Goal: Information Seeking & Learning: Learn about a topic

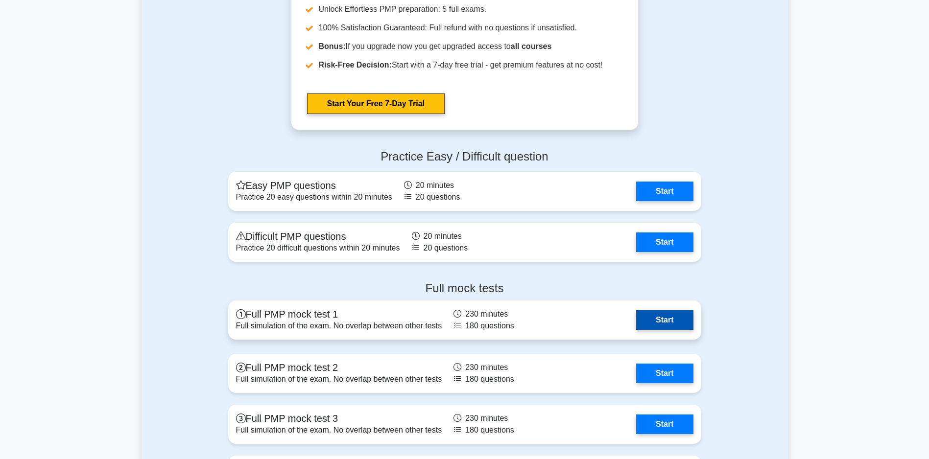
scroll to position [3671, 0]
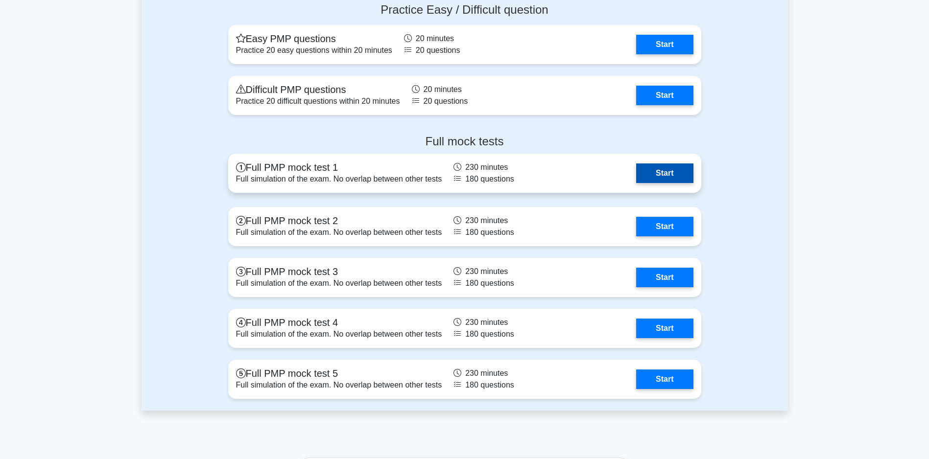
click at [684, 176] on link "Start" at bounding box center [664, 174] width 57 height 20
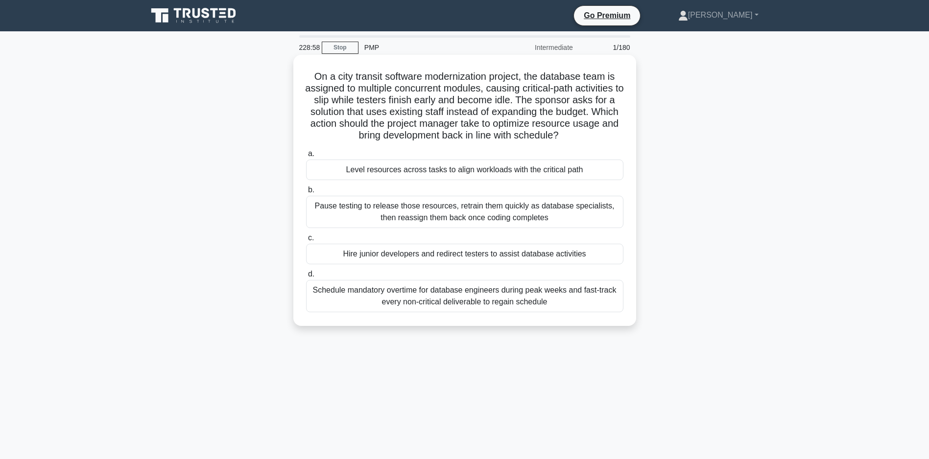
click at [469, 180] on div "Level resources across tasks to align workloads with the critical path" at bounding box center [464, 170] width 317 height 21
click at [306, 157] on input "a. Level resources across tasks to align workloads with the critical path" at bounding box center [306, 154] width 0 height 6
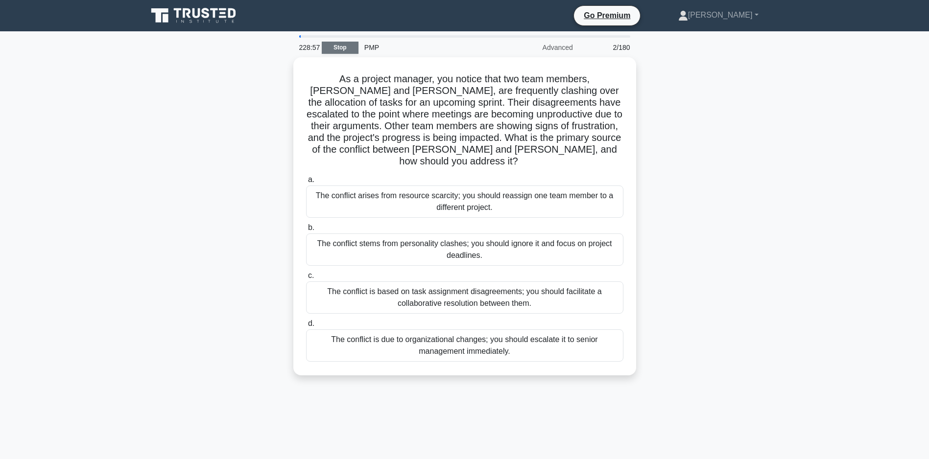
click at [341, 44] on link "Stop" at bounding box center [340, 48] width 37 height 12
click at [341, 49] on link "Stop" at bounding box center [340, 48] width 37 height 12
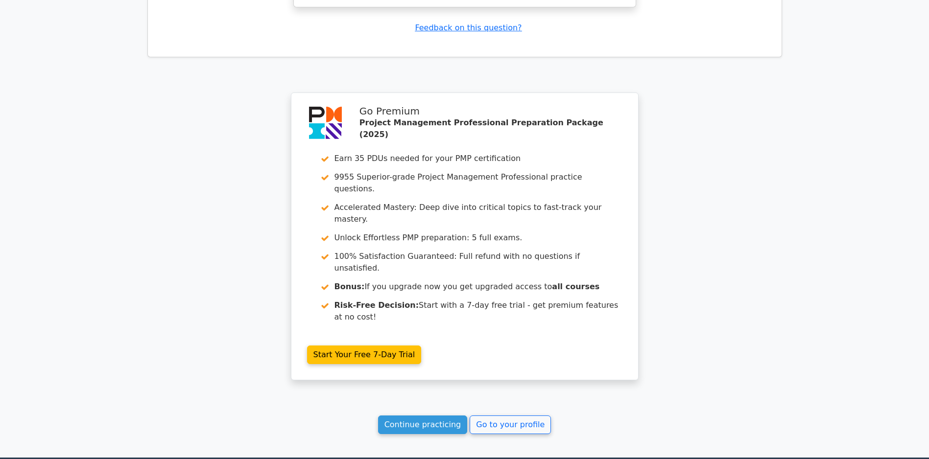
scroll to position [1511, 0]
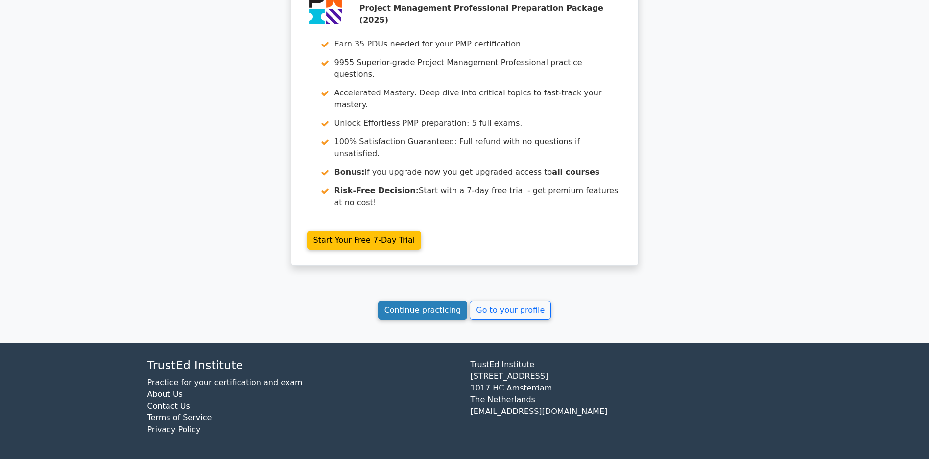
click at [414, 307] on link "Continue practicing" at bounding box center [423, 310] width 90 height 19
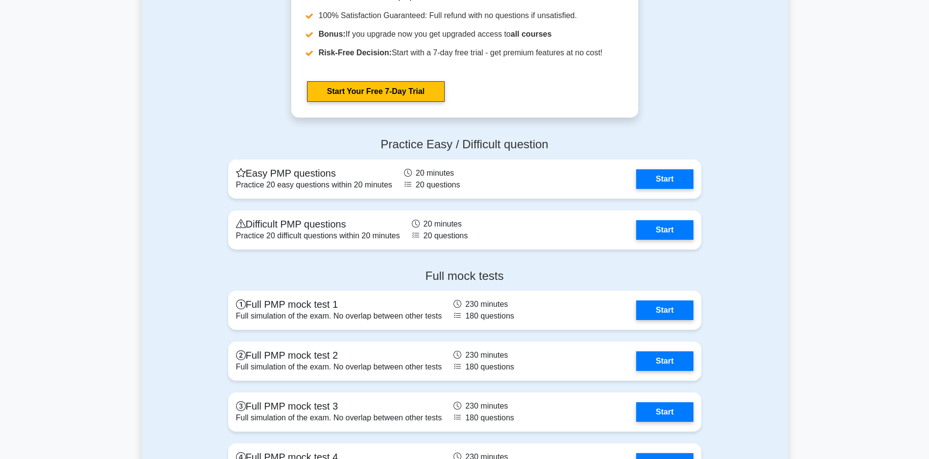
scroll to position [3647, 0]
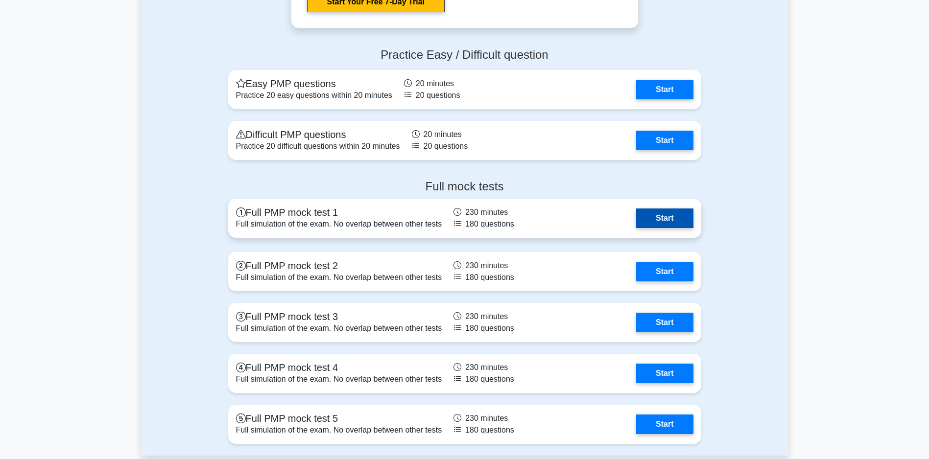
click at [673, 217] on link "Start" at bounding box center [664, 219] width 57 height 20
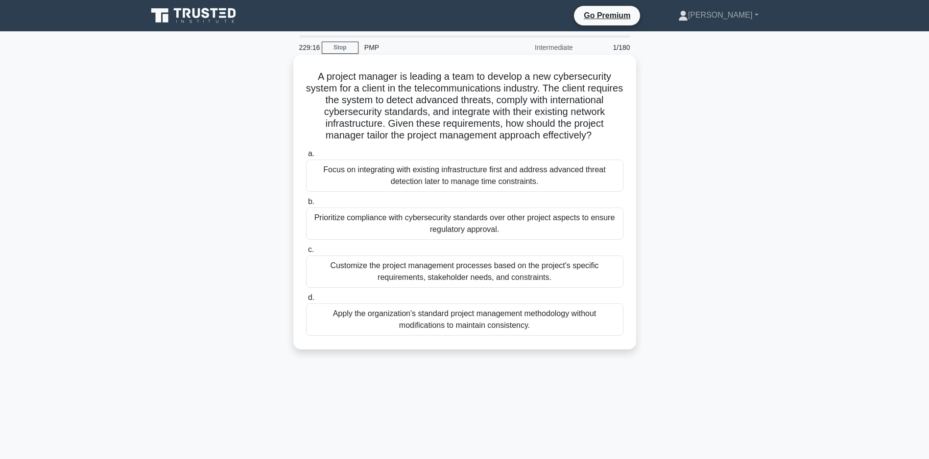
click at [451, 236] on div "Prioritize compliance with cybersecurity standards over other project aspects t…" at bounding box center [464, 224] width 317 height 32
click at [306, 205] on input "b. Prioritize compliance with cybersecurity standards over other project aspect…" at bounding box center [306, 202] width 0 height 6
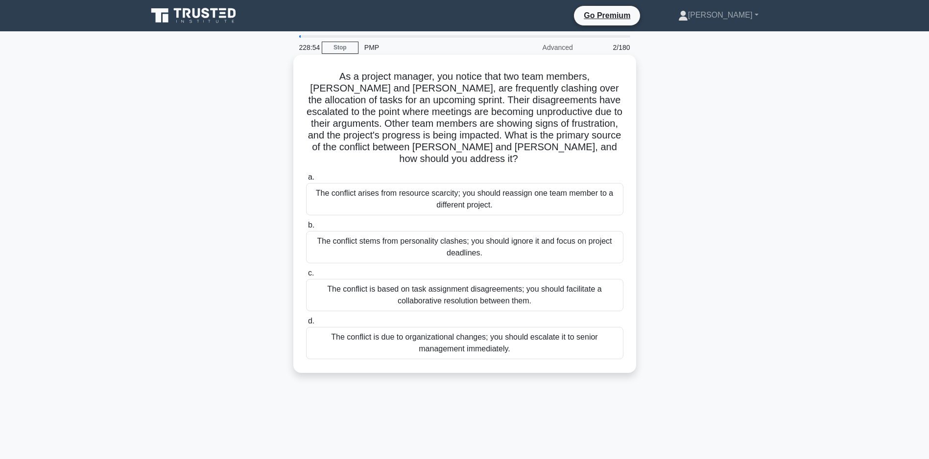
click at [455, 296] on div "The conflict is based on task assignment disagreements; you should facilitate a…" at bounding box center [464, 295] width 317 height 32
click at [306, 277] on input "c. The conflict is based on task assignment disagreements; you should facilitat…" at bounding box center [306, 273] width 0 height 6
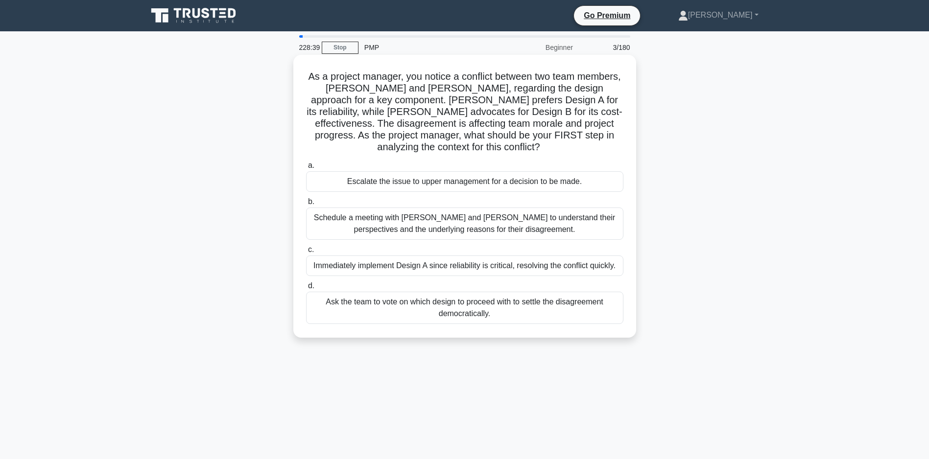
click at [465, 224] on div "Schedule a meeting with Sarah and John to understand their perspectives and the…" at bounding box center [464, 224] width 317 height 32
click at [306, 205] on input "b. Schedule a meeting with Sarah and John to understand their perspectives and …" at bounding box center [306, 202] width 0 height 6
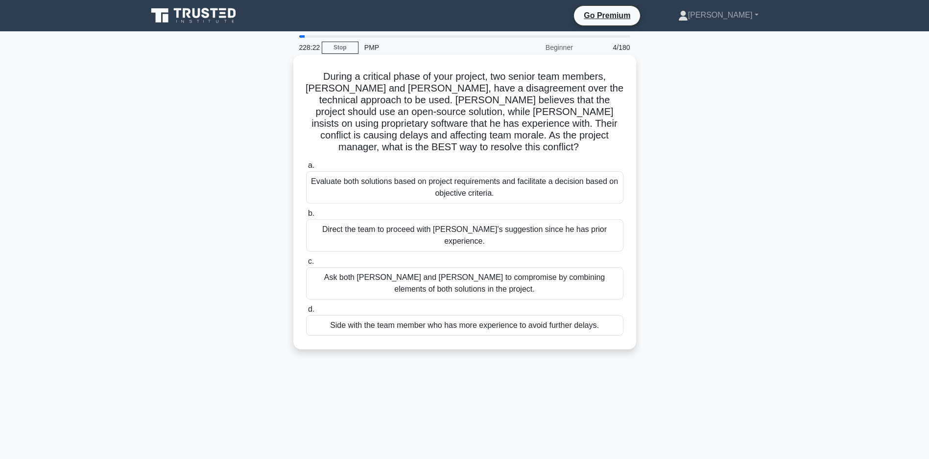
click at [468, 189] on div "Evaluate both solutions based on project requirements and facilitate a decision…" at bounding box center [464, 187] width 317 height 32
click at [306, 169] on input "a. Evaluate both solutions based on project requirements and facilitate a decis…" at bounding box center [306, 166] width 0 height 6
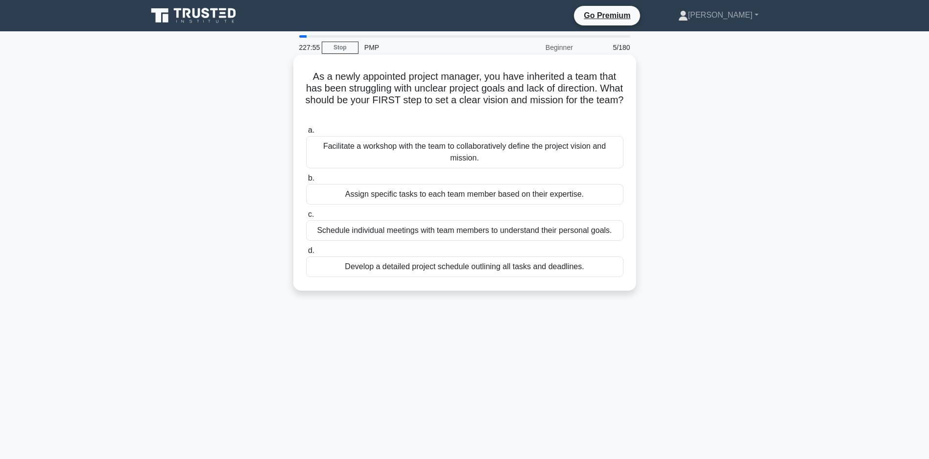
click at [440, 152] on div "Facilitate a workshop with the team to collaboratively define the project visio…" at bounding box center [464, 152] width 317 height 32
click at [306, 134] on input "a. Facilitate a workshop with the team to collaboratively define the project vi…" at bounding box center [306, 130] width 0 height 6
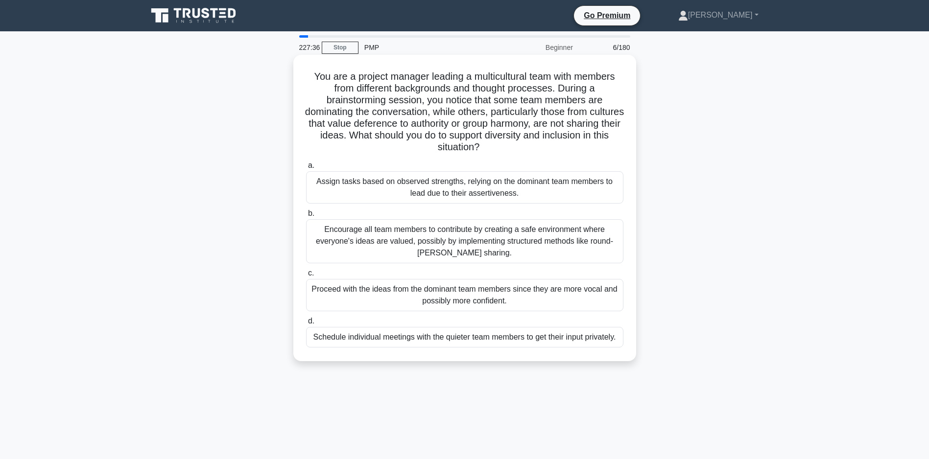
click at [489, 248] on div "Encourage all team members to contribute by creating a safe environment where e…" at bounding box center [464, 241] width 317 height 44
click at [306, 217] on input "b. Encourage all team members to contribute by creating a safe environment wher…" at bounding box center [306, 214] width 0 height 6
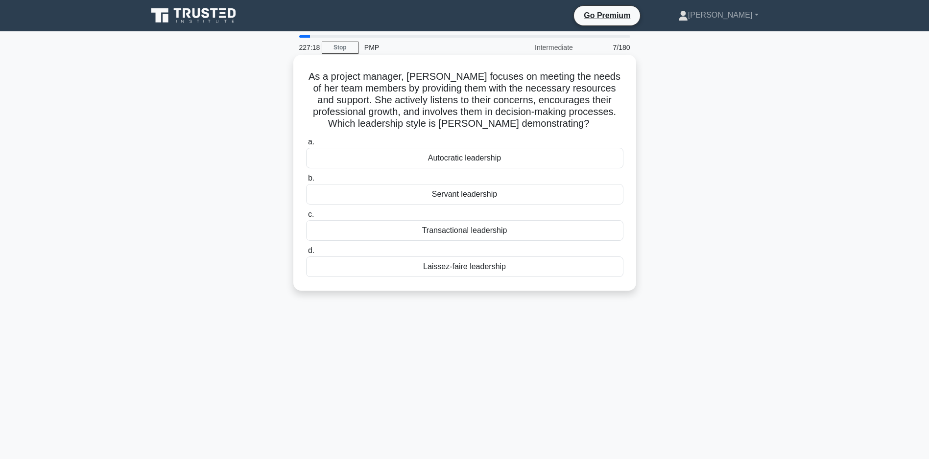
click at [467, 194] on div "Servant leadership" at bounding box center [464, 194] width 317 height 21
click at [306, 182] on input "b. Servant leadership" at bounding box center [306, 178] width 0 height 6
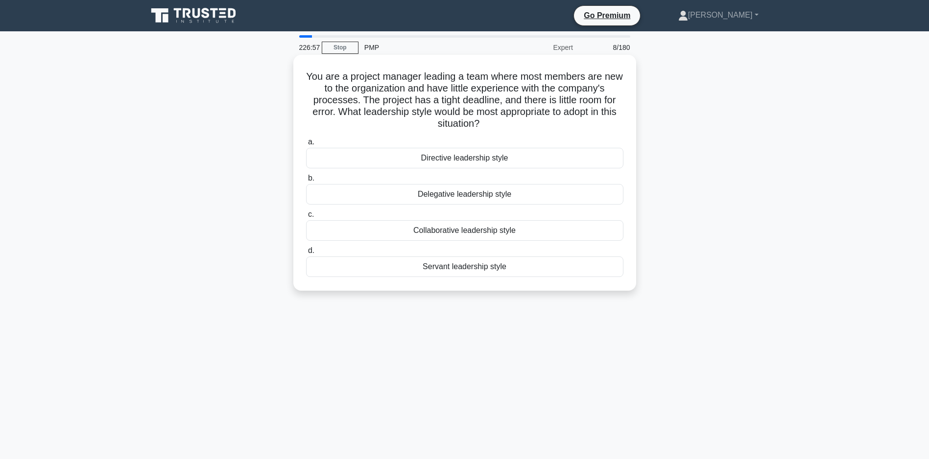
click at [460, 156] on div "Directive leadership style" at bounding box center [464, 158] width 317 height 21
click at [306, 145] on input "a. Directive leadership style" at bounding box center [306, 142] width 0 height 6
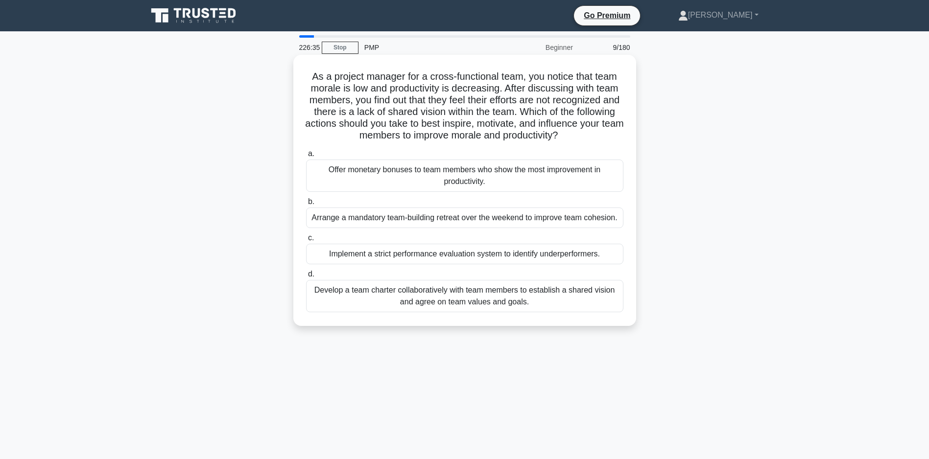
click at [428, 312] on div "Develop a team charter collaboratively with team members to establish a shared …" at bounding box center [464, 296] width 317 height 32
click at [306, 278] on input "d. Develop a team charter collaboratively with team members to establish a shar…" at bounding box center [306, 274] width 0 height 6
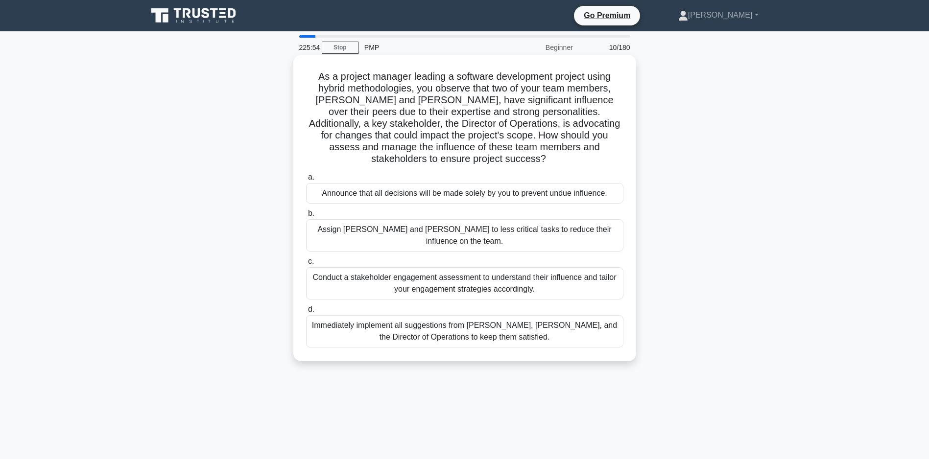
click at [478, 273] on div "Conduct a stakeholder engagement assessment to understand their influence and t…" at bounding box center [464, 283] width 317 height 32
click at [306, 265] on input "c. Conduct a stakeholder engagement assessment to understand their influence an…" at bounding box center [306, 262] width 0 height 6
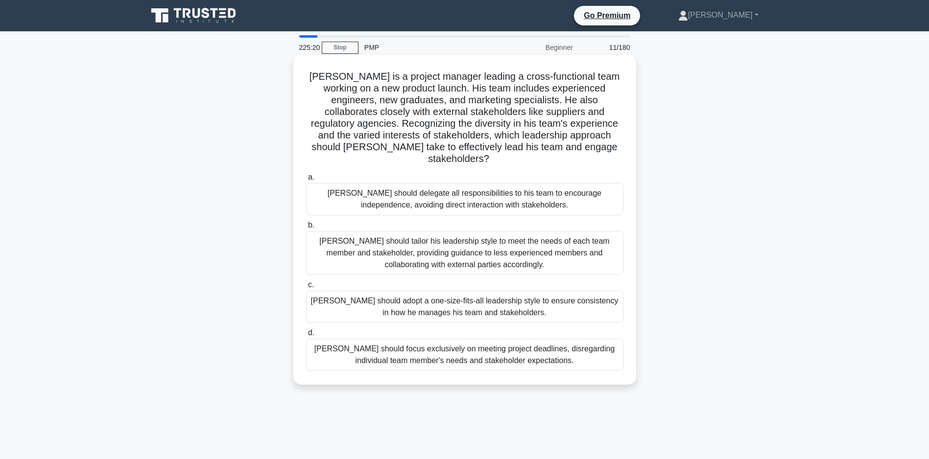
click at [348, 242] on div "John should tailor his leadership style to meet the needs of each team member a…" at bounding box center [464, 253] width 317 height 44
click at [306, 229] on input "b. John should tailor his leadership style to meet the needs of each team membe…" at bounding box center [306, 225] width 0 height 6
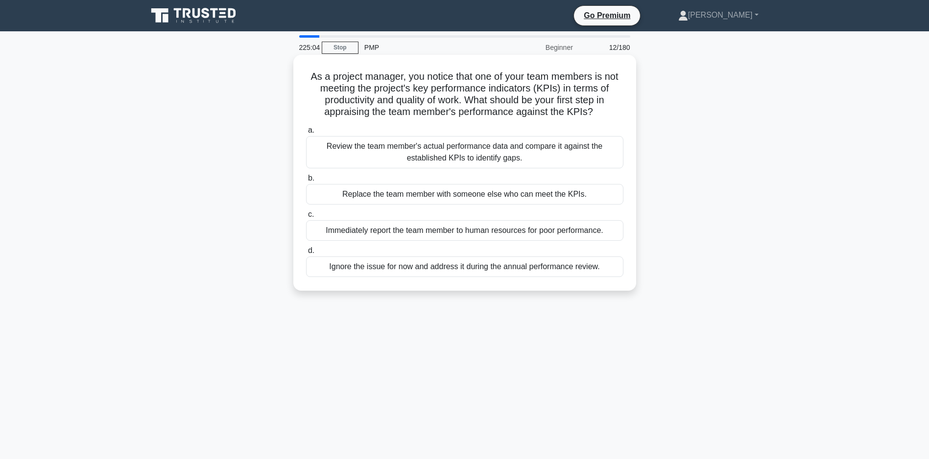
click at [448, 166] on div "Review the team member's actual performance data and compare it against the est…" at bounding box center [464, 152] width 317 height 32
click at [306, 134] on input "a. Review the team member's actual performance data and compare it against the …" at bounding box center [306, 130] width 0 height 6
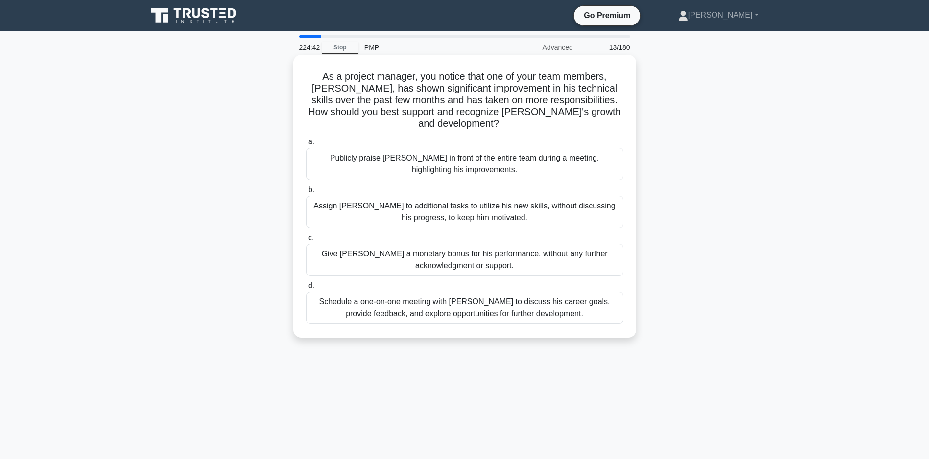
click at [510, 310] on div "Schedule a one-on-one meeting with Alex to discuss his career goals, provide fe…" at bounding box center [464, 308] width 317 height 32
click at [306, 289] on input "d. Schedule a one-on-one meeting with Alex to discuss his career goals, provide…" at bounding box center [306, 286] width 0 height 6
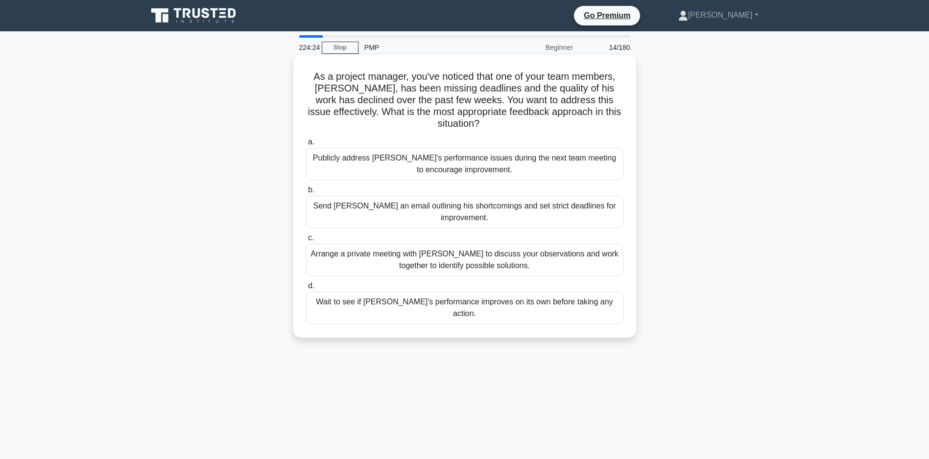
click at [506, 264] on div "Arrange a private meeting with Alex to discuss your observations and work toget…" at bounding box center [464, 260] width 317 height 32
click at [306, 241] on input "c. Arrange a private meeting with Alex to discuss your observations and work to…" at bounding box center [306, 238] width 0 height 6
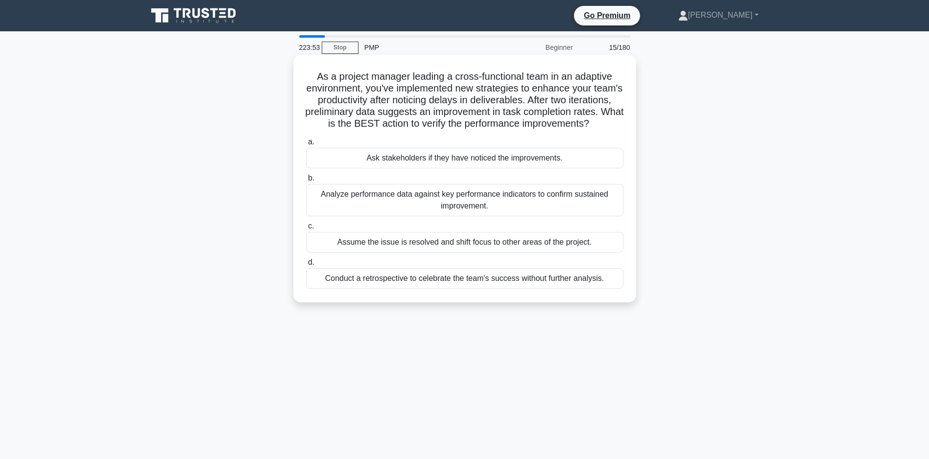
click at [396, 209] on div "Analyze performance data against key performance indicators to confirm sustaine…" at bounding box center [464, 200] width 317 height 32
click at [306, 182] on input "b. Analyze performance data against key performance indicators to confirm susta…" at bounding box center [306, 178] width 0 height 6
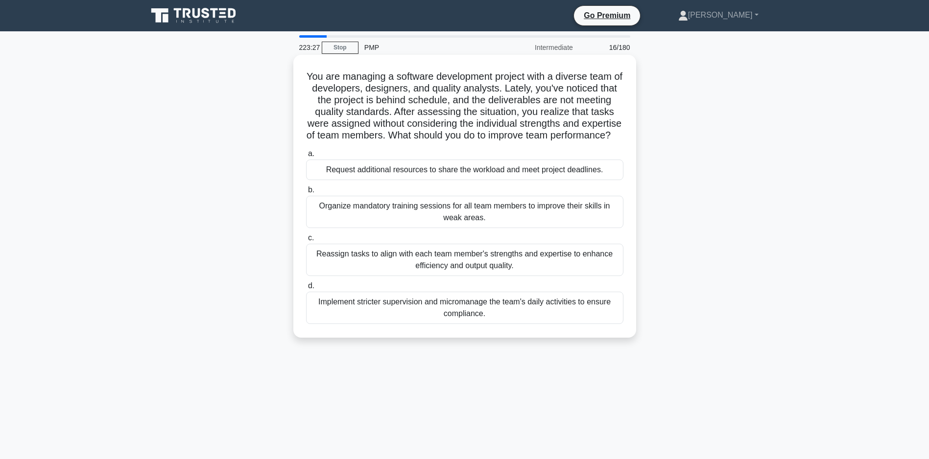
click at [481, 272] on div "Reassign tasks to align with each team member's strengths and expertise to enha…" at bounding box center [464, 260] width 317 height 32
click at [306, 241] on input "c. Reassign tasks to align with each team member's strengths and expertise to e…" at bounding box center [306, 238] width 0 height 6
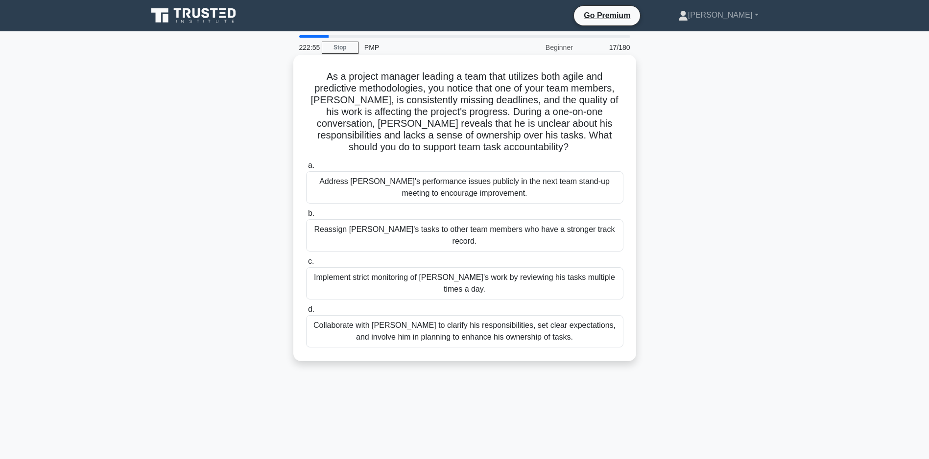
click at [461, 323] on div "Collaborate with Alex to clarify his responsibilities, set clear expectations, …" at bounding box center [464, 331] width 317 height 32
click at [306, 313] on input "d. Collaborate with Alex to clarify his responsibilities, set clear expectation…" at bounding box center [306, 310] width 0 height 6
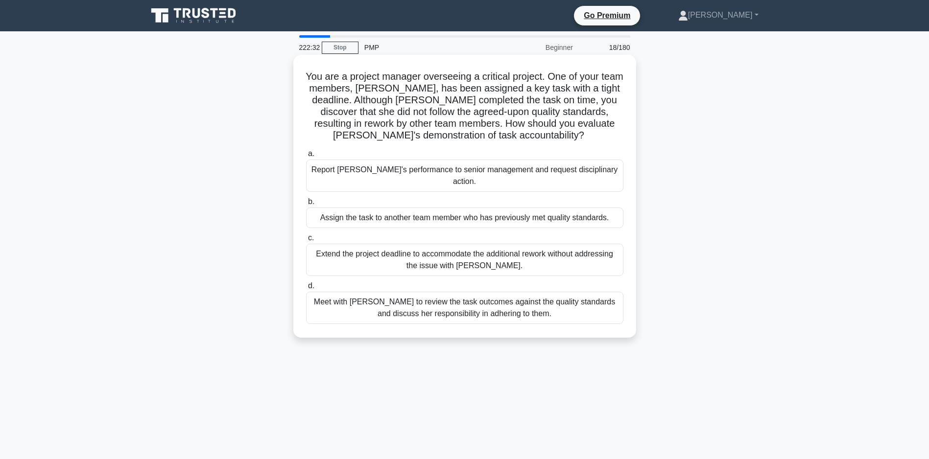
click at [468, 297] on div "Meet with Priya to review the task outcomes against the quality standards and d…" at bounding box center [464, 308] width 317 height 32
click at [306, 289] on input "d. Meet with Priya to review the task outcomes against the quality standards an…" at bounding box center [306, 286] width 0 height 6
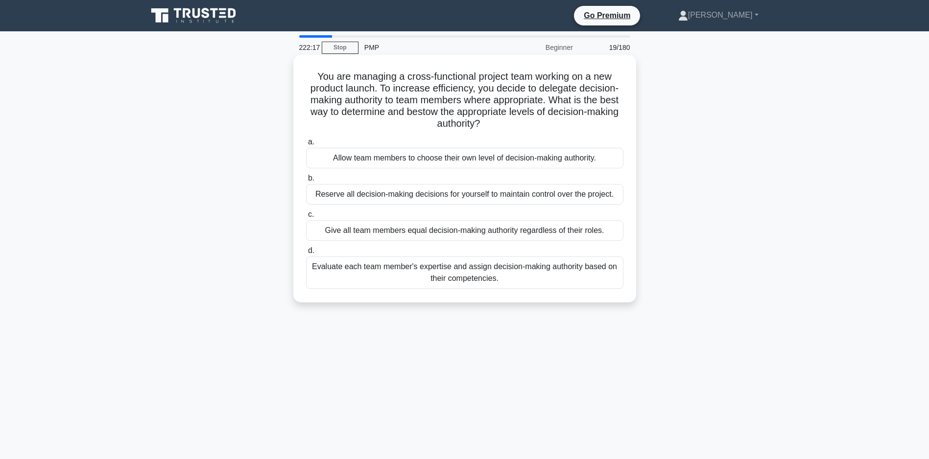
click at [479, 288] on div "Evaluate each team member's expertise and assign decision-making authority base…" at bounding box center [464, 273] width 317 height 32
click at [306, 254] on input "d. Evaluate each team member's expertise and assign decision-making authority b…" at bounding box center [306, 251] width 0 height 6
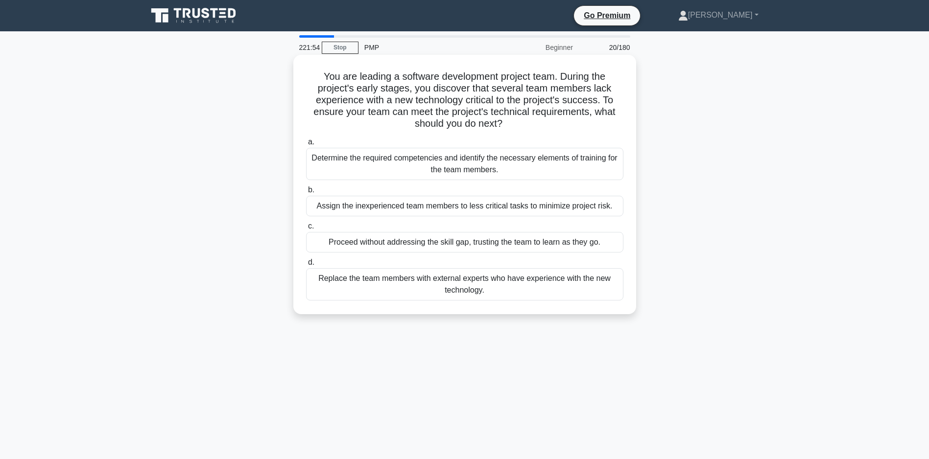
click at [420, 158] on div "Determine the required competencies and identify the necessary elements of trai…" at bounding box center [464, 164] width 317 height 32
click at [306, 145] on input "a. Determine the required competencies and identify the necessary elements of t…" at bounding box center [306, 142] width 0 height 6
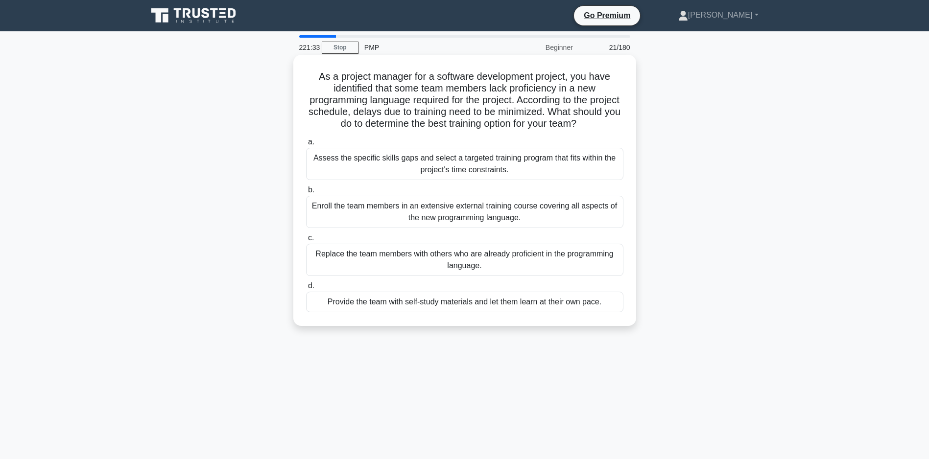
click at [477, 177] on div "Assess the specific skills gaps and select a targeted training program that fit…" at bounding box center [464, 164] width 317 height 32
click at [306, 145] on input "a. Assess the specific skills gaps and select a targeted training program that …" at bounding box center [306, 142] width 0 height 6
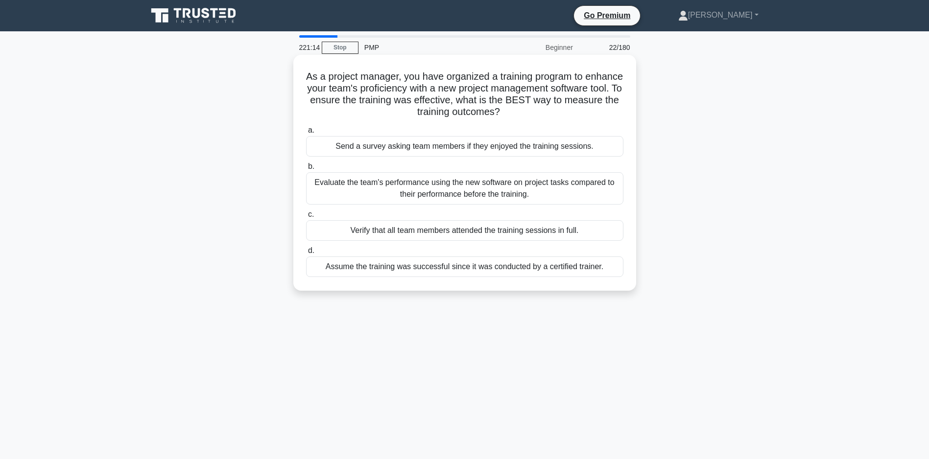
click at [479, 190] on div "Evaluate the team's performance using the new software on project tasks compare…" at bounding box center [464, 188] width 317 height 32
click at [306, 170] on input "b. Evaluate the team's performance using the new software on project tasks comp…" at bounding box center [306, 167] width 0 height 6
click at [500, 189] on div "Assess each team member's and stakeholder's abilities and expertise relevant to…" at bounding box center [464, 188] width 317 height 32
click at [306, 170] on input "b. Assess each team member's and stakeholder's abilities and expertise relevant…" at bounding box center [306, 167] width 0 height 6
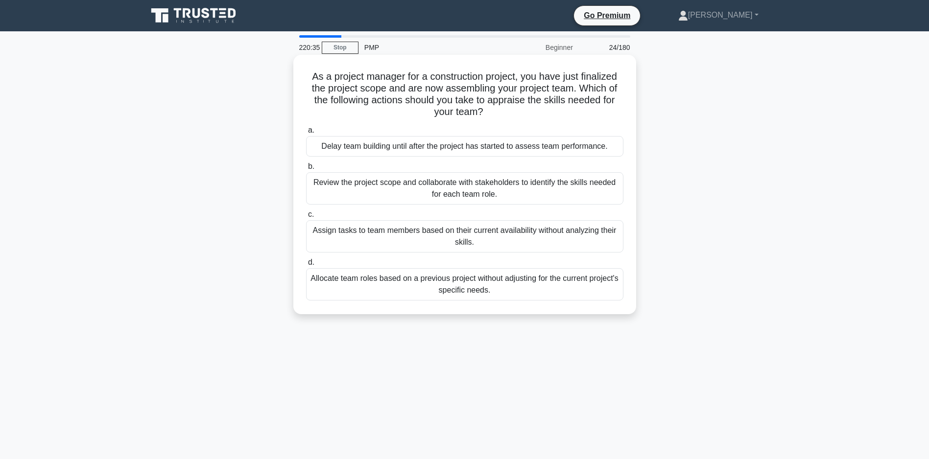
click at [407, 190] on div "Review the project scope and collaborate with stakeholders to identify the skil…" at bounding box center [464, 188] width 317 height 32
click at [306, 170] on input "b. Review the project scope and collaborate with stakeholders to identify the s…" at bounding box center [306, 167] width 0 height 6
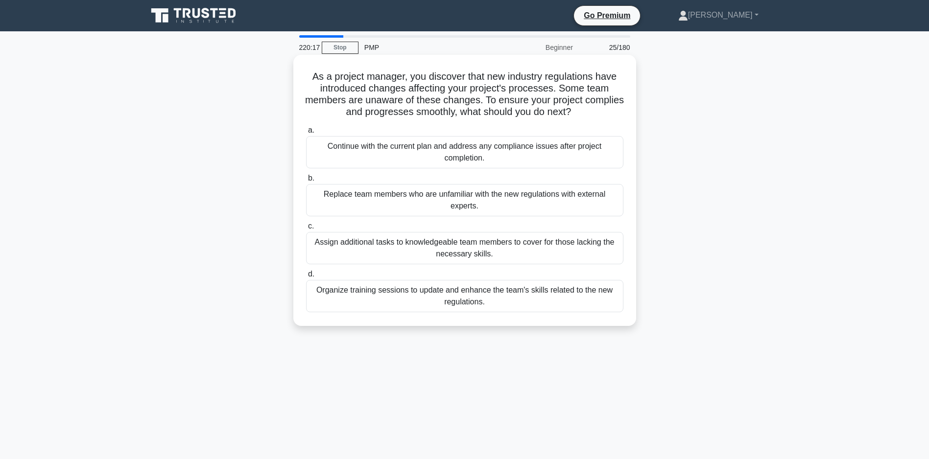
click at [463, 309] on div "Organize training sessions to update and enhance the team's skills related to t…" at bounding box center [464, 296] width 317 height 32
click at [306, 278] on input "d. Organize training sessions to update and enhance the team's skills related t…" at bounding box center [306, 274] width 0 height 6
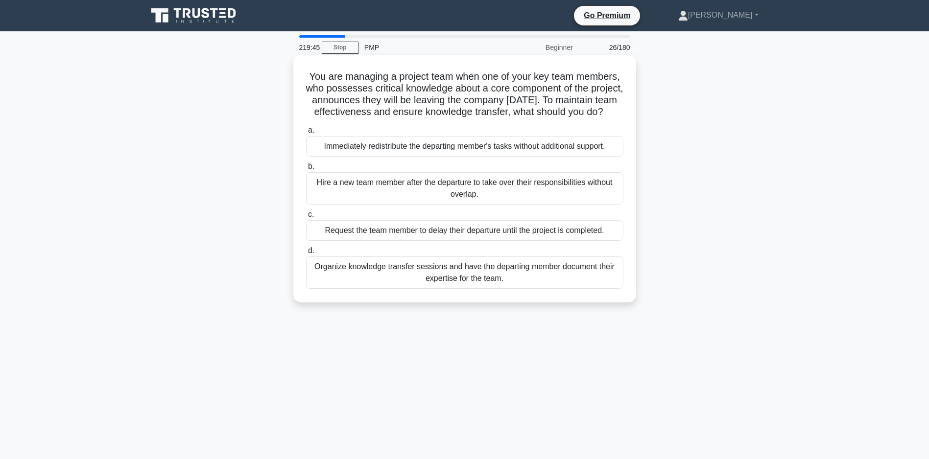
click at [468, 289] on div "Organize knowledge transfer sessions and have the departing member document the…" at bounding box center [464, 273] width 317 height 32
click at [306, 254] on input "d. Organize knowledge transfer sessions and have the departing member document …" at bounding box center [306, 251] width 0 height 6
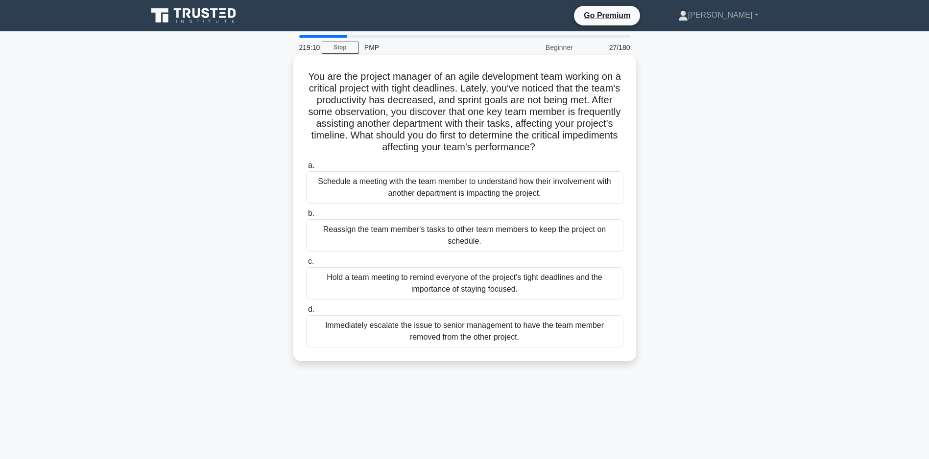
click at [437, 194] on div "Schedule a meeting with the team member to understand how their involvement wit…" at bounding box center [464, 187] width 317 height 32
click at [306, 169] on input "a. Schedule a meeting with the team member to understand how their involvement …" at bounding box center [306, 166] width 0 height 6
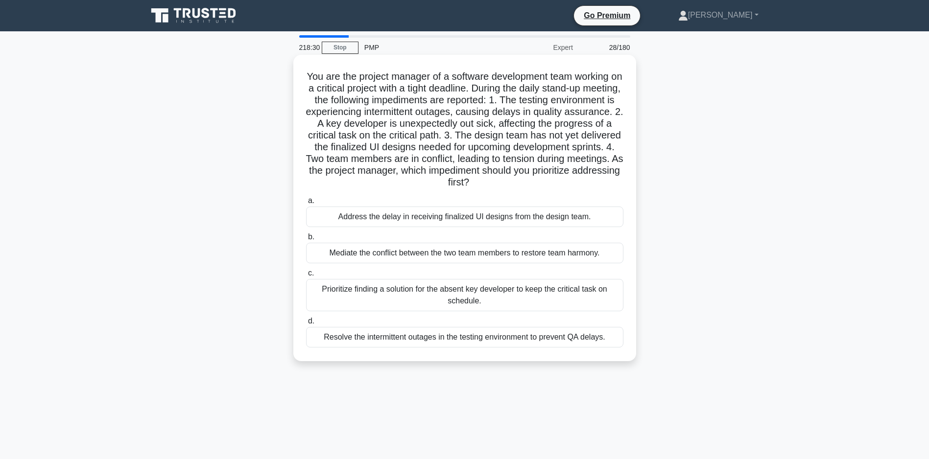
click at [495, 309] on div "Prioritize finding a solution for the absent key developer to keep the critical…" at bounding box center [464, 295] width 317 height 32
click at [306, 277] on input "c. Prioritize finding a solution for the absent key developer to keep the criti…" at bounding box center [306, 273] width 0 height 6
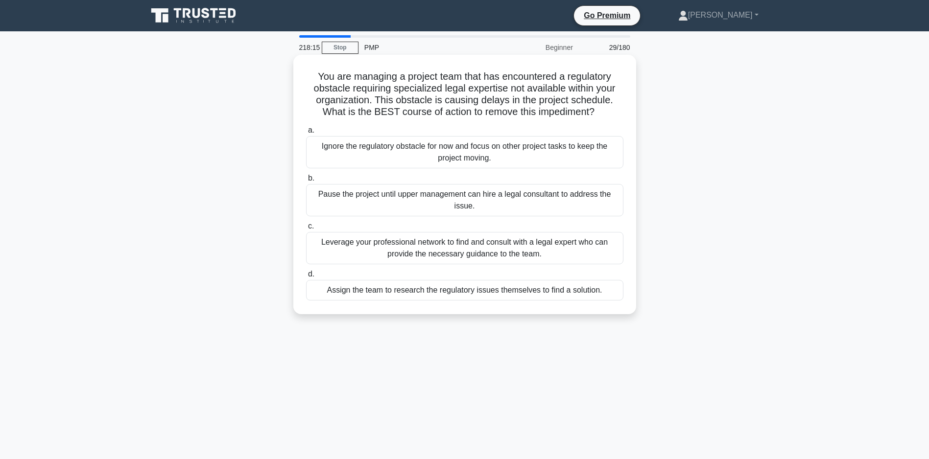
click at [419, 263] on div "Leverage your professional network to find and consult with a legal expert who …" at bounding box center [464, 248] width 317 height 32
click at [306, 230] on input "c. Leverage your professional network to find and consult with a legal expert w…" at bounding box center [306, 226] width 0 height 6
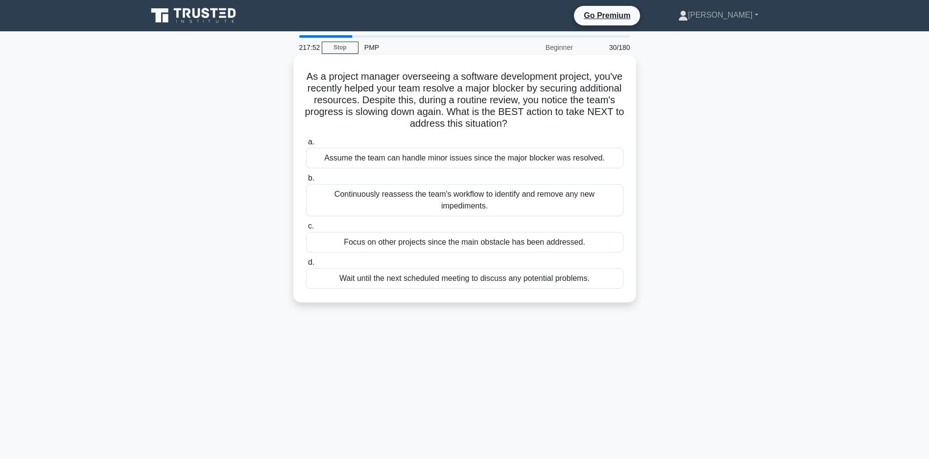
click at [472, 198] on div "Continuously reassess the team's workflow to identify and remove any new impedi…" at bounding box center [464, 200] width 317 height 32
click at [306, 182] on input "b. Continuously reassess the team's workflow to identify and remove any new imp…" at bounding box center [306, 178] width 0 height 6
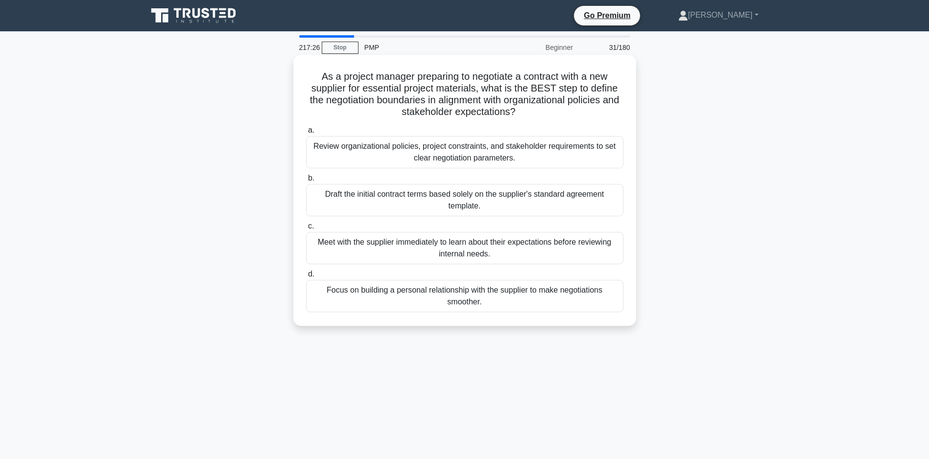
click at [411, 151] on div "Review organizational policies, project constraints, and stakeholder requiremen…" at bounding box center [464, 152] width 317 height 32
click at [306, 134] on input "a. Review organizational policies, project constraints, and stakeholder require…" at bounding box center [306, 130] width 0 height 6
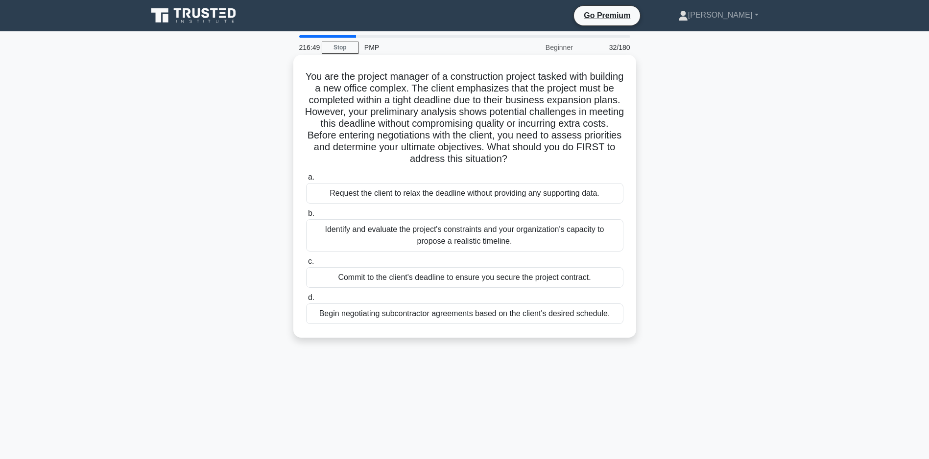
click at [392, 244] on div "Identify and evaluate the project's constraints and your organization's capacit…" at bounding box center [464, 235] width 317 height 32
click at [306, 217] on input "b. Identify and evaluate the project's constraints and your organization's capa…" at bounding box center [306, 214] width 0 height 6
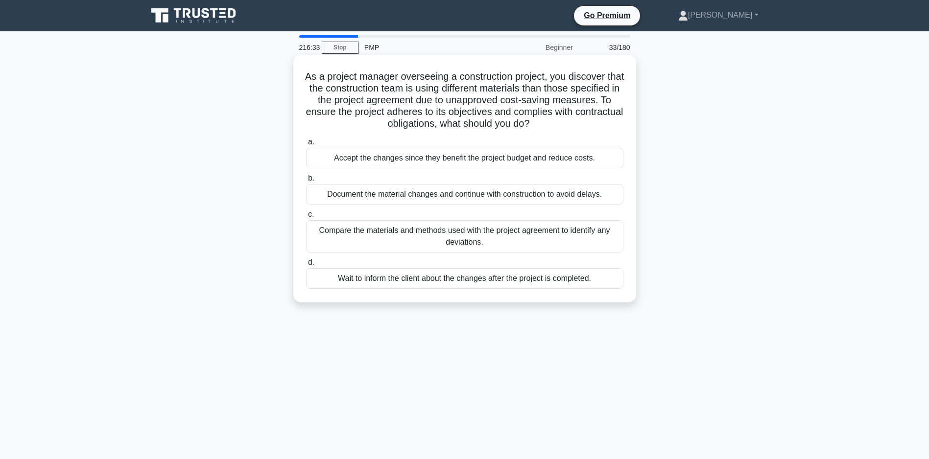
click at [469, 250] on div "Compare the materials and methods used with the project agreement to identify a…" at bounding box center [464, 236] width 317 height 32
click at [306, 218] on input "c. Compare the materials and methods used with the project agreement to identif…" at bounding box center [306, 215] width 0 height 6
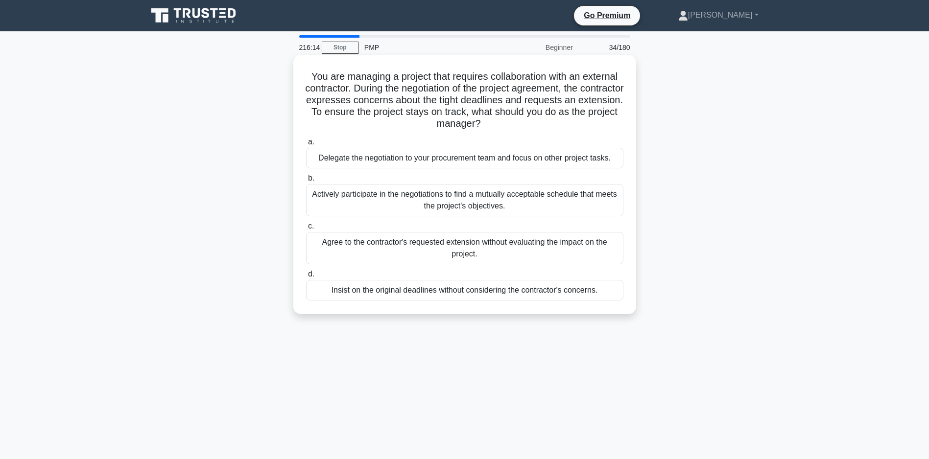
click at [384, 215] on div "Actively participate in the negotiations to find a mutually acceptable schedule…" at bounding box center [464, 200] width 317 height 32
click at [306, 182] on input "b. Actively participate in the negotiations to find a mutually acceptable sched…" at bounding box center [306, 178] width 0 height 6
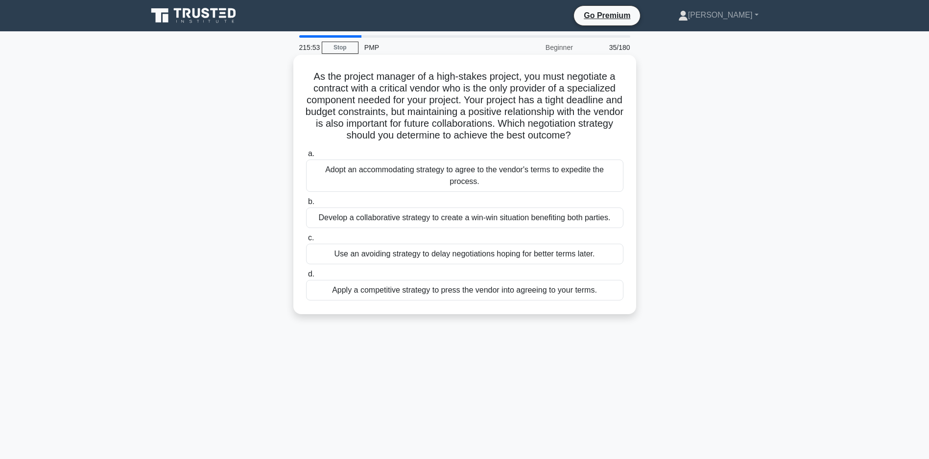
click at [488, 228] on div "Develop a collaborative strategy to create a win-win situation benefiting both …" at bounding box center [464, 218] width 317 height 21
click at [306, 205] on input "b. Develop a collaborative strategy to create a win-win situation benefiting bo…" at bounding box center [306, 202] width 0 height 6
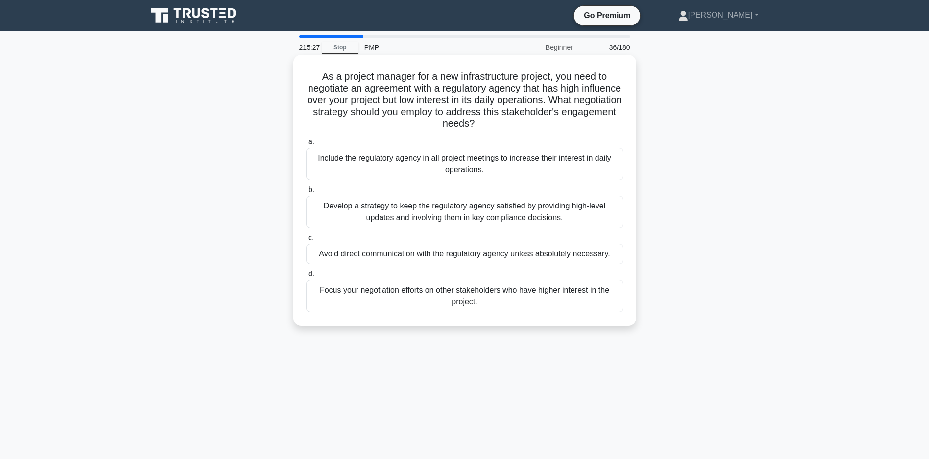
click at [431, 215] on div "Develop a strategy to keep the regulatory agency satisfied by providing high-le…" at bounding box center [464, 212] width 317 height 32
click at [306, 193] on input "b. Develop a strategy to keep the regulatory agency satisfied by providing high…" at bounding box center [306, 190] width 0 height 6
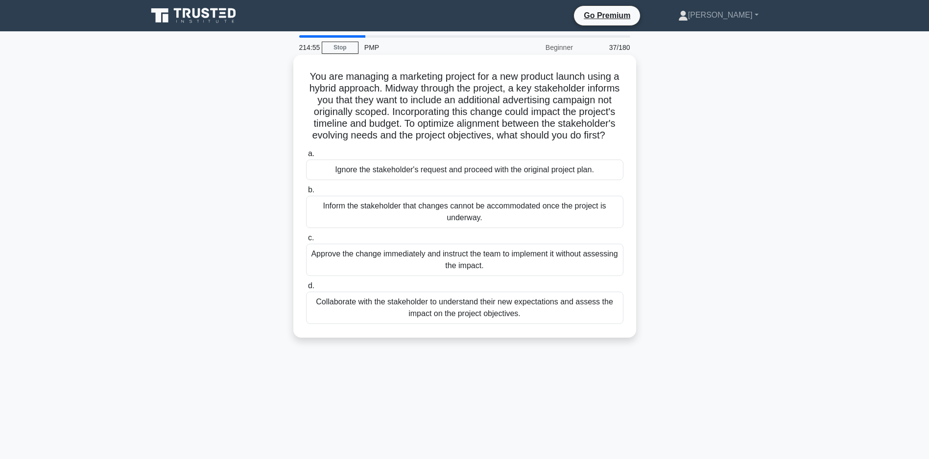
click at [488, 318] on div "Collaborate with the stakeholder to understand their new expectations and asses…" at bounding box center [464, 308] width 317 height 32
click at [306, 289] on input "d. Collaborate with the stakeholder to understand their new expectations and as…" at bounding box center [306, 286] width 0 height 6
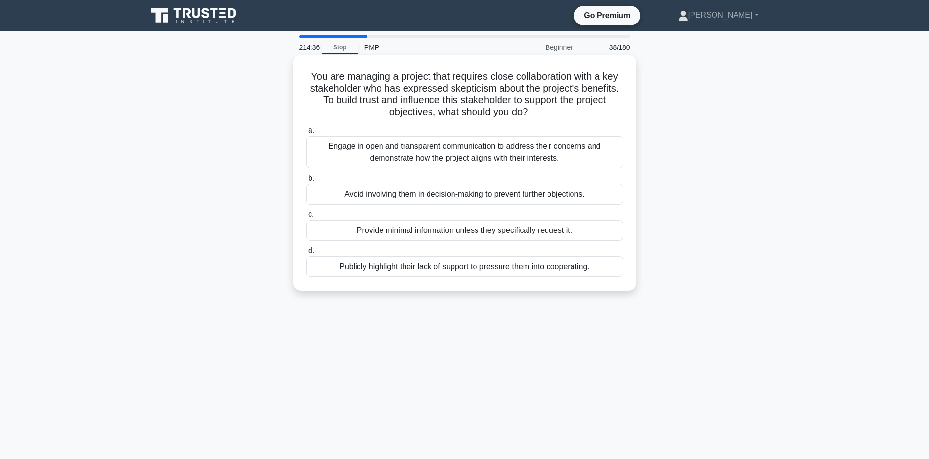
click at [435, 148] on div "Engage in open and transparent communication to address their concerns and demo…" at bounding box center [464, 152] width 317 height 32
click at [306, 134] on input "a. Engage in open and transparent communication to address their concerns and d…" at bounding box center [306, 130] width 0 height 6
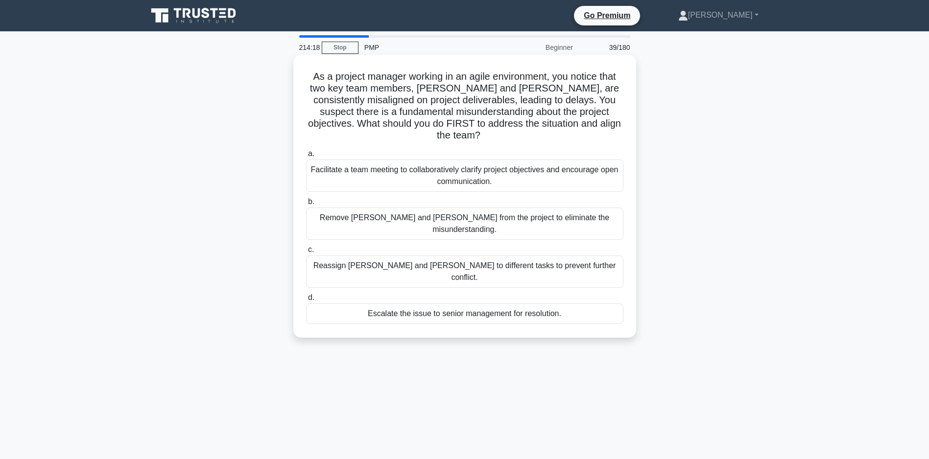
click at [504, 181] on div "Facilitate a team meeting to collaboratively clarify project objectives and enc…" at bounding box center [464, 176] width 317 height 32
click at [306, 157] on input "a. Facilitate a team meeting to collaboratively clarify project objectives and …" at bounding box center [306, 154] width 0 height 6
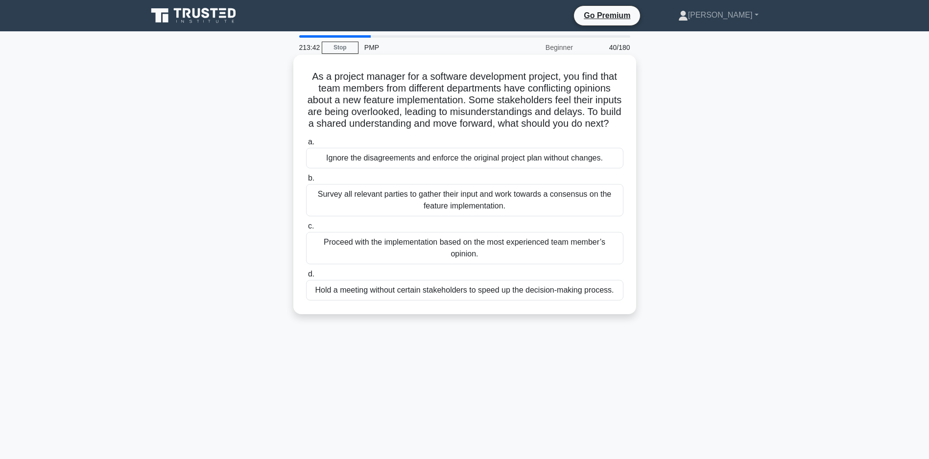
click at [456, 215] on div "Survey all relevant parties to gather their input and work towards a consensus …" at bounding box center [464, 200] width 317 height 32
click at [306, 182] on input "b. Survey all relevant parties to gather their input and work towards a consens…" at bounding box center [306, 178] width 0 height 6
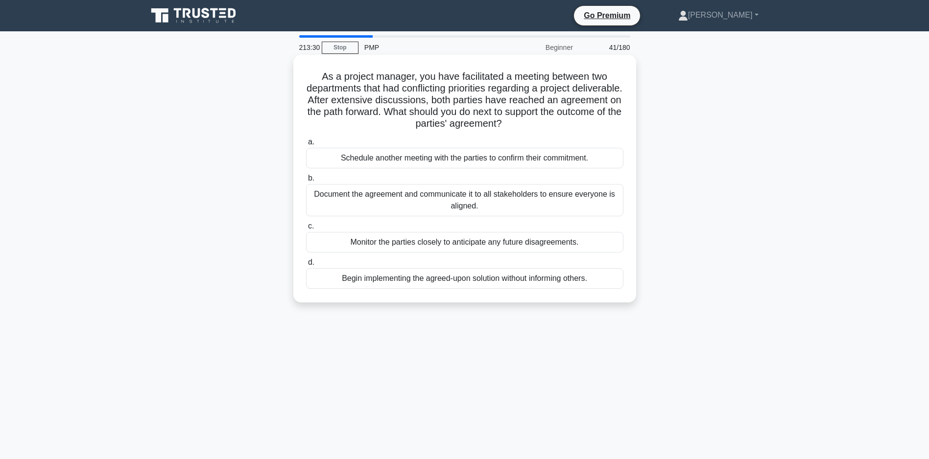
click at [434, 199] on div "Document the agreement and communicate it to all stakeholders to ensure everyon…" at bounding box center [464, 200] width 317 height 32
click at [306, 182] on input "b. Document the agreement and communicate it to all stakeholders to ensure ever…" at bounding box center [306, 178] width 0 height 6
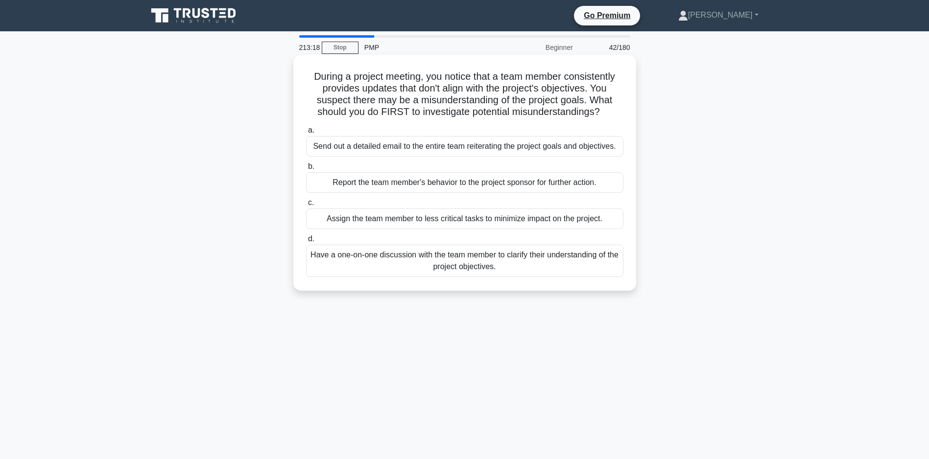
click at [453, 277] on div "Have a one-on-one discussion with the team member to clarify their understandin…" at bounding box center [464, 261] width 317 height 32
click at [306, 242] on input "d. Have a one-on-one discussion with the team member to clarify their understan…" at bounding box center [306, 239] width 0 height 6
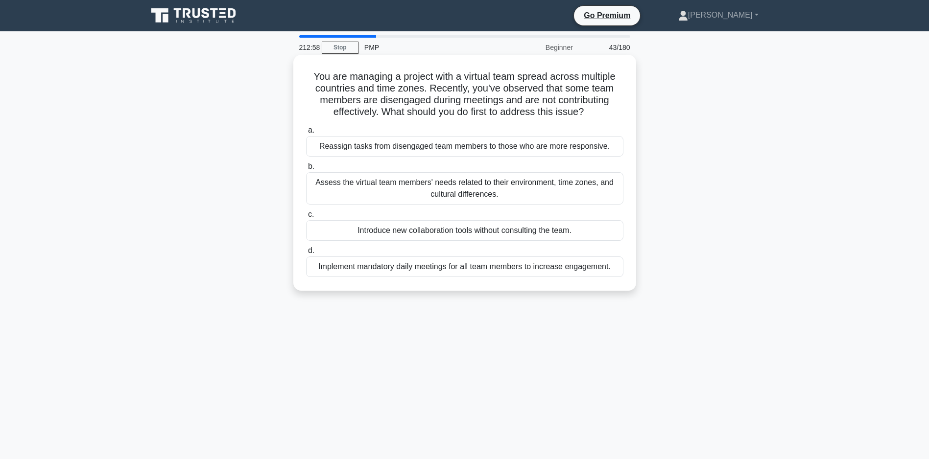
click at [506, 201] on div "Assess the virtual team members' needs related to their environment, time zones…" at bounding box center [464, 188] width 317 height 32
click at [306, 170] on input "b. Assess the virtual team members' needs related to their environment, time zo…" at bounding box center [306, 167] width 0 height 6
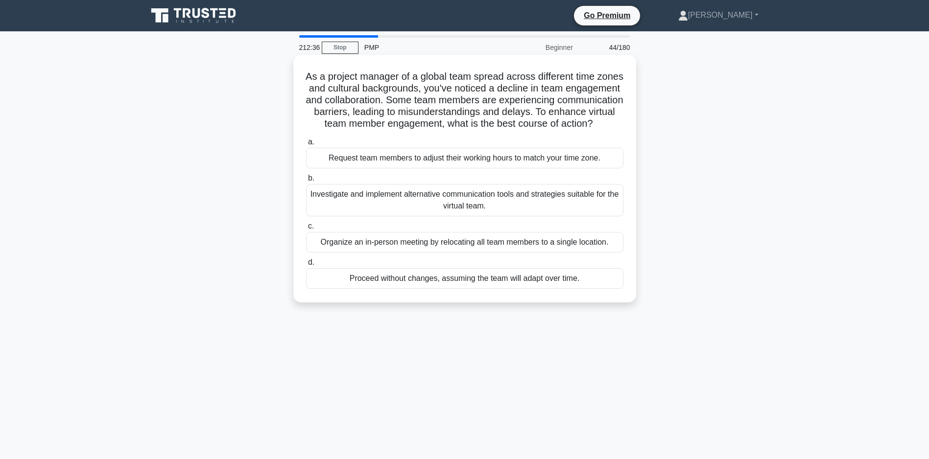
click at [381, 213] on div "Investigate and implement alternative communication tools and strategies suitab…" at bounding box center [464, 200] width 317 height 32
click at [306, 182] on input "b. Investigate and implement alternative communication tools and strategies sui…" at bounding box center [306, 178] width 0 height 6
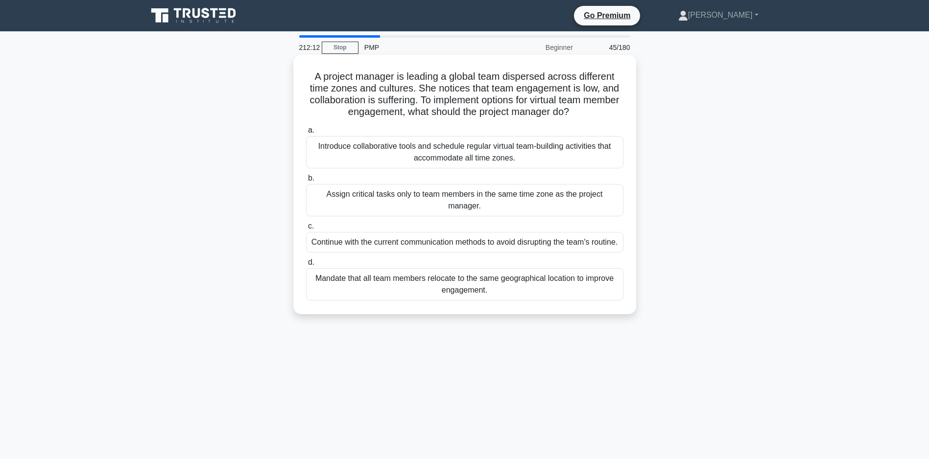
click at [487, 165] on div "Introduce collaborative tools and schedule regular virtual team-building activi…" at bounding box center [464, 152] width 317 height 32
click at [306, 134] on input "a. Introduce collaborative tools and schedule regular virtual team-building act…" at bounding box center [306, 130] width 0 height 6
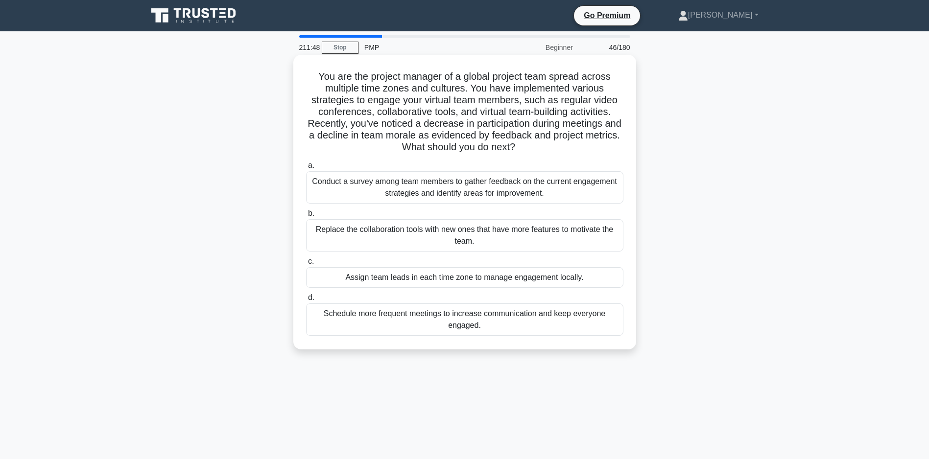
click at [445, 189] on div "Conduct a survey among team members to gather feedback on the current engagemen…" at bounding box center [464, 187] width 317 height 32
click at [306, 169] on input "a. Conduct a survey among team members to gather feedback on the current engage…" at bounding box center [306, 166] width 0 height 6
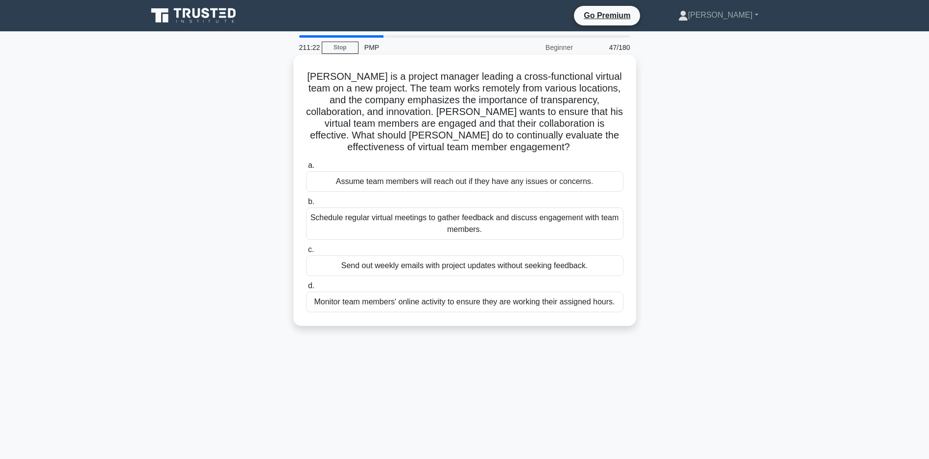
click at [489, 224] on div "Schedule regular virtual meetings to gather feedback and discuss engagement wit…" at bounding box center [464, 224] width 317 height 32
click at [306, 205] on input "b. Schedule regular virtual meetings to gather feedback and discuss engagement …" at bounding box center [306, 202] width 0 height 6
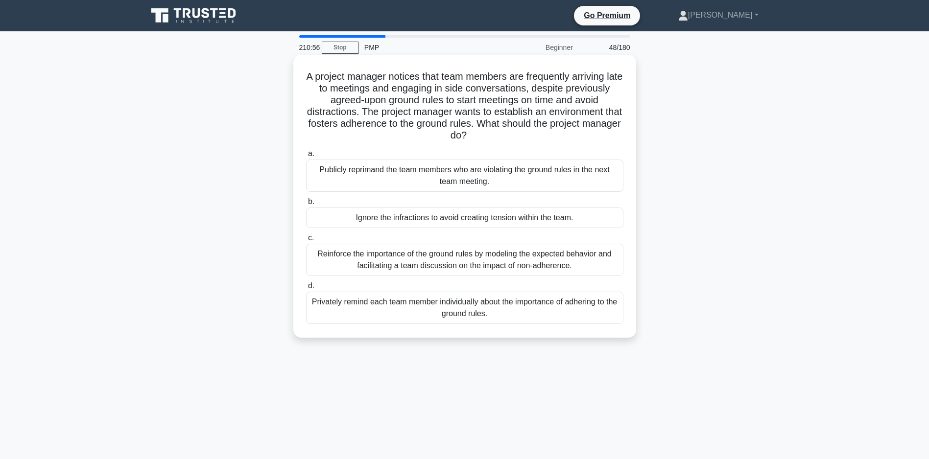
drag, startPoint x: 459, startPoint y: 262, endPoint x: 477, endPoint y: 262, distance: 18.1
click at [477, 262] on div "Reinforce the importance of the ground rules by modeling the expected behavior …" at bounding box center [464, 260] width 317 height 32
click at [306, 241] on input "c. Reinforce the importance of the ground rules by modeling the expected behavi…" at bounding box center [306, 238] width 0 height 6
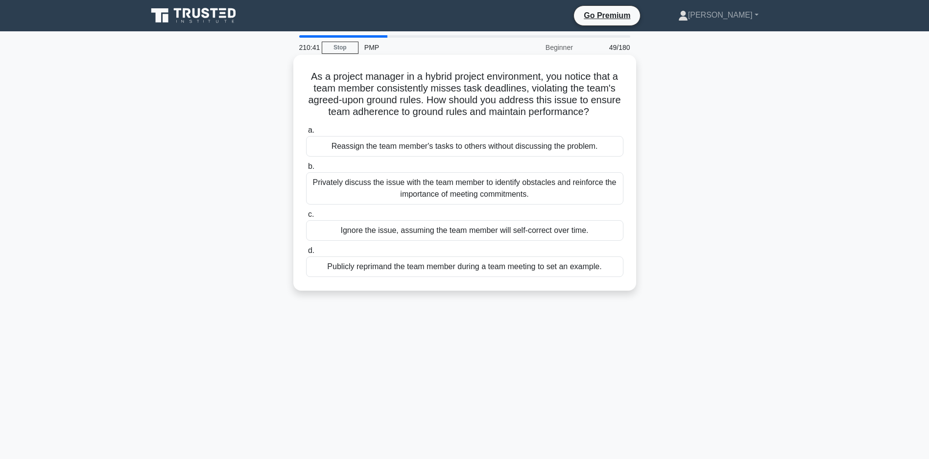
click at [499, 202] on div "Privately discuss the issue with the team member to identify obstacles and rein…" at bounding box center [464, 188] width 317 height 32
click at [306, 170] on input "b. Privately discuss the issue with the team member to identify obstacles and r…" at bounding box center [306, 167] width 0 height 6
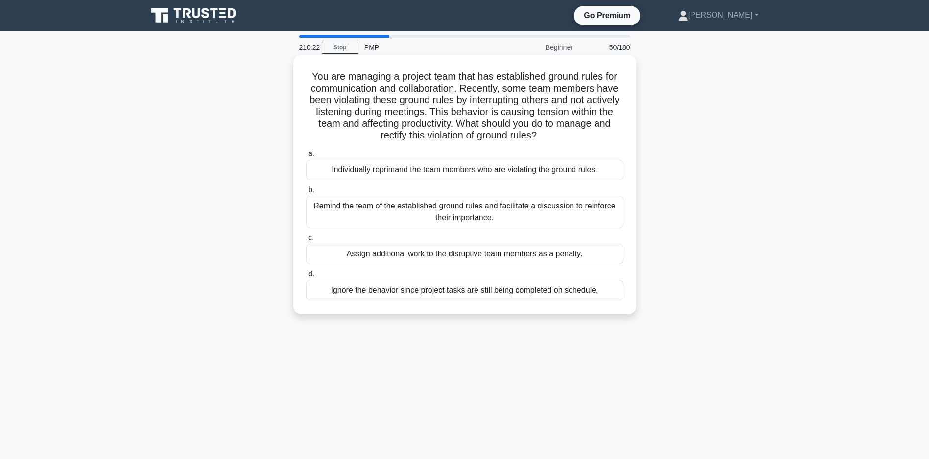
click at [485, 224] on div "Remind the team of the established ground rules and facilitate a discussion to …" at bounding box center [464, 212] width 317 height 32
click at [306, 193] on input "b. Remind the team of the established ground rules and facilitate a discussion …" at bounding box center [306, 190] width 0 height 6
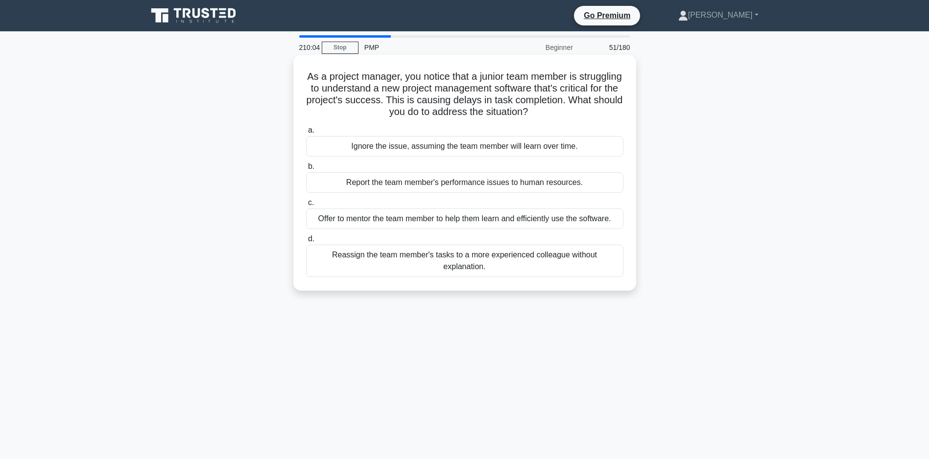
click at [445, 220] on div "Offer to mentor the team member to help them learn and efficiently use the soft…" at bounding box center [464, 219] width 317 height 21
click at [306, 206] on input "c. Offer to mentor the team member to help them learn and efficiently use the s…" at bounding box center [306, 203] width 0 height 6
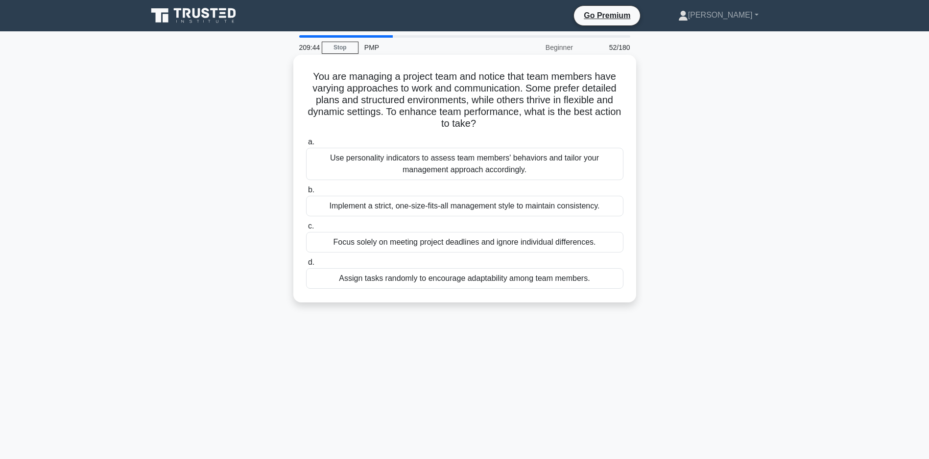
click at [471, 166] on div "Use personality indicators to assess team members' behaviors and tailor your ma…" at bounding box center [464, 164] width 317 height 32
click at [306, 145] on input "a. Use personality indicators to assess team members' behaviors and tailor your…" at bounding box center [306, 142] width 0 height 6
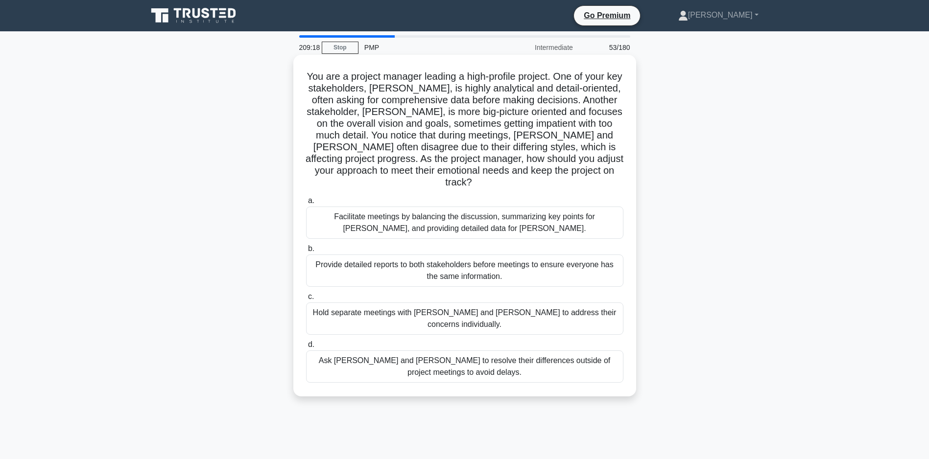
click at [445, 221] on div "Facilitate meetings by balancing the discussion, summarizing key points for Joh…" at bounding box center [464, 223] width 317 height 32
click at [306, 204] on input "a. Facilitate meetings by balancing the discussion, summarizing key points for …" at bounding box center [306, 201] width 0 height 6
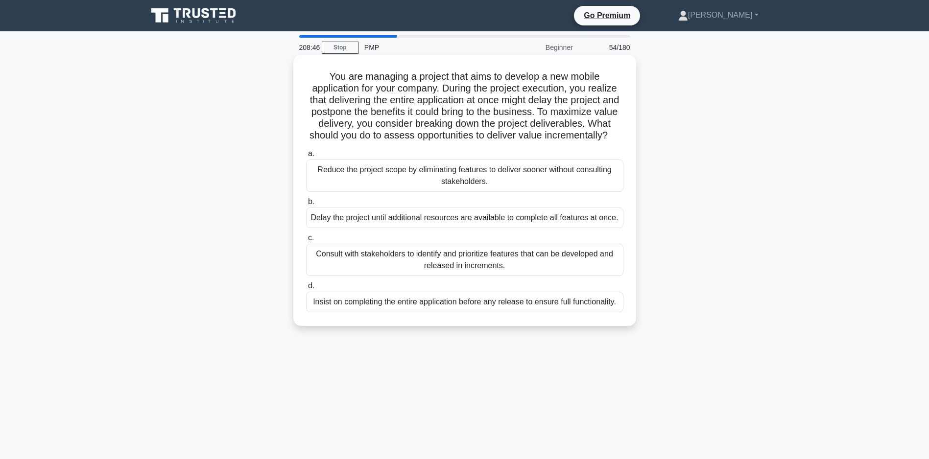
click at [473, 276] on div "Consult with stakeholders to identify and prioritize features that can be devel…" at bounding box center [464, 260] width 317 height 32
click at [306, 241] on input "c. Consult with stakeholders to identify and prioritize features that can be de…" at bounding box center [306, 238] width 0 height 6
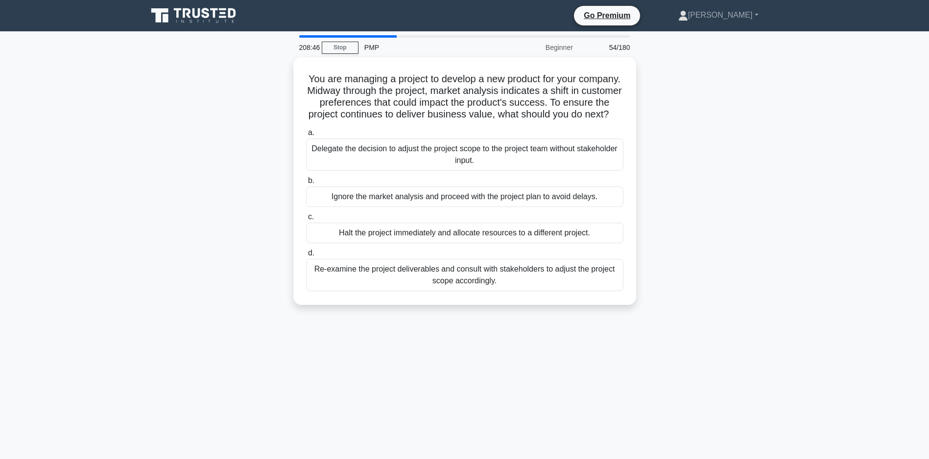
click at [473, 271] on div "Re-examine the project deliverables and consult with stakeholders to adjust the…" at bounding box center [464, 275] width 317 height 32
click at [306, 257] on input "d. Re-examine the project deliverables and consult with stakeholders to adjust …" at bounding box center [306, 253] width 0 height 6
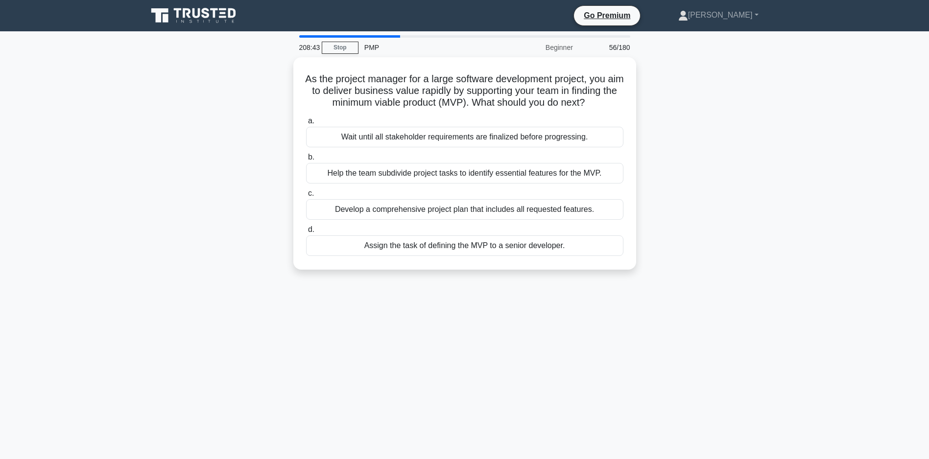
drag, startPoint x: 473, startPoint y: 282, endPoint x: 436, endPoint y: 307, distance: 45.1
click at [436, 307] on div "208:43 Stop PMP Beginner 56/180 As the project manager for a large software dev…" at bounding box center [465, 280] width 646 height 490
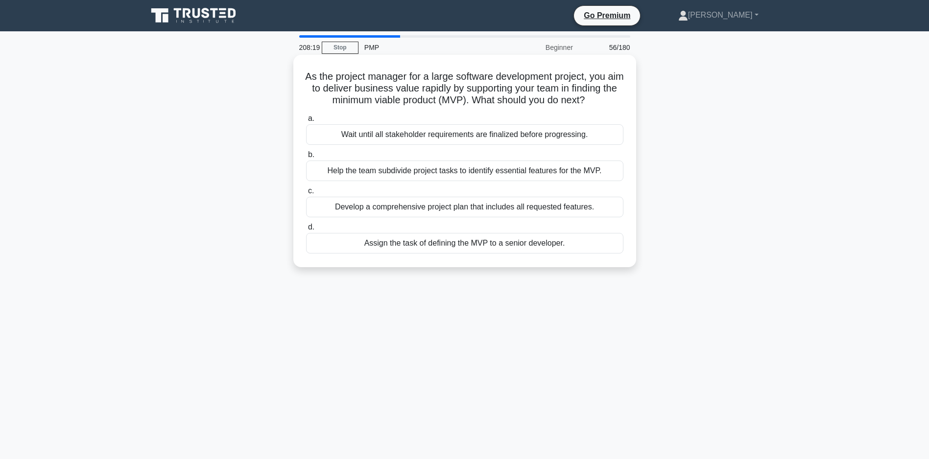
click at [428, 181] on div "Help the team subdivide project tasks to identify essential features for the MV…" at bounding box center [464, 171] width 317 height 21
click at [306, 158] on input "b. Help the team subdivide project tasks to identify essential features for the…" at bounding box center [306, 155] width 0 height 6
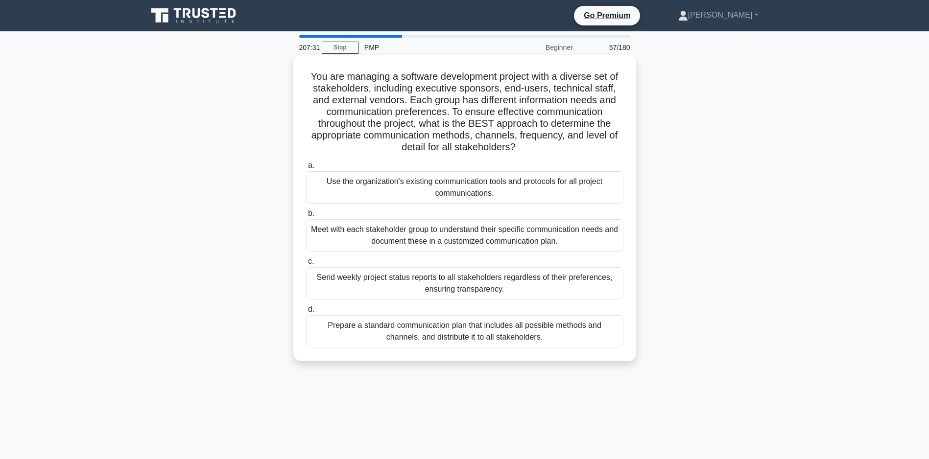
click at [401, 236] on div "Meet with each stakeholder group to understand their specific communication nee…" at bounding box center [464, 235] width 317 height 32
click at [306, 217] on input "b. Meet with each stakeholder group to understand their specific communication …" at bounding box center [306, 214] width 0 height 6
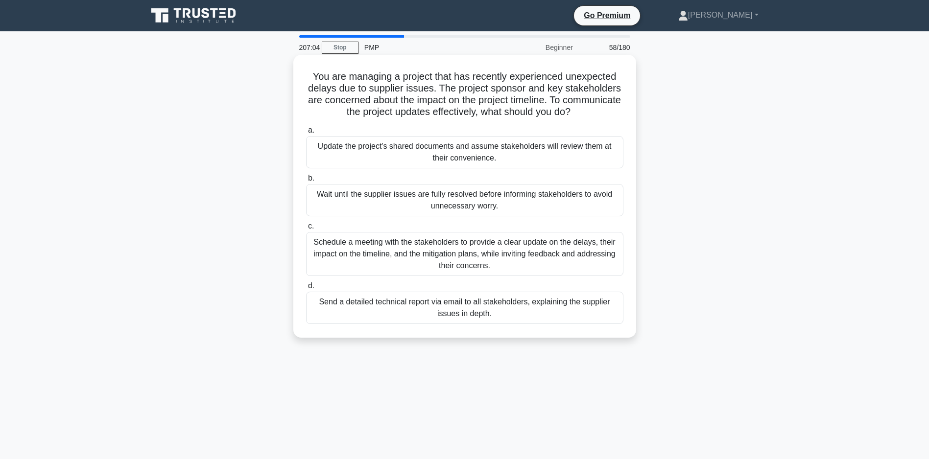
click at [483, 267] on div "Schedule a meeting with the stakeholders to provide a clear update on the delay…" at bounding box center [464, 254] width 317 height 44
click at [306, 230] on input "c. Schedule a meeting with the stakeholders to provide a clear update on the de…" at bounding box center [306, 226] width 0 height 6
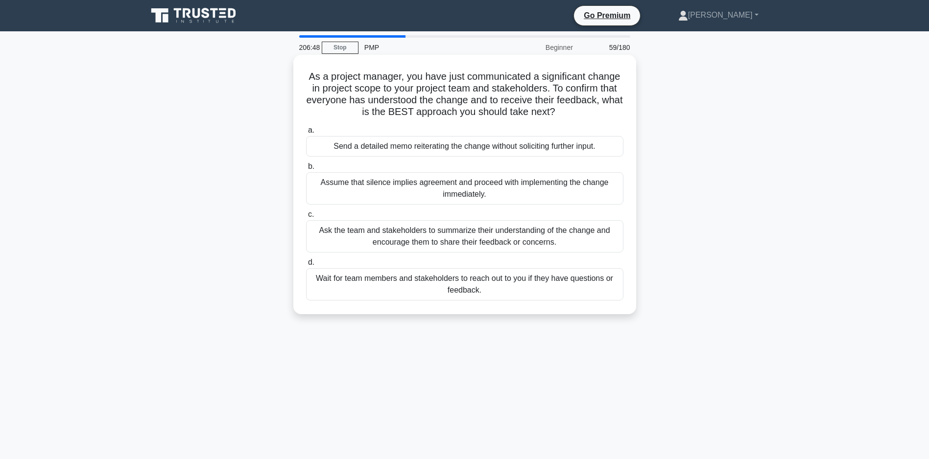
click at [469, 236] on div "Ask the team and stakeholders to summarize their understanding of the change an…" at bounding box center [464, 236] width 317 height 32
click at [306, 218] on input "c. Ask the team and stakeholders to summarize their understanding of the change…" at bounding box center [306, 215] width 0 height 6
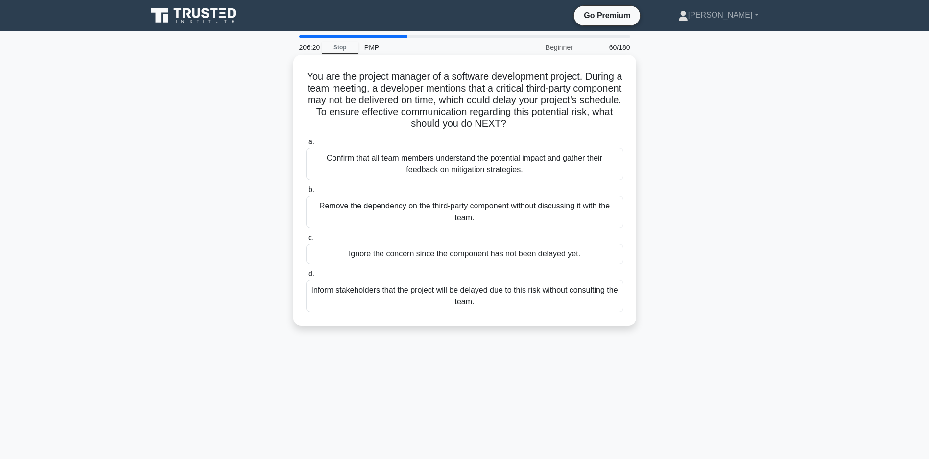
click at [451, 165] on div "Confirm that all team members understand the potential impact and gather their …" at bounding box center [464, 164] width 317 height 32
click at [306, 145] on input "a. Confirm that all team members understand the potential impact and gather the…" at bounding box center [306, 142] width 0 height 6
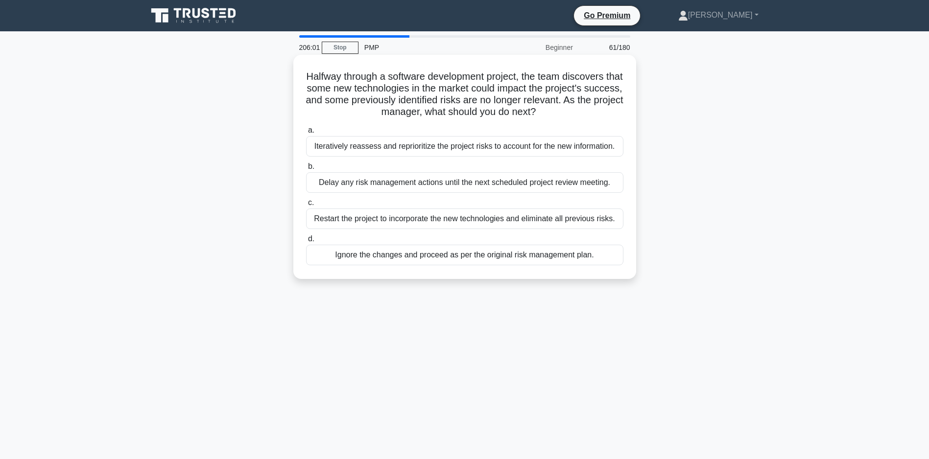
click at [417, 157] on div "Iteratively reassess and reprioritize the project risks to account for the new …" at bounding box center [464, 146] width 317 height 21
click at [306, 134] on input "a. Iteratively reassess and reprioritize the project risks to account for the n…" at bounding box center [306, 130] width 0 height 6
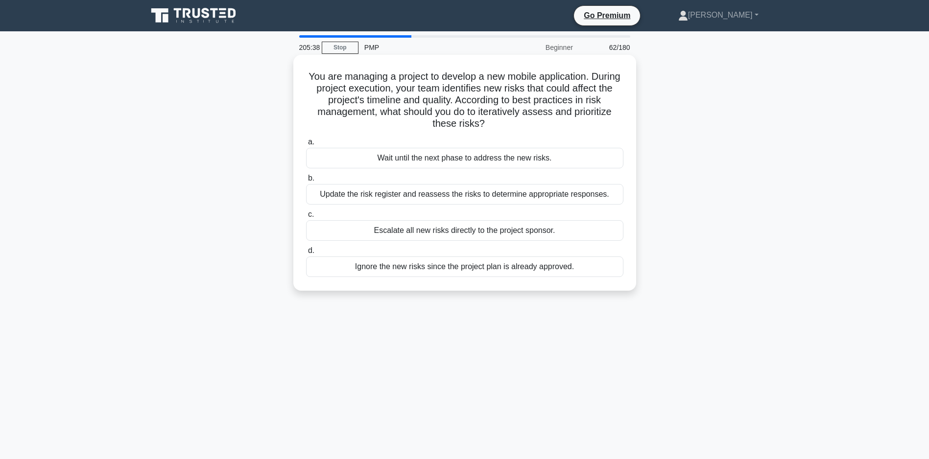
click at [484, 192] on div "Update the risk register and reassess the risks to determine appropriate respon…" at bounding box center [464, 194] width 317 height 21
click at [306, 182] on input "b. Update the risk register and reassess the risks to determine appropriate res…" at bounding box center [306, 178] width 0 height 6
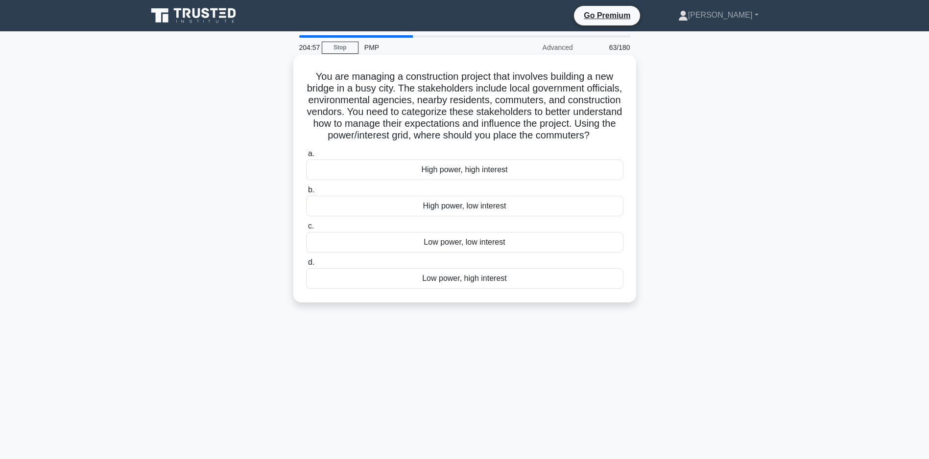
click at [458, 180] on div "High power, high interest" at bounding box center [464, 170] width 317 height 21
click at [306, 157] on input "a. High power, high interest" at bounding box center [306, 154] width 0 height 6
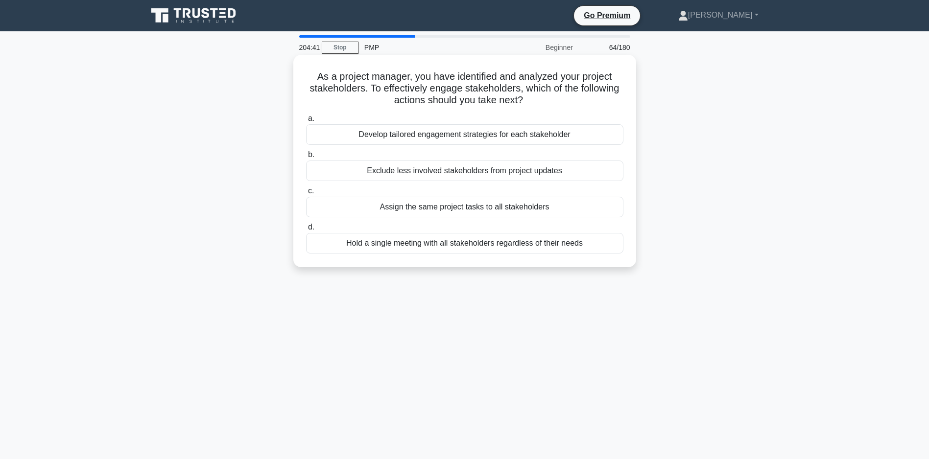
click at [462, 138] on div "Develop tailored engagement strategies for each stakeholder" at bounding box center [464, 134] width 317 height 21
click at [306, 122] on input "a. Develop tailored engagement strategies for each stakeholder" at bounding box center [306, 119] width 0 height 6
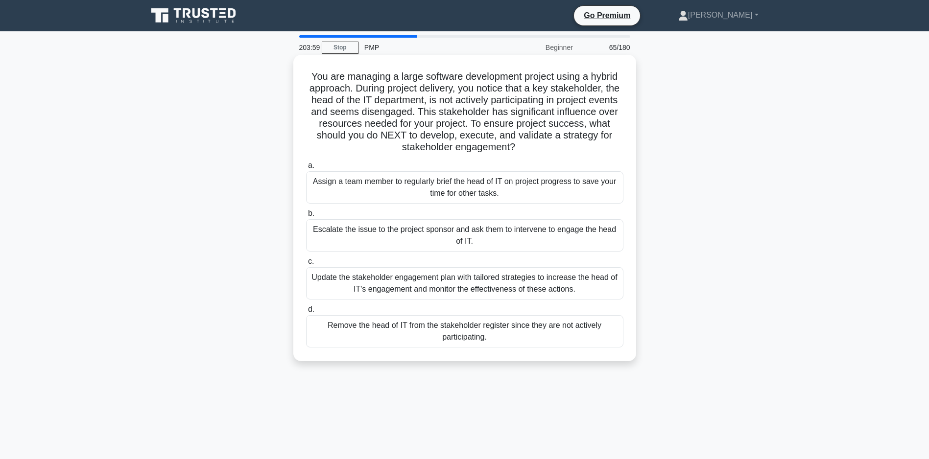
click at [535, 300] on div "Update the stakeholder engagement plan with tailored strategies to increase the…" at bounding box center [464, 283] width 317 height 32
click at [306, 265] on input "c. Update the stakeholder engagement plan with tailored strategies to increase …" at bounding box center [306, 262] width 0 height 6
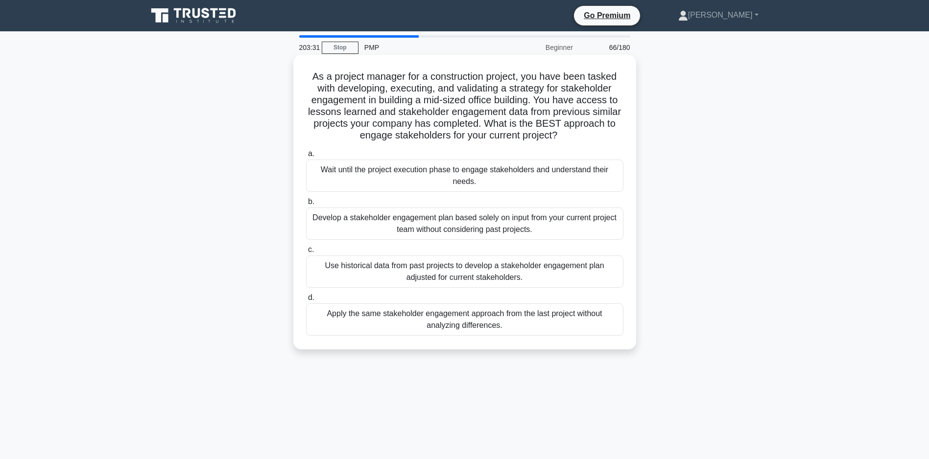
click at [425, 278] on div "Use historical data from past projects to develop a stakeholder engagement plan…" at bounding box center [464, 272] width 317 height 32
click at [306, 253] on input "c. Use historical data from past projects to develop a stakeholder engagement p…" at bounding box center [306, 250] width 0 height 6
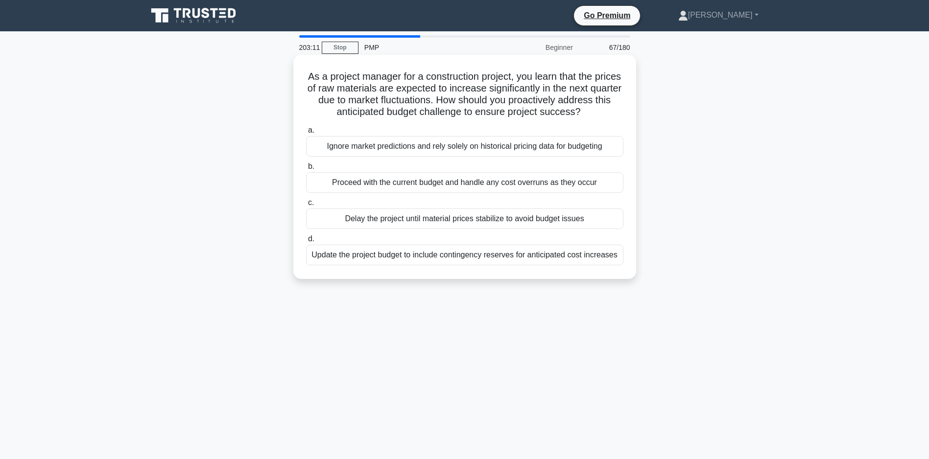
click at [467, 265] on div "Update the project budget to include contingency reserves for anticipated cost …" at bounding box center [464, 255] width 317 height 21
click at [306, 242] on input "d. Update the project budget to include contingency reserves for anticipated co…" at bounding box center [306, 239] width 0 height 6
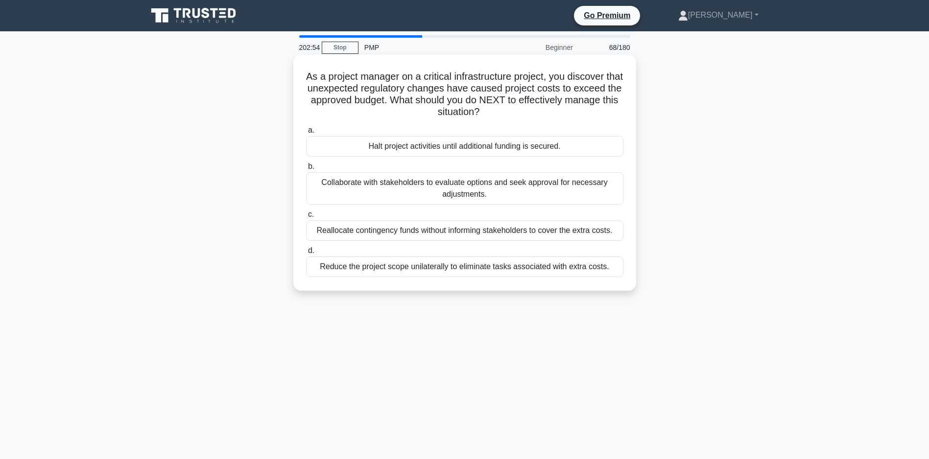
click at [477, 188] on div "Collaborate with stakeholders to evaluate options and seek approval for necessa…" at bounding box center [464, 188] width 317 height 32
click at [306, 170] on input "b. Collaborate with stakeholders to evaluate options and seek approval for nece…" at bounding box center [306, 167] width 0 height 6
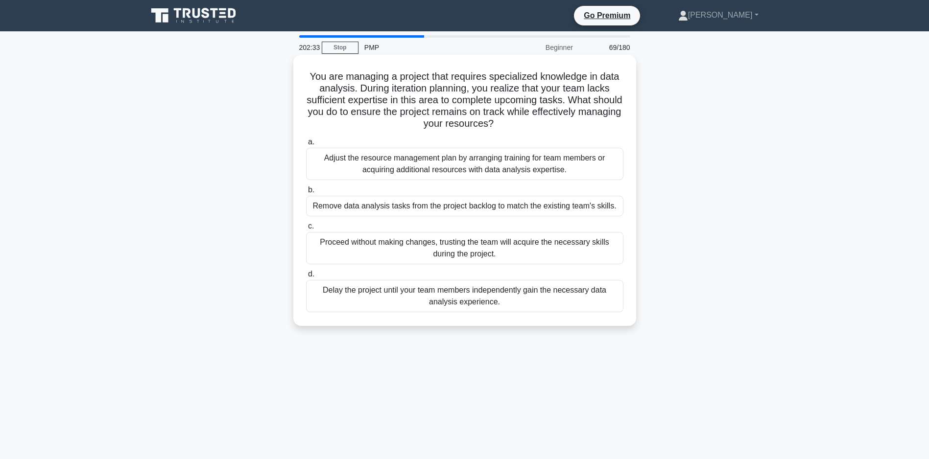
click at [470, 165] on div "Adjust the resource management plan by arranging training for team members or a…" at bounding box center [464, 164] width 317 height 32
click at [306, 145] on input "a. Adjust the resource management plan by arranging training for team members o…" at bounding box center [306, 142] width 0 height 6
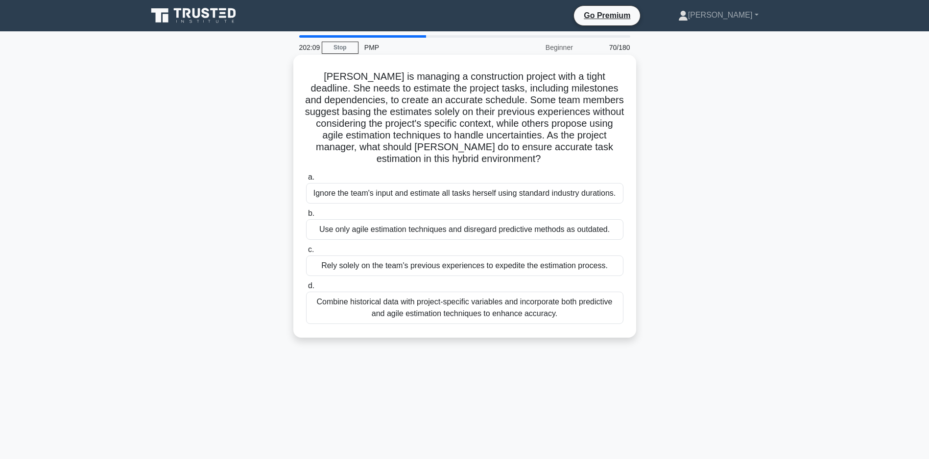
click at [460, 324] on div "Combine historical data with project-specific variables and incorporate both pr…" at bounding box center [464, 308] width 317 height 32
click at [306, 289] on input "d. Combine historical data with project-specific variables and incorporate both…" at bounding box center [306, 286] width 0 height 6
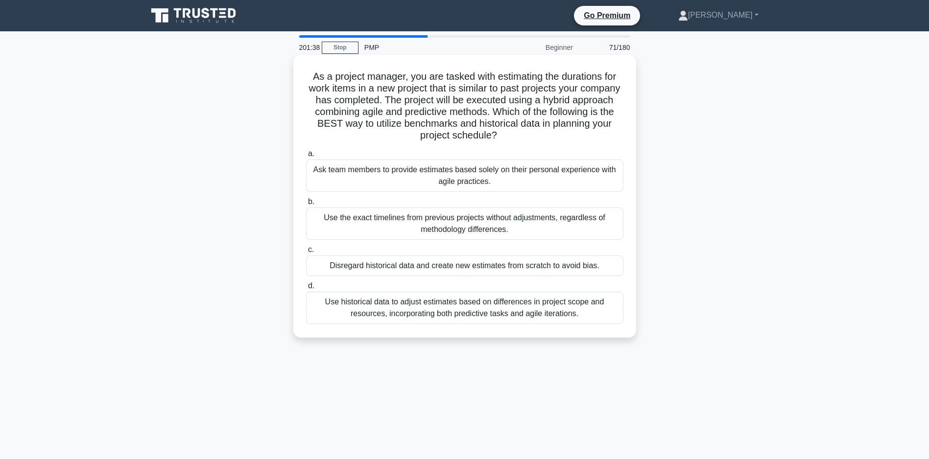
click at [407, 307] on div "Use historical data to adjust estimates based on differences in project scope a…" at bounding box center [464, 308] width 317 height 32
click at [306, 289] on input "d. Use historical data to adjust estimates based on differences in project scop…" at bounding box center [306, 286] width 0 height 6
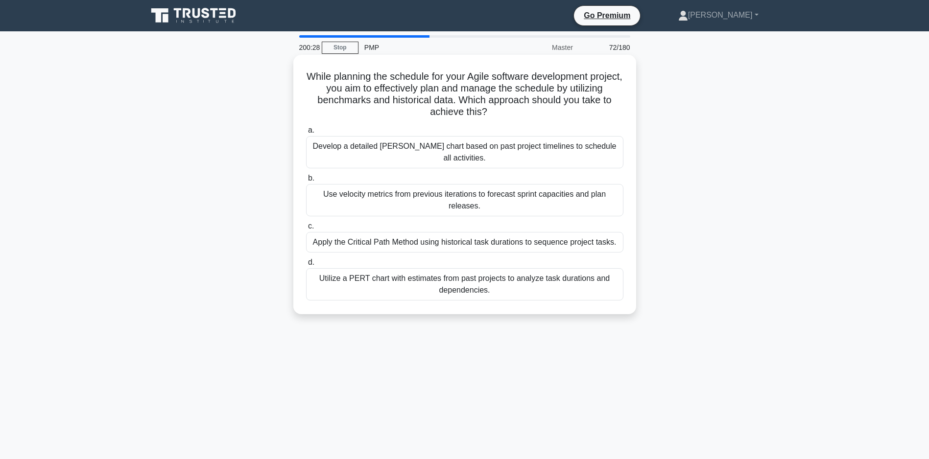
click at [446, 245] on div "Apply the Critical Path Method using historical task durations to sequence proj…" at bounding box center [464, 242] width 317 height 21
click at [306, 230] on input "c. Apply the Critical Path Method using historical task durations to sequence p…" at bounding box center [306, 226] width 0 height 6
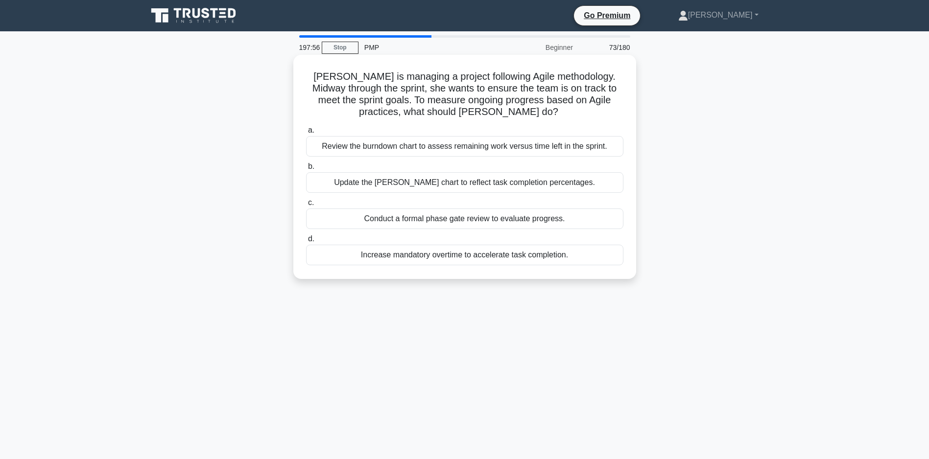
click at [382, 147] on div "Review the burndown chart to assess remaining work versus time left in the spri…" at bounding box center [464, 146] width 317 height 21
click at [306, 134] on input "a. Review the burndown chart to assess remaining work versus time left in the s…" at bounding box center [306, 130] width 0 height 6
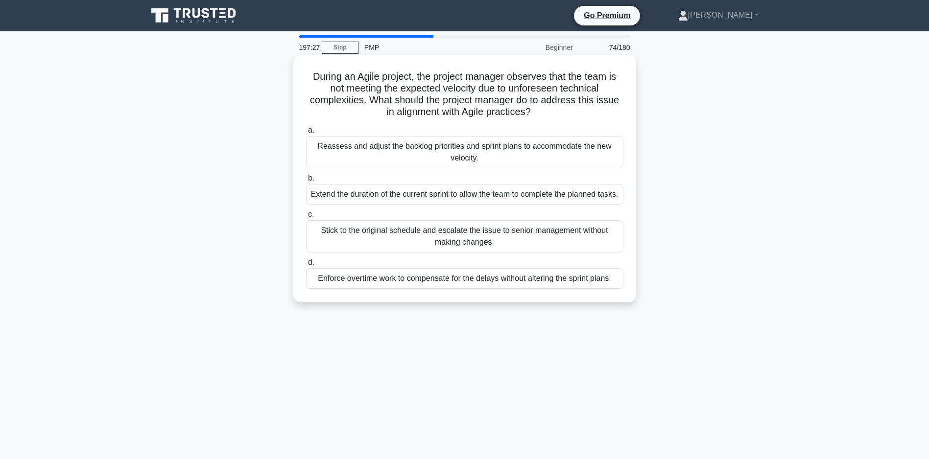
click at [462, 158] on div "Reassess and adjust the backlog priorities and sprint plans to accommodate the …" at bounding box center [464, 152] width 317 height 32
click at [306, 134] on input "a. Reassess and adjust the backlog priorities and sprint plans to accommodate t…" at bounding box center [306, 130] width 0 height 6
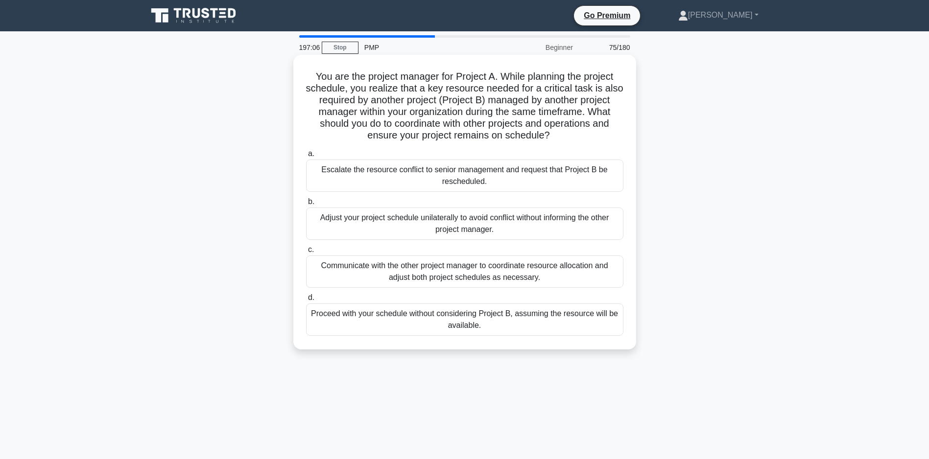
click at [447, 282] on div "Communicate with the other project manager to coordinate resource allocation an…" at bounding box center [464, 272] width 317 height 32
click at [306, 253] on input "c. Communicate with the other project manager to coordinate resource allocation…" at bounding box center [306, 250] width 0 height 6
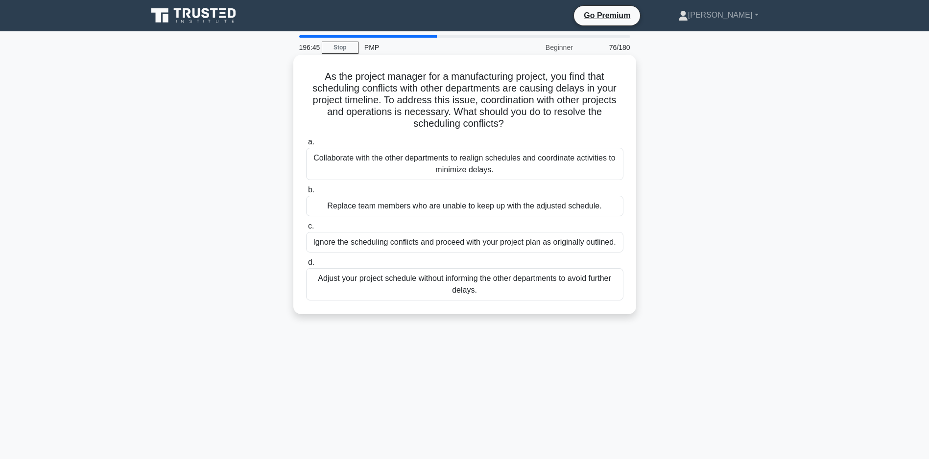
click at [422, 163] on div "Collaborate with the other departments to realign schedules and coordinate acti…" at bounding box center [464, 164] width 317 height 32
click at [306, 145] on input "a. Collaborate with the other departments to realign schedules and coordinate a…" at bounding box center [306, 142] width 0 height 6
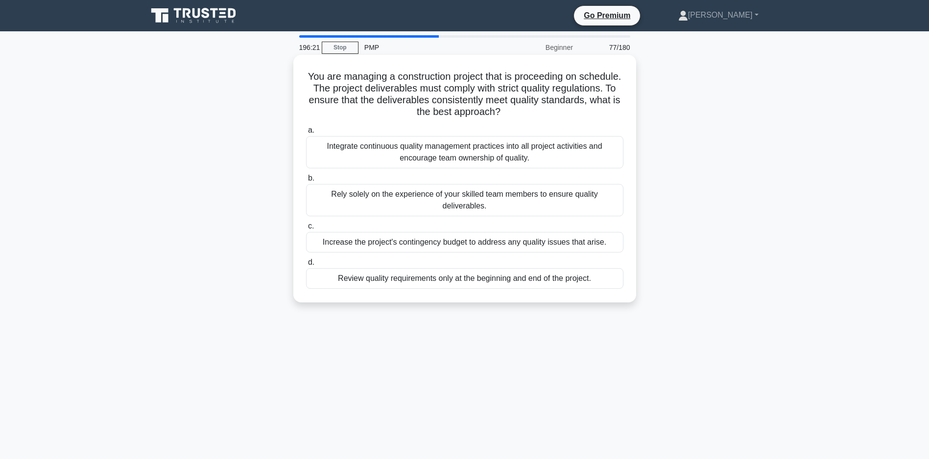
click at [436, 157] on div "Integrate continuous quality management practices into all project activities a…" at bounding box center [464, 152] width 317 height 32
click at [306, 134] on input "a. Integrate continuous quality management practices into all project activitie…" at bounding box center [306, 130] width 0 height 6
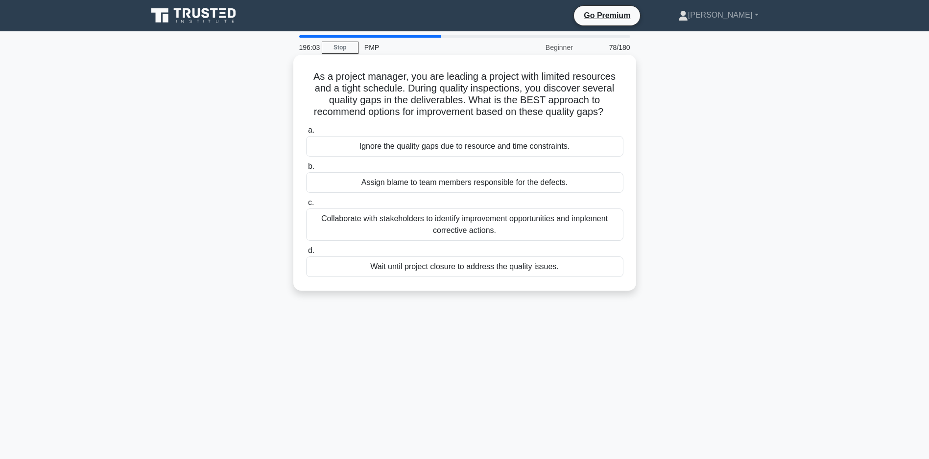
click at [445, 233] on div "Collaborate with stakeholders to identify improvement opportunities and impleme…" at bounding box center [464, 225] width 317 height 32
click at [306, 206] on input "c. Collaborate with stakeholders to identify improvement opportunities and impl…" at bounding box center [306, 203] width 0 height 6
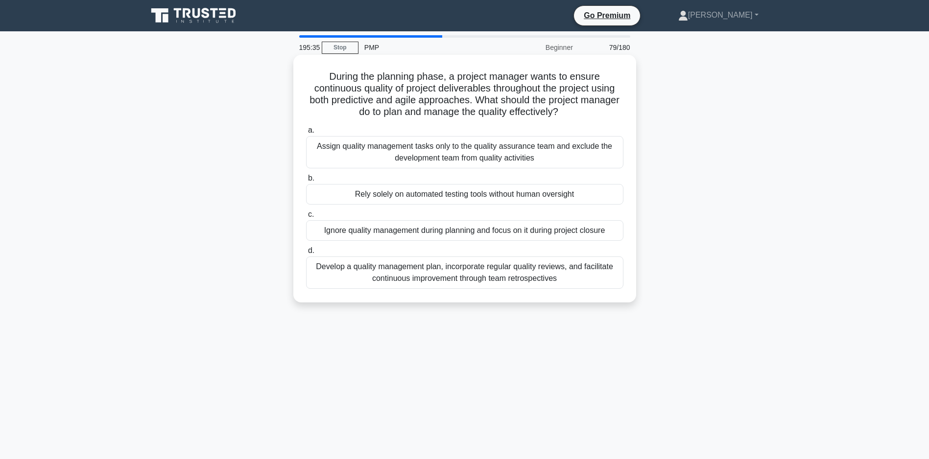
click at [469, 274] on div "Develop a quality management plan, incorporate regular quality reviews, and fac…" at bounding box center [464, 273] width 317 height 32
click at [306, 254] on input "d. Develop a quality management plan, incorporate regular quality reviews, and …" at bounding box center [306, 251] width 0 height 6
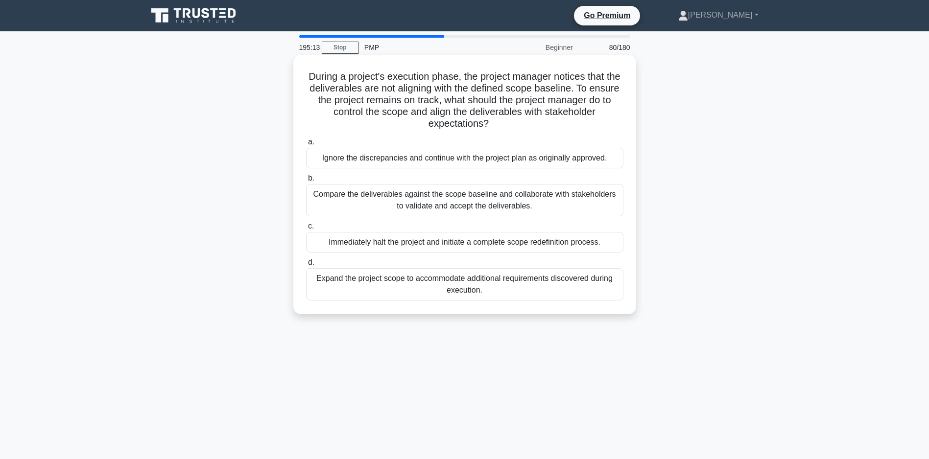
click at [400, 205] on div "Compare the deliverables against the scope baseline and collaborate with stakeh…" at bounding box center [464, 200] width 317 height 32
click at [306, 182] on input "b. Compare the deliverables against the scope baseline and collaborate with sta…" at bounding box center [306, 178] width 0 height 6
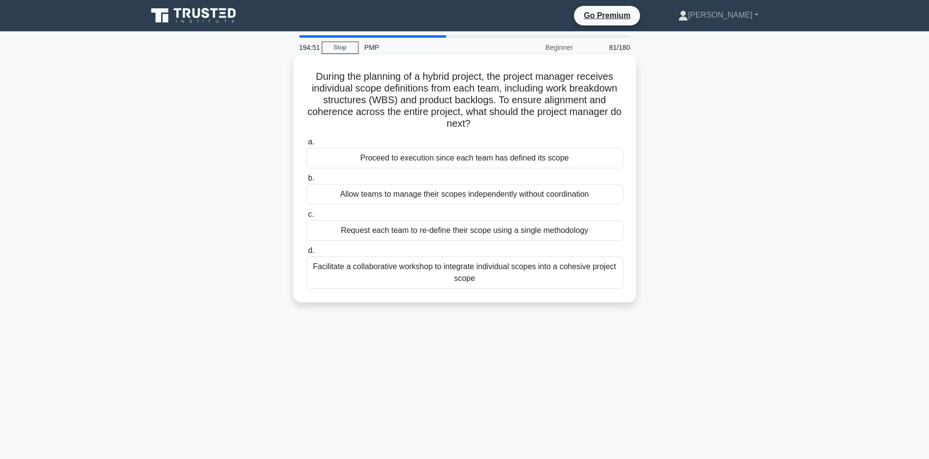
click at [427, 278] on div "Facilitate a collaborative workshop to integrate individual scopes into a cohes…" at bounding box center [464, 273] width 317 height 32
click at [306, 254] on input "d. Facilitate a collaborative workshop to integrate individual scopes into a co…" at bounding box center [306, 251] width 0 height 6
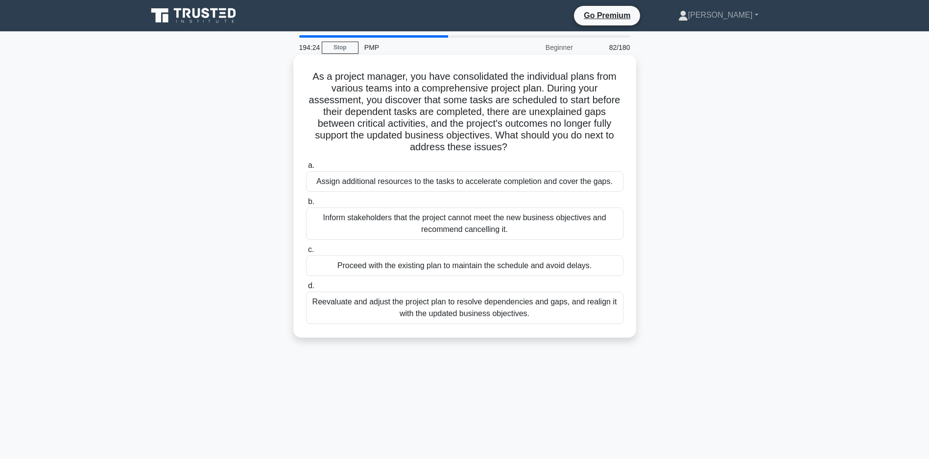
click at [445, 321] on div "Reevaluate and adjust the project plan to resolve dependencies and gaps, and re…" at bounding box center [464, 308] width 317 height 32
click at [306, 289] on input "d. Reevaluate and adjust the project plan to resolve dependencies and gaps, and…" at bounding box center [306, 286] width 0 height 6
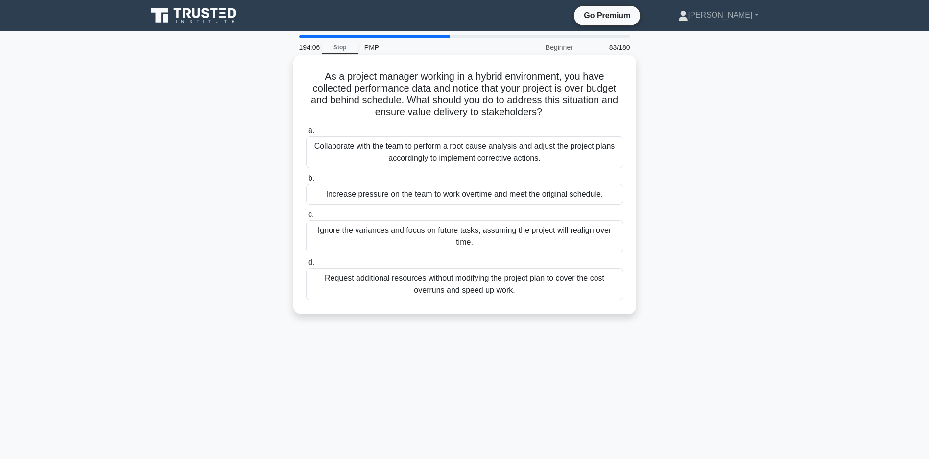
click at [432, 152] on div "Collaborate with the team to perform a root cause analysis and adjust the proje…" at bounding box center [464, 152] width 317 height 32
click at [306, 134] on input "a. Collaborate with the team to perform a root cause analysis and adjust the pr…" at bounding box center [306, 130] width 0 height 6
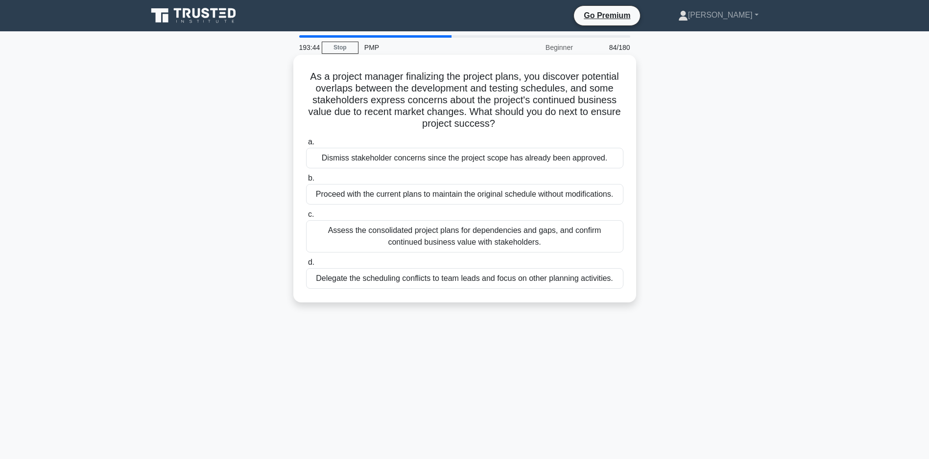
click at [409, 250] on div "Assess the consolidated project plans for dependencies and gaps, and confirm co…" at bounding box center [464, 236] width 317 height 32
click at [306, 218] on input "c. Assess the consolidated project plans for dependencies and gaps, and confirm…" at bounding box center [306, 215] width 0 height 6
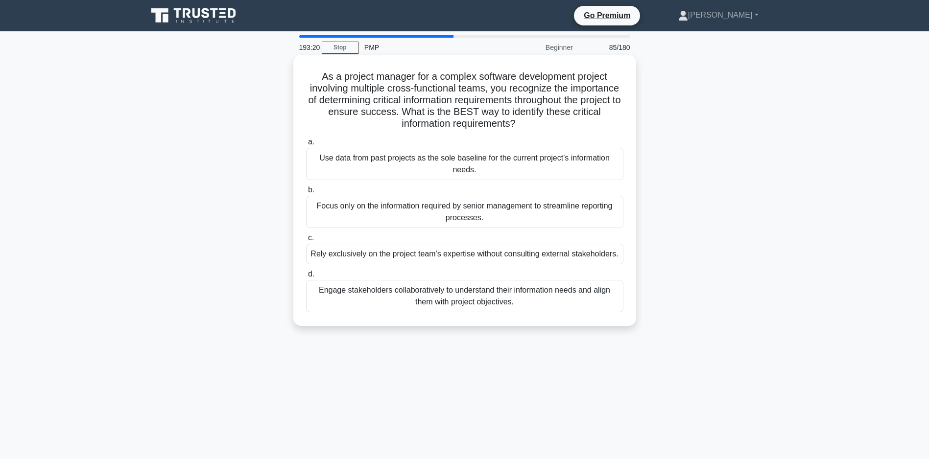
click at [493, 309] on div "Engage stakeholders collaboratively to understand their information needs and a…" at bounding box center [464, 296] width 317 height 32
click at [306, 278] on input "d. Engage stakeholders collaboratively to understand their information needs an…" at bounding box center [306, 274] width 0 height 6
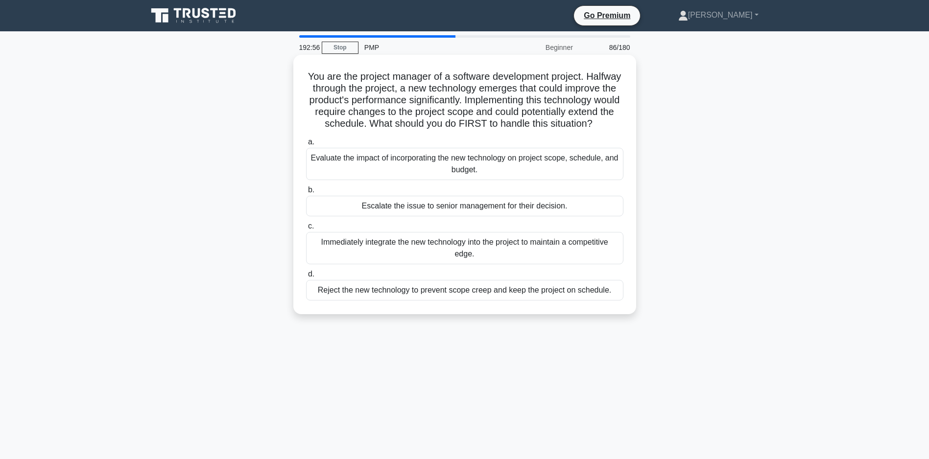
click at [426, 173] on div "Evaluate the impact of incorporating the new technology on project scope, sched…" at bounding box center [464, 164] width 317 height 32
click at [306, 145] on input "a. Evaluate the impact of incorporating the new technology on project scope, sc…" at bounding box center [306, 142] width 0 height 6
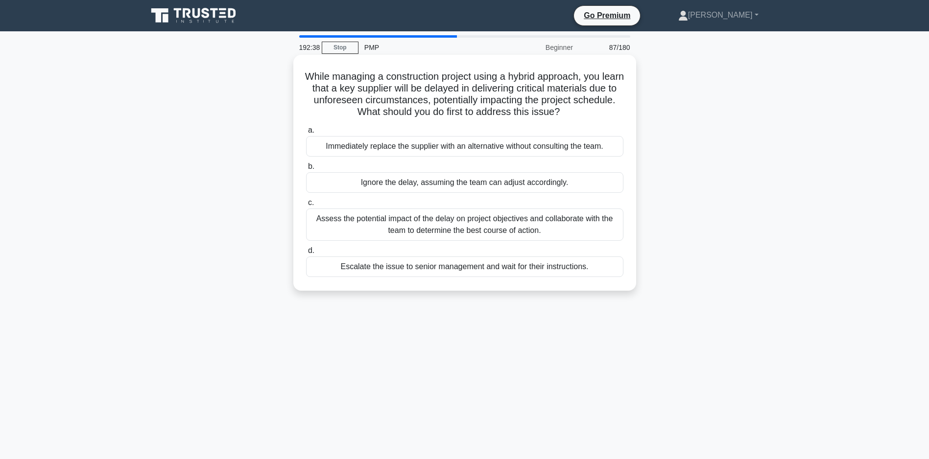
click at [475, 237] on div "Assess the potential impact of the delay on project objectives and collaborate …" at bounding box center [464, 225] width 317 height 32
click at [306, 206] on input "c. Assess the potential impact of the delay on project objectives and collabora…" at bounding box center [306, 203] width 0 height 6
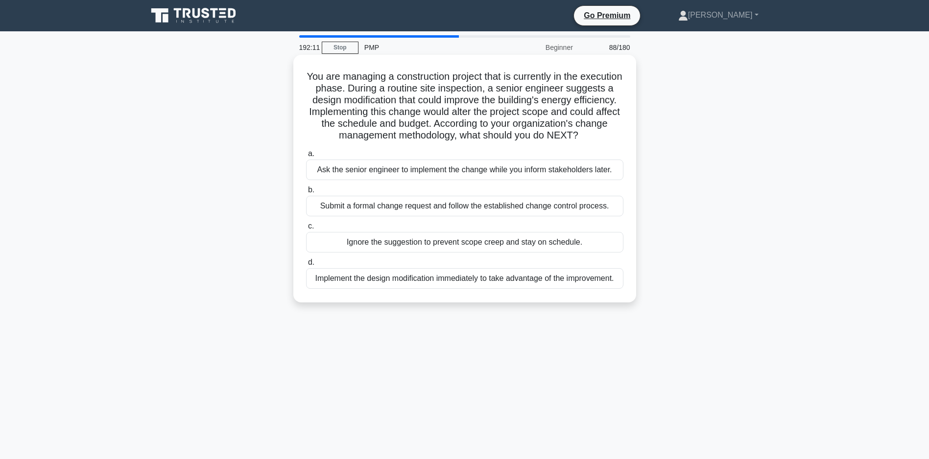
click at [456, 216] on div "Submit a formal change request and follow the established change control proces…" at bounding box center [464, 206] width 317 height 21
click at [306, 193] on input "b. Submit a formal change request and follow the established change control pro…" at bounding box center [306, 190] width 0 height 6
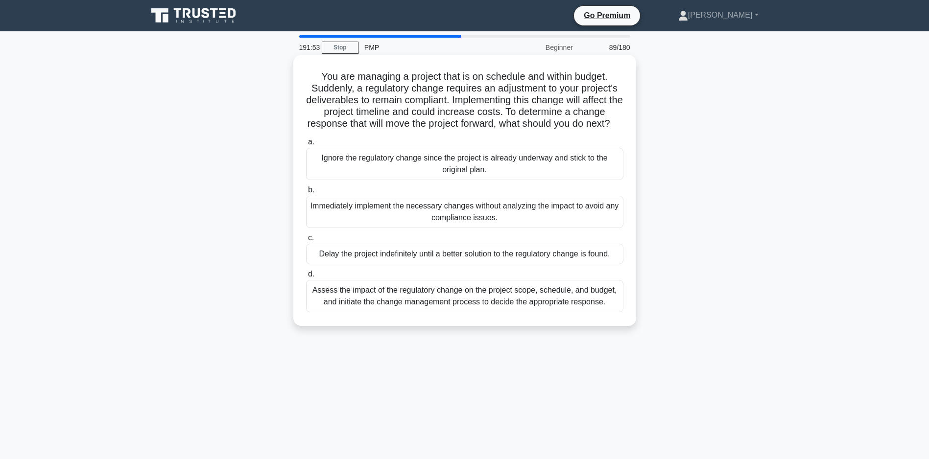
click at [491, 312] on div "Assess the impact of the regulatory change on the project scope, schedule, and …" at bounding box center [464, 296] width 317 height 32
click at [306, 278] on input "d. Assess the impact of the regulatory change on the project scope, schedule, a…" at bounding box center [306, 274] width 0 height 6
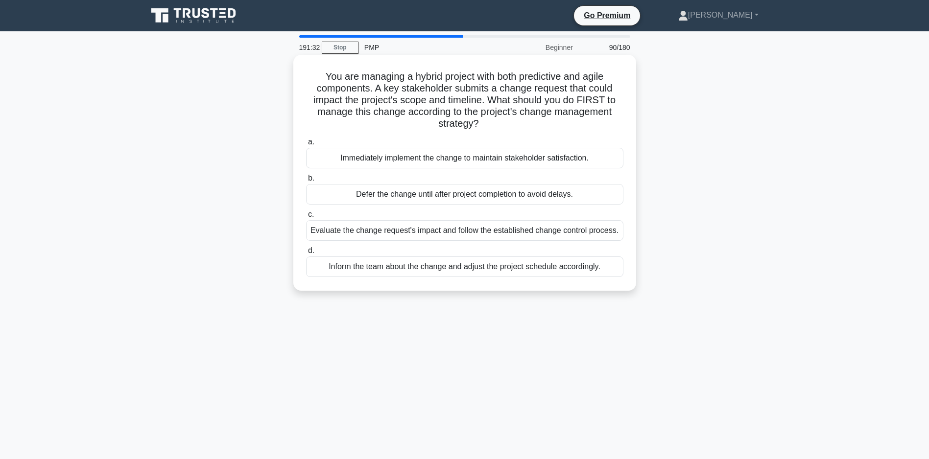
click at [451, 231] on div "Evaluate the change request's impact and follow the established change control …" at bounding box center [464, 230] width 317 height 21
click at [306, 218] on input "c. Evaluate the change request's impact and follow the established change contr…" at bounding box center [306, 215] width 0 height 6
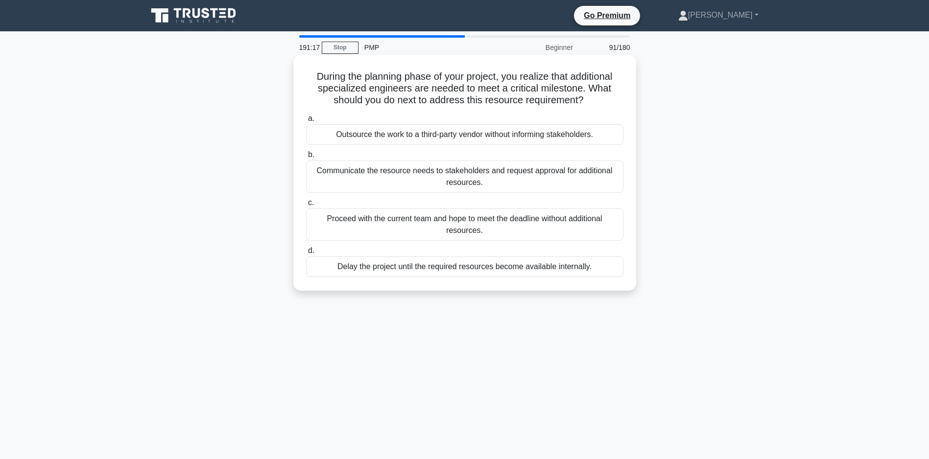
click at [442, 187] on div "Communicate the resource needs to stakeholders and request approval for additio…" at bounding box center [464, 177] width 317 height 32
click at [306, 158] on input "b. Communicate the resource needs to stakeholders and request approval for addi…" at bounding box center [306, 155] width 0 height 6
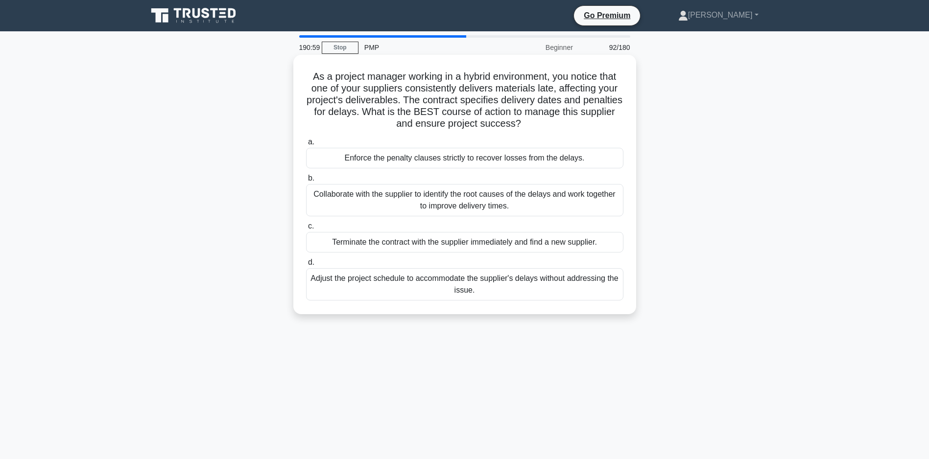
click at [437, 198] on div "Collaborate with the supplier to identify the root causes of the delays and wor…" at bounding box center [464, 200] width 317 height 32
click at [306, 182] on input "b. Collaborate with the supplier to identify the root causes of the delays and …" at bounding box center [306, 178] width 0 height 6
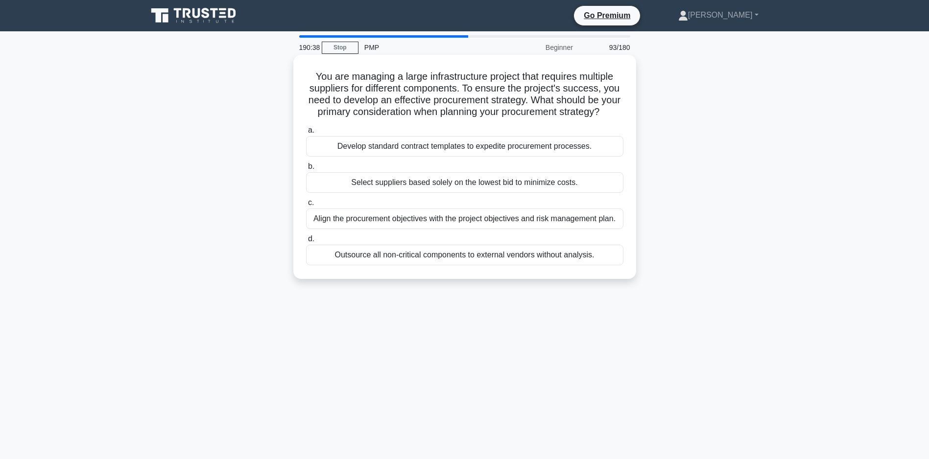
click at [437, 229] on div "Align the procurement objectives with the project objectives and risk managemen…" at bounding box center [464, 219] width 317 height 21
click at [306, 206] on input "c. Align the procurement objectives with the project objectives and risk manage…" at bounding box center [306, 203] width 0 height 6
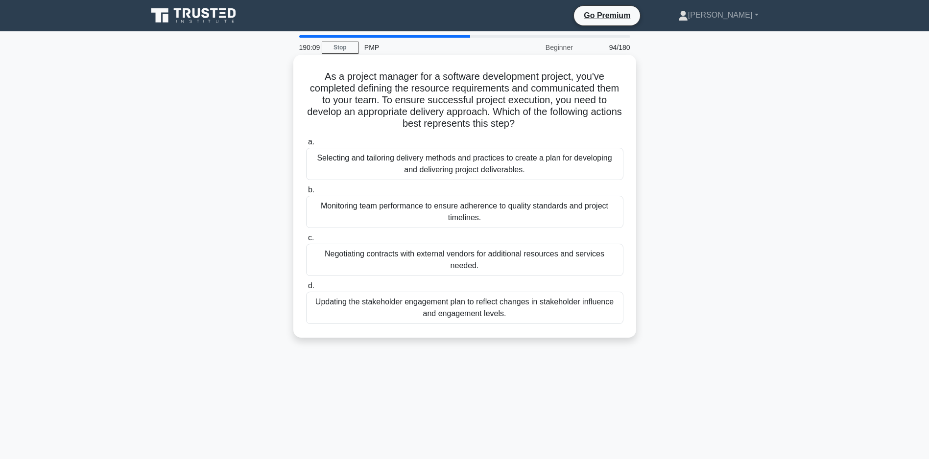
click at [450, 166] on div "Selecting and tailoring delivery methods and practices to create a plan for dev…" at bounding box center [464, 164] width 317 height 32
click at [306, 145] on input "a. Selecting and tailoring delivery methods and practices to create a plan for …" at bounding box center [306, 142] width 0 height 6
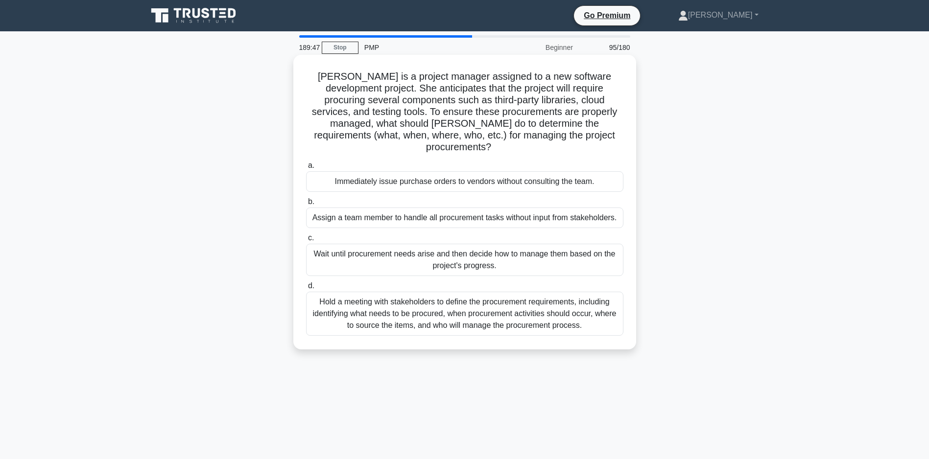
click at [479, 321] on div "Hold a meeting with stakeholders to define the procurement requirements, includ…" at bounding box center [464, 314] width 317 height 44
click at [306, 289] on input "d. Hold a meeting with stakeholders to define the procurement requirements, inc…" at bounding box center [306, 286] width 0 height 6
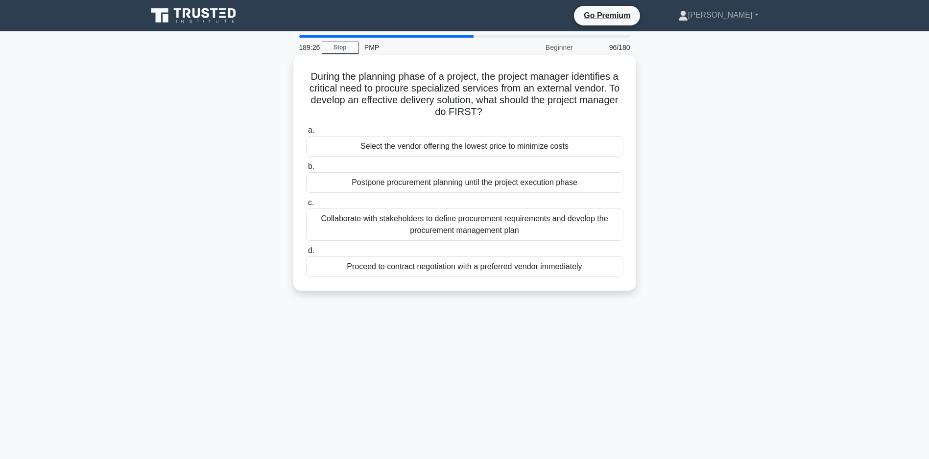
click at [479, 223] on div "Collaborate with stakeholders to define procurement requirements and develop th…" at bounding box center [464, 225] width 317 height 32
click at [306, 206] on input "c. Collaborate with stakeholders to define procurement requirements and develop…" at bounding box center [306, 203] width 0 height 6
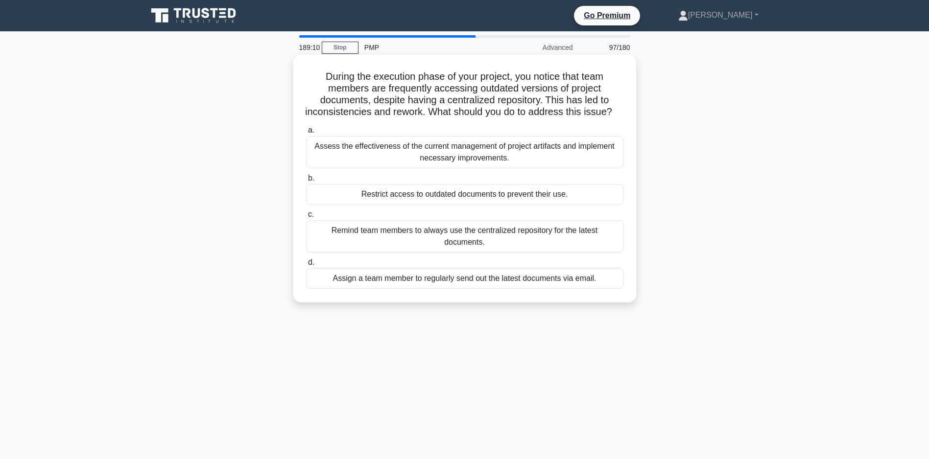
click at [450, 163] on div "Assess the effectiveness of the current management of project artifacts and imp…" at bounding box center [464, 152] width 317 height 32
click at [306, 134] on input "a. Assess the effectiveness of the current management of project artifacts and …" at bounding box center [306, 130] width 0 height 6
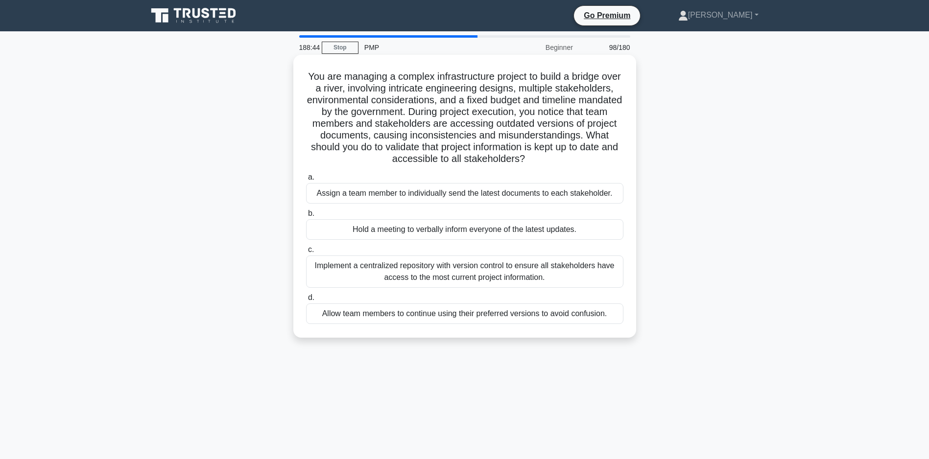
click at [500, 288] on div "Implement a centralized repository with version control to ensure all stakehold…" at bounding box center [464, 272] width 317 height 32
click at [306, 253] on input "c. Implement a centralized repository with version control to ensure all stakeh…" at bounding box center [306, 250] width 0 height 6
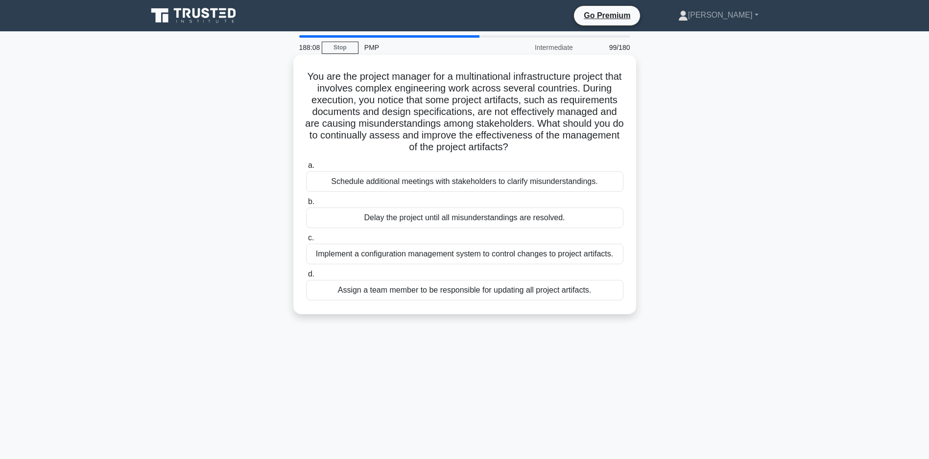
click at [449, 264] on div "Implement a configuration management system to control changes to project artif…" at bounding box center [464, 254] width 317 height 21
click at [306, 241] on input "c. Implement a configuration management system to control changes to project ar…" at bounding box center [306, 238] width 0 height 6
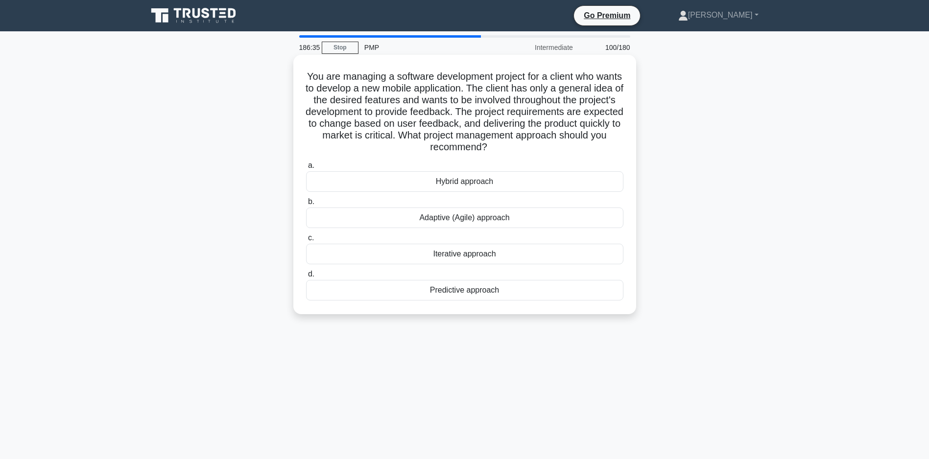
click at [470, 182] on div "Hybrid approach" at bounding box center [464, 181] width 317 height 21
click at [306, 169] on input "a. Hybrid approach" at bounding box center [306, 166] width 0 height 6
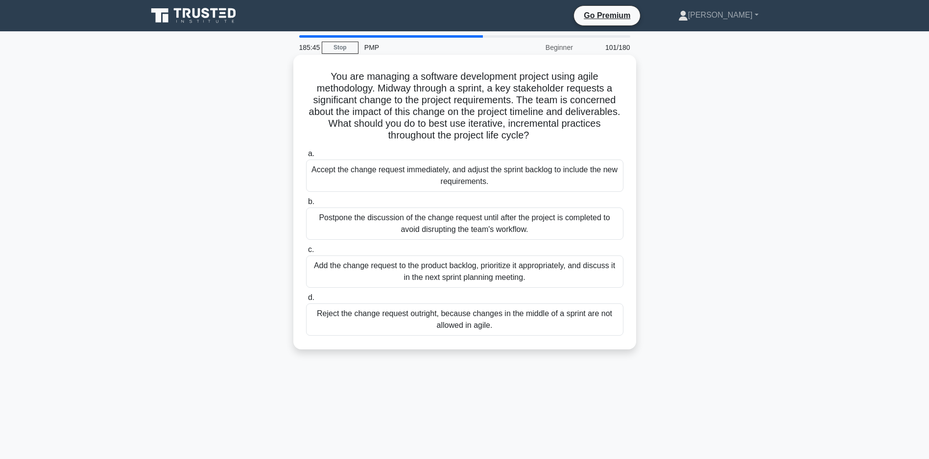
click at [473, 271] on div "Add the change request to the product backlog, prioritize it appropriately, and…" at bounding box center [464, 272] width 317 height 32
click at [306, 253] on input "c. Add the change request to the product backlog, prioritize it appropriately, …" at bounding box center [306, 250] width 0 height 6
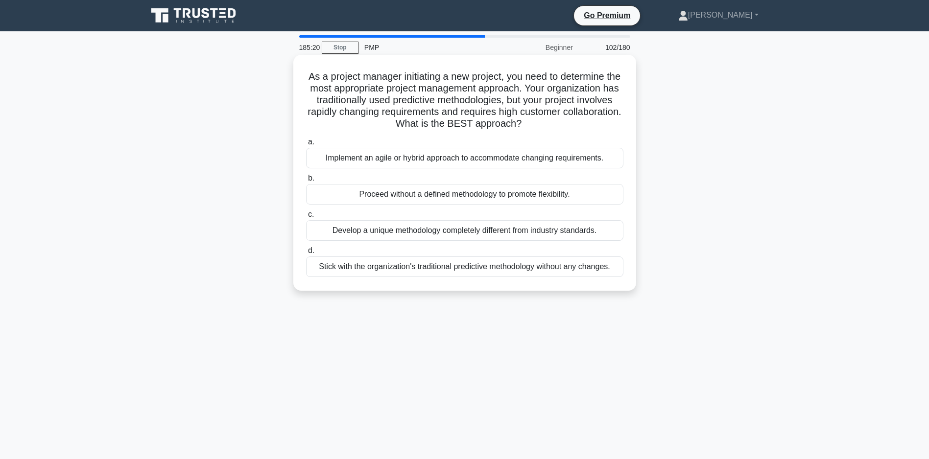
click at [463, 168] on div "Implement an agile or hybrid approach to accommodate changing requirements." at bounding box center [464, 158] width 317 height 21
click at [306, 145] on input "a. Implement an agile or hybrid approach to accommodate changing requirements." at bounding box center [306, 142] width 0 height 6
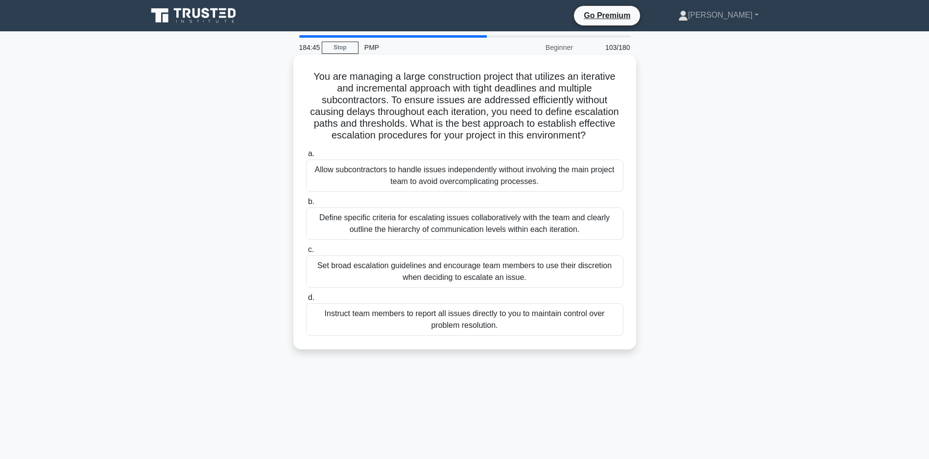
click at [409, 232] on div "Define specific criteria for escalating issues collaboratively with the team an…" at bounding box center [464, 224] width 317 height 32
click at [306, 205] on input "b. Define specific criteria for escalating issues collaboratively with the team…" at bounding box center [306, 202] width 0 height 6
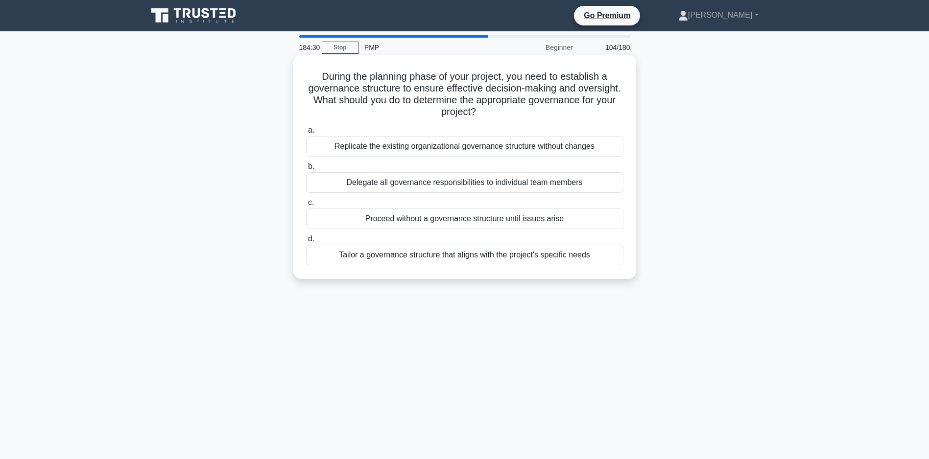
click at [471, 259] on div "Tailor a governance structure that aligns with the project's specific needs" at bounding box center [464, 255] width 317 height 21
click at [306, 242] on input "d. Tailor a governance structure that aligns with the project's specific needs" at bounding box center [306, 239] width 0 height 6
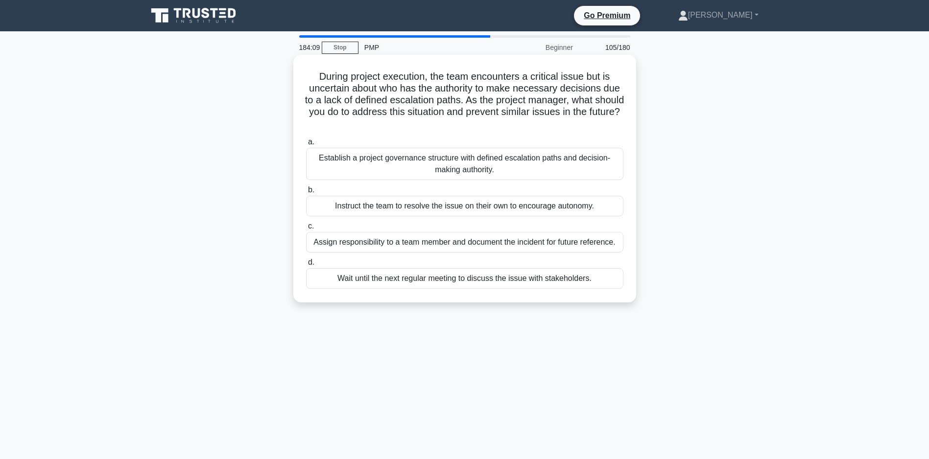
click at [453, 163] on div "Establish a project governance structure with defined escalation paths and deci…" at bounding box center [464, 164] width 317 height 32
click at [306, 145] on input "a. Establish a project governance structure with defined escalation paths and d…" at bounding box center [306, 142] width 0 height 6
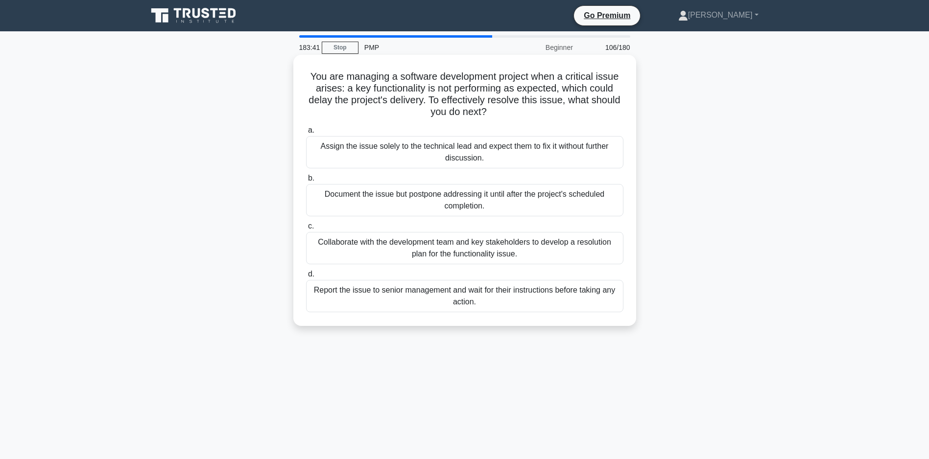
click at [460, 250] on div "Collaborate with the development team and key stakeholders to develop a resolut…" at bounding box center [464, 248] width 317 height 32
click at [306, 230] on input "c. Collaborate with the development team and key stakeholders to develop a reso…" at bounding box center [306, 226] width 0 height 6
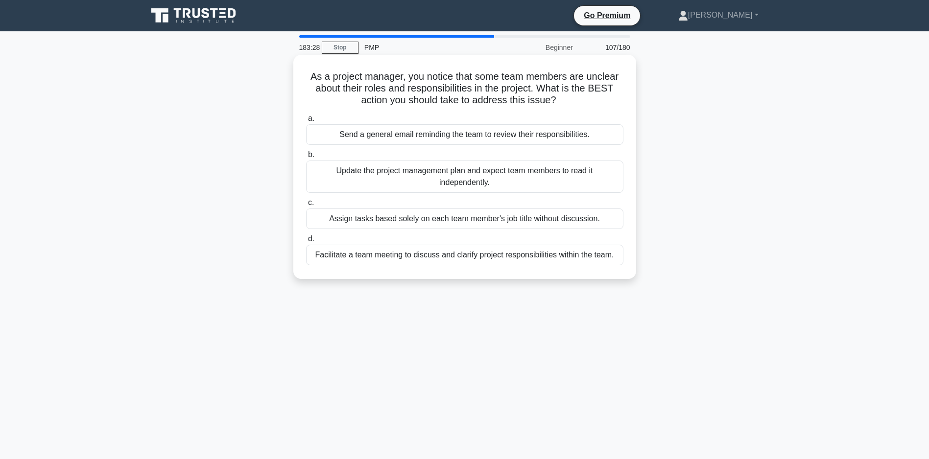
click at [463, 259] on div "Facilitate a team meeting to discuss and clarify project responsibilities withi…" at bounding box center [464, 255] width 317 height 21
click at [306, 242] on input "d. Facilitate a team meeting to discuss and clarify project responsibilities wi…" at bounding box center [306, 239] width 0 height 6
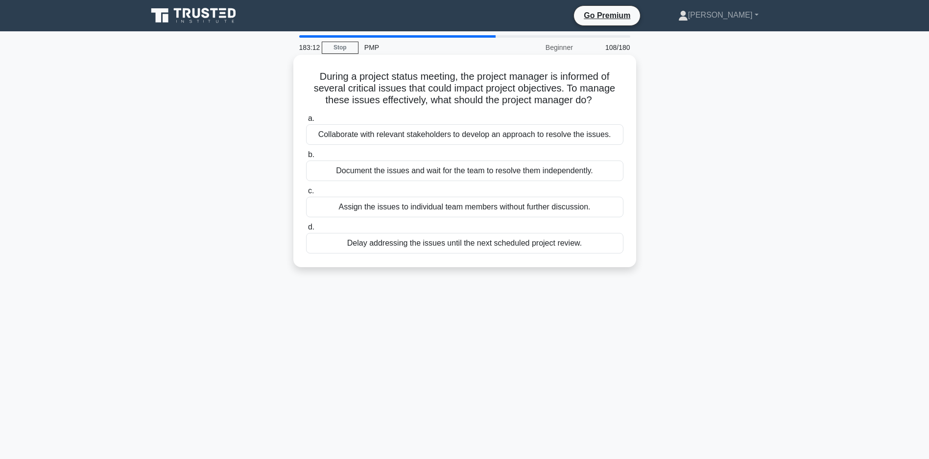
click at [504, 145] on div "Collaborate with relevant stakeholders to develop an approach to resolve the is…" at bounding box center [464, 134] width 317 height 21
click at [306, 122] on input "a. Collaborate with relevant stakeholders to develop an approach to resolve the…" at bounding box center [306, 119] width 0 height 6
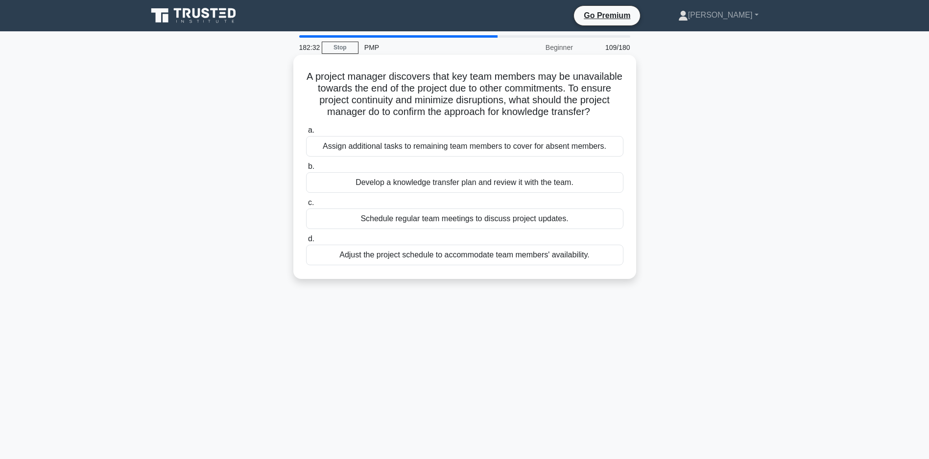
click at [471, 191] on div "Develop a knowledge transfer plan and review it with the team." at bounding box center [464, 182] width 317 height 21
click at [306, 170] on input "b. Develop a knowledge transfer plan and review it with the team." at bounding box center [306, 167] width 0 height 6
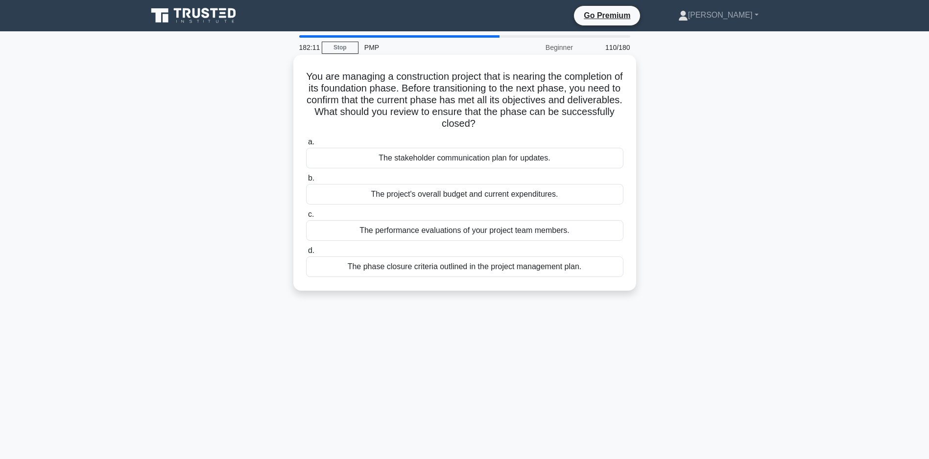
click at [479, 267] on div "The phase closure criteria outlined in the project management plan." at bounding box center [464, 267] width 317 height 21
click at [306, 254] on input "d. The phase closure criteria outlined in the project management plan." at bounding box center [306, 251] width 0 height 6
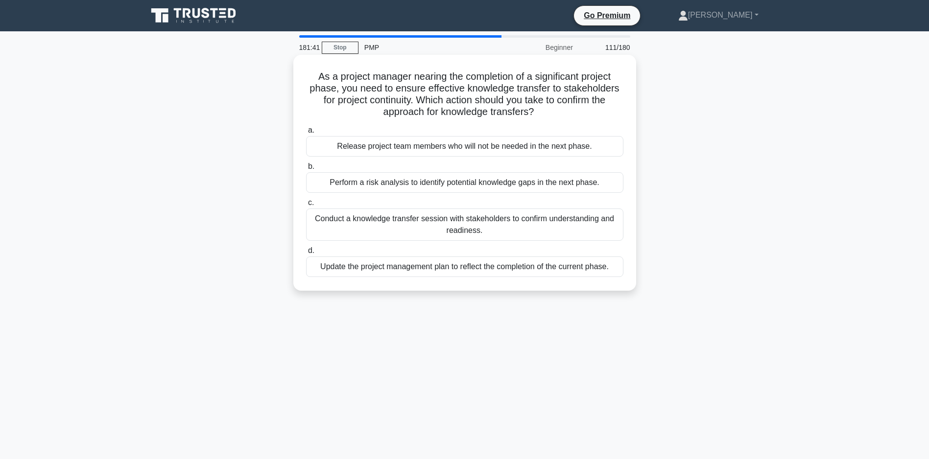
click at [426, 225] on div "Conduct a knowledge transfer session with stakeholders to confirm understanding…" at bounding box center [464, 225] width 317 height 32
click at [306, 206] on input "c. Conduct a knowledge transfer session with stakeholders to confirm understand…" at bounding box center [306, 203] width 0 height 6
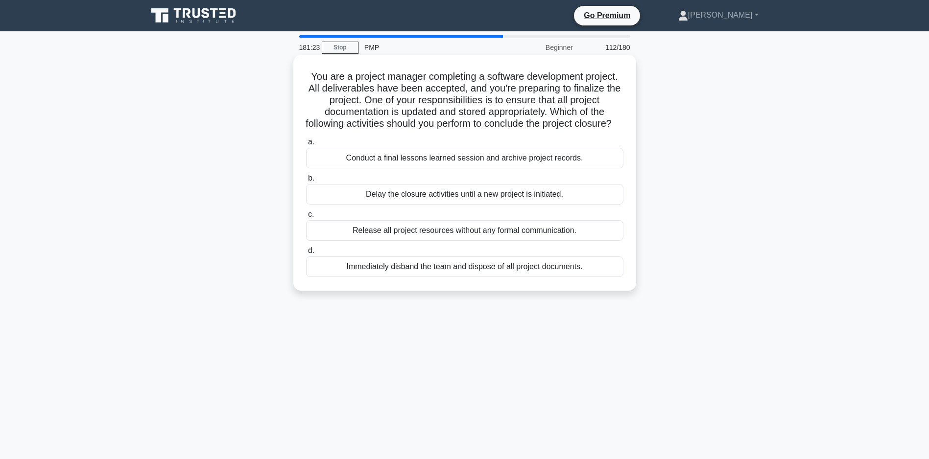
click at [449, 168] on div "Conduct a final lessons learned session and archive project records." at bounding box center [464, 158] width 317 height 21
click at [306, 145] on input "a. Conduct a final lessons learned session and archive project records." at bounding box center [306, 142] width 0 height 6
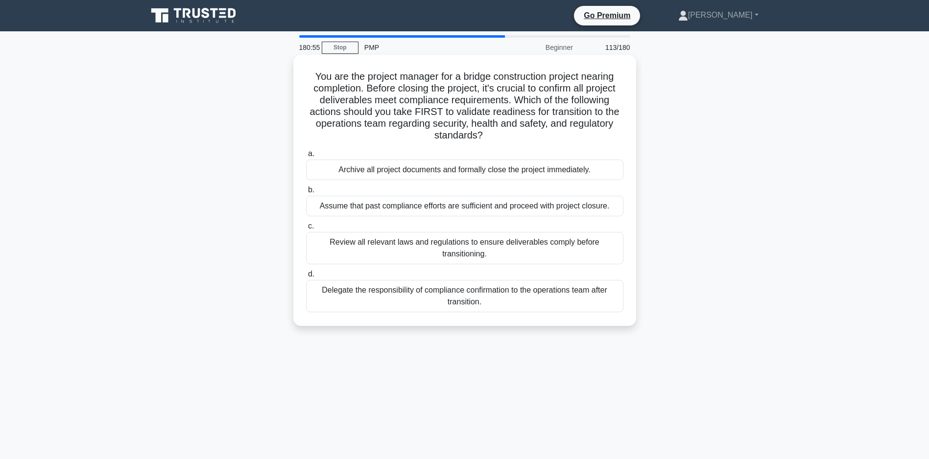
click at [458, 260] on div "Review all relevant laws and regulations to ensure deliverables comply before t…" at bounding box center [464, 248] width 317 height 32
click at [306, 230] on input "c. Review all relevant laws and regulations to ensure deliverables comply befor…" at bounding box center [306, 226] width 0 height 6
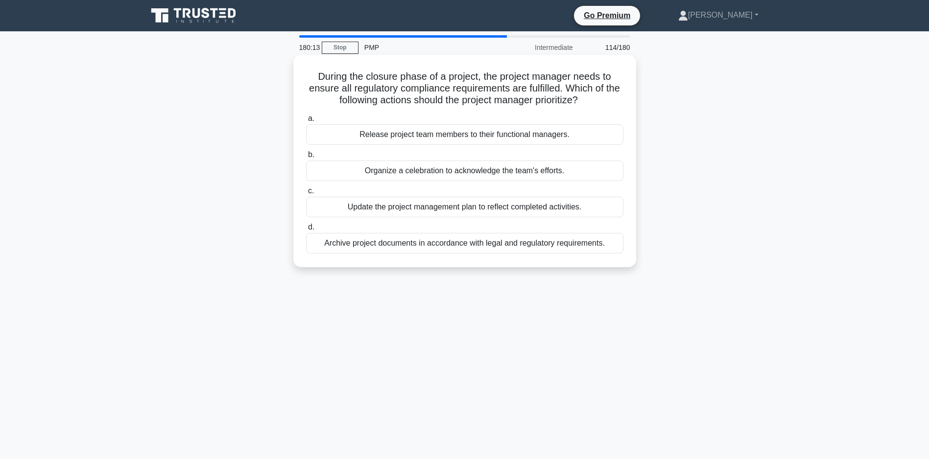
click at [469, 207] on div "Update the project management plan to reflect completed activities." at bounding box center [464, 207] width 317 height 21
click at [306, 194] on input "c. Update the project management plan to reflect completed activities." at bounding box center [306, 191] width 0 height 6
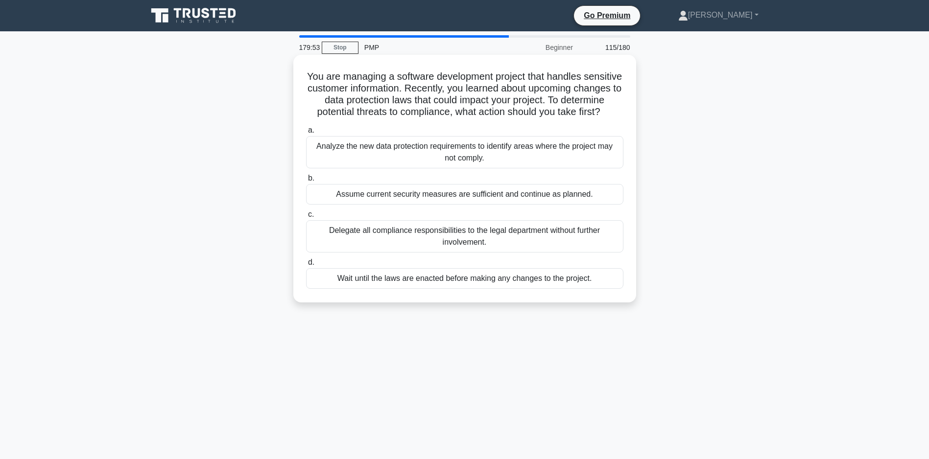
click at [412, 167] on div "Analyze the new data protection requirements to identify areas where the projec…" at bounding box center [464, 152] width 317 height 32
click at [306, 134] on input "a. Analyze the new data protection requirements to identify areas where the pro…" at bounding box center [306, 130] width 0 height 6
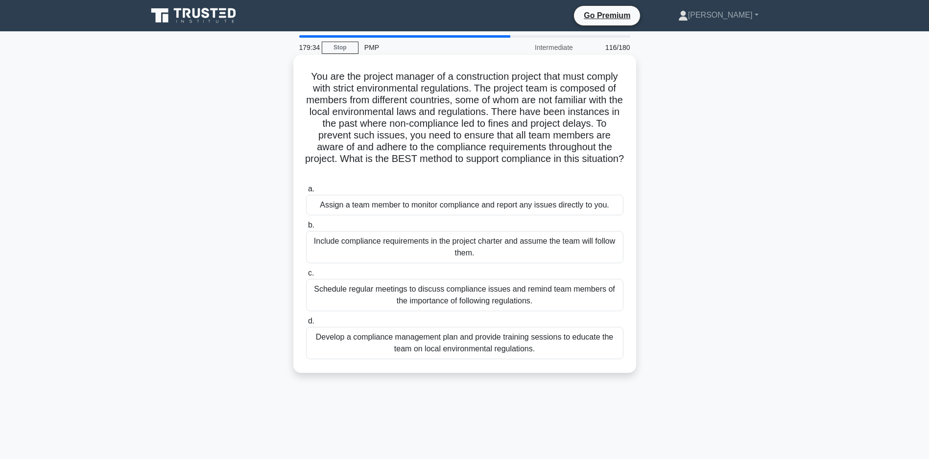
click at [458, 344] on div "Develop a compliance management plan and provide training sessions to educate t…" at bounding box center [464, 343] width 317 height 32
click at [306, 325] on input "d. Develop a compliance management plan and provide training sessions to educat…" at bounding box center [306, 321] width 0 height 6
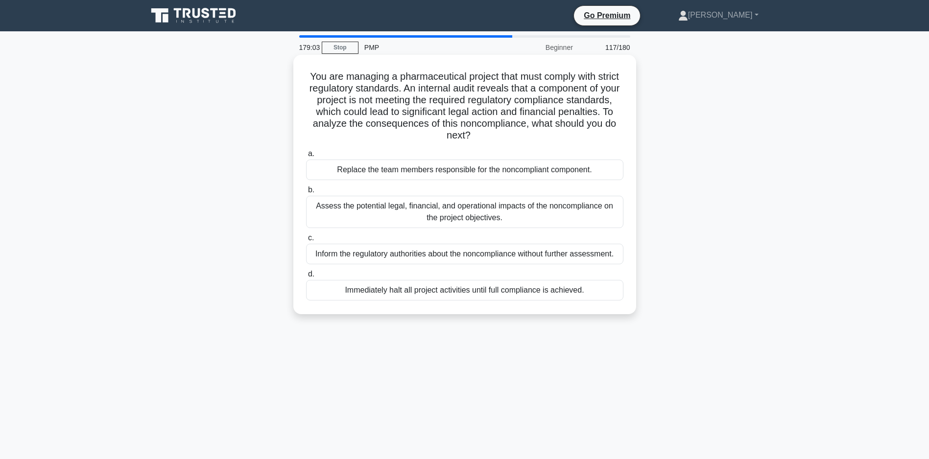
click at [488, 216] on div "Assess the potential legal, financial, and operational impacts of the noncompli…" at bounding box center [464, 212] width 317 height 32
click at [306, 193] on input "b. Assess the potential legal, financial, and operational impacts of the noncom…" at bounding box center [306, 190] width 0 height 6
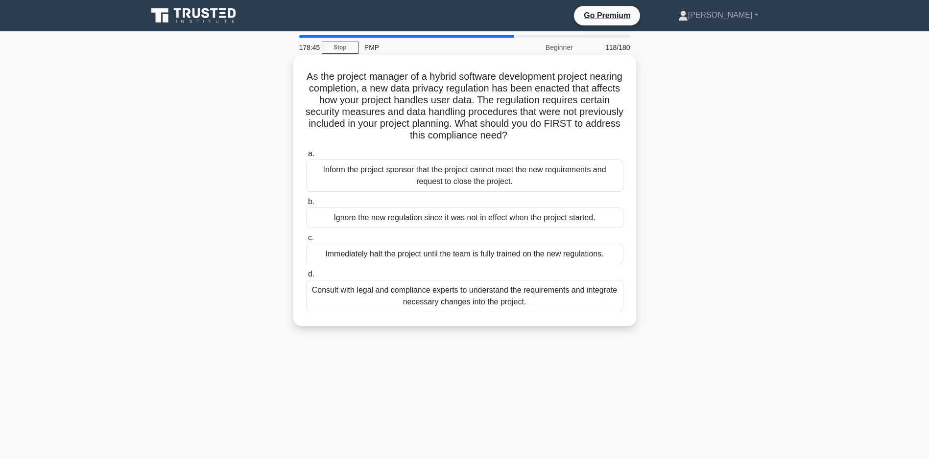
click at [483, 307] on div "Consult with legal and compliance experts to understand the requirements and in…" at bounding box center [464, 296] width 317 height 32
click at [306, 278] on input "d. Consult with legal and compliance experts to understand the requirements and…" at bounding box center [306, 274] width 0 height 6
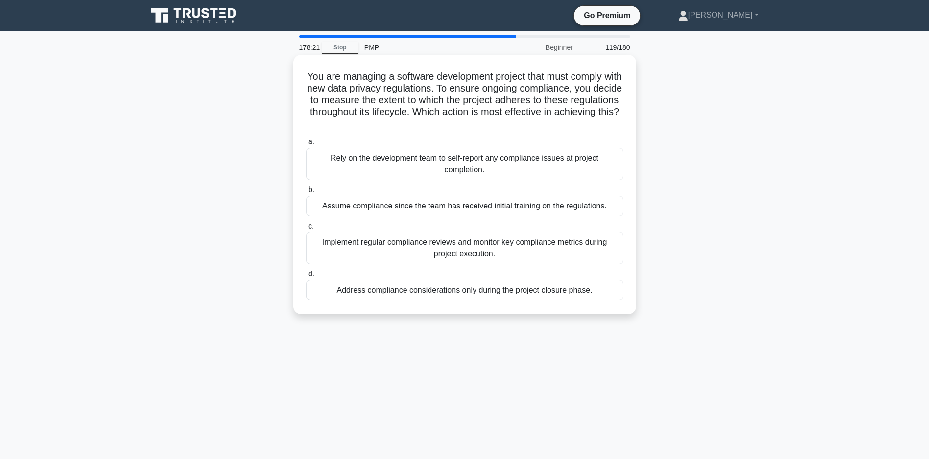
click at [498, 250] on div "Implement regular compliance reviews and monitor key compliance metrics during …" at bounding box center [464, 248] width 317 height 32
click at [306, 230] on input "c. Implement regular compliance reviews and monitor key compliance metrics duri…" at bounding box center [306, 226] width 0 height 6
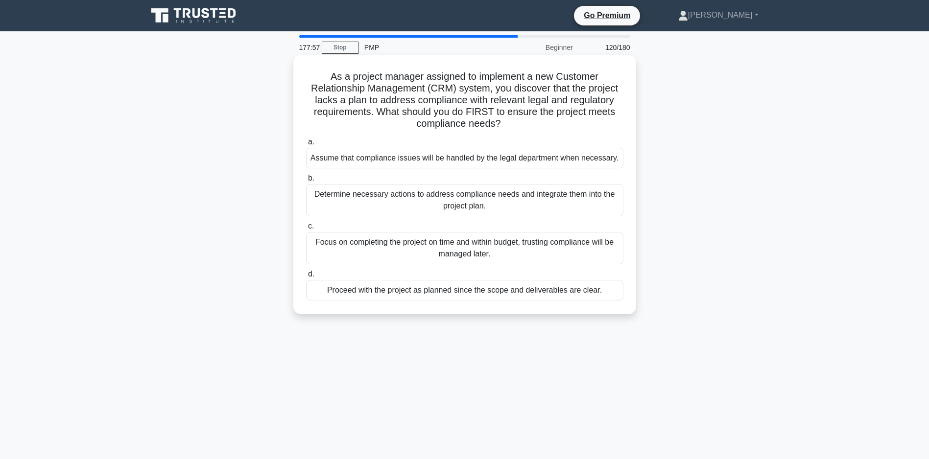
click at [454, 212] on div "Determine necessary actions to address compliance needs and integrate them into…" at bounding box center [464, 200] width 317 height 32
click at [306, 182] on input "b. Determine necessary actions to address compliance needs and integrate them i…" at bounding box center [306, 178] width 0 height 6
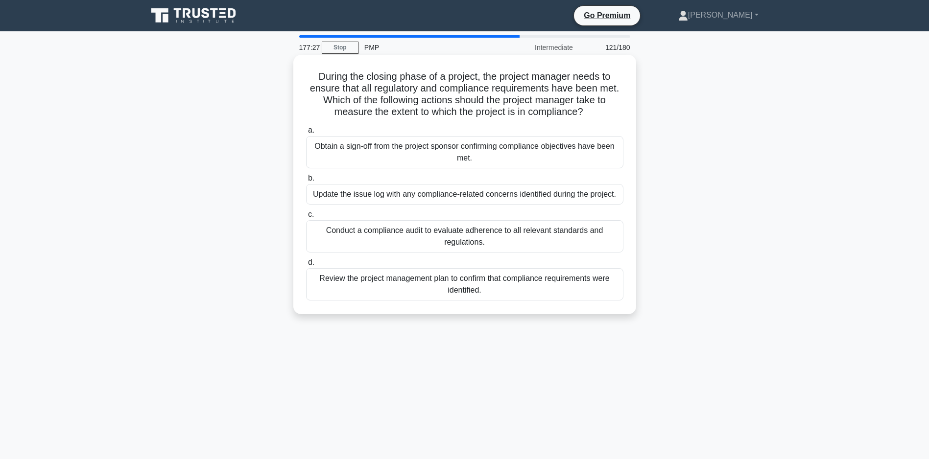
click at [445, 196] on div "Update the issue log with any compliance-related concerns identified during the…" at bounding box center [464, 194] width 317 height 21
click at [306, 182] on input "b. Update the issue log with any compliance-related concerns identified during …" at bounding box center [306, 178] width 0 height 6
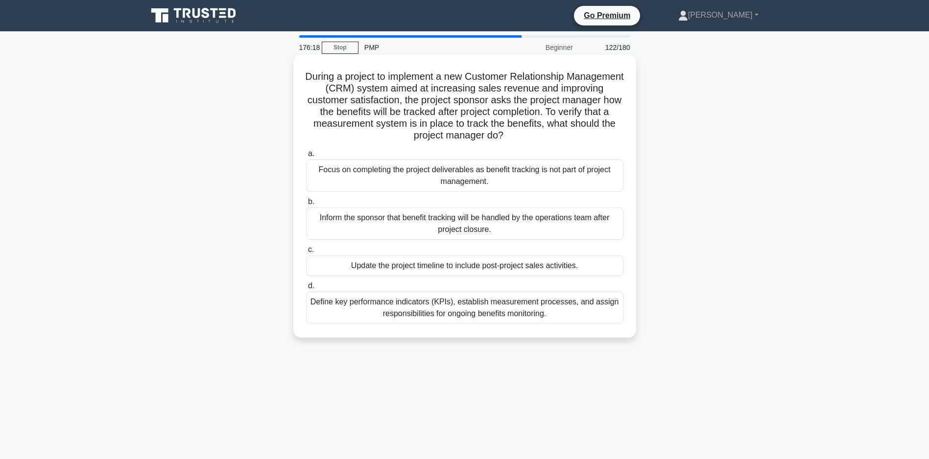
click at [450, 306] on div "Define key performance indicators (KPIs), establish measurement processes, and …" at bounding box center [464, 308] width 317 height 32
click at [306, 289] on input "d. Define key performance indicators (KPIs), establish measurement processes, a…" at bounding box center [306, 286] width 0 height 6
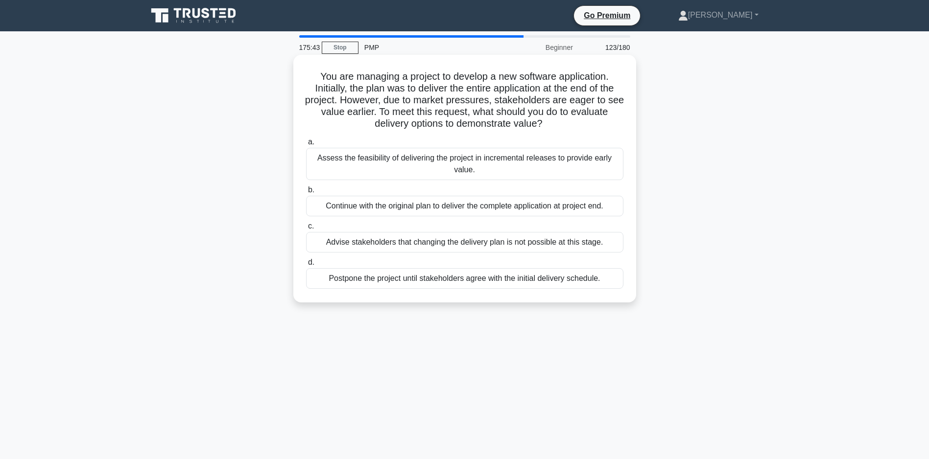
click at [489, 166] on div "Assess the feasibility of delivering the project in incremental releases to pro…" at bounding box center [464, 164] width 317 height 32
click at [306, 145] on input "a. Assess the feasibility of delivering the project in incremental releases to …" at bounding box center [306, 142] width 0 height 6
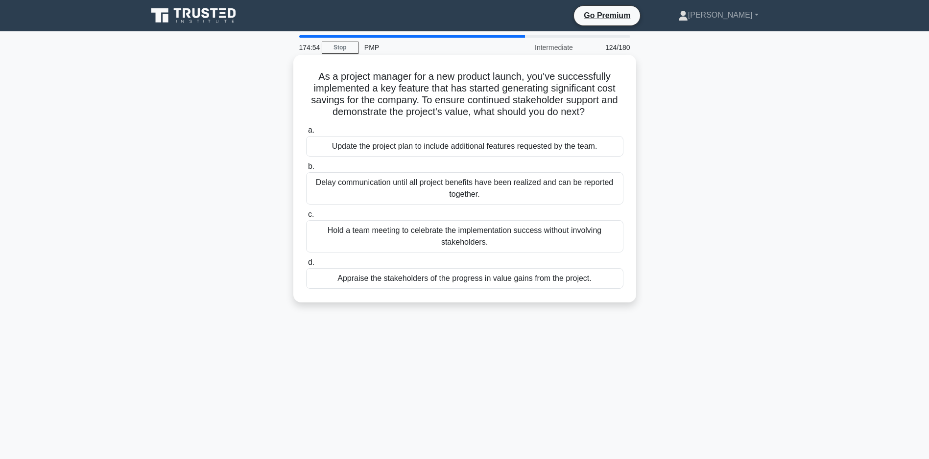
click at [449, 289] on div "Appraise the stakeholders of the progress in value gains from the project." at bounding box center [464, 278] width 317 height 21
click at [306, 266] on input "d. Appraise the stakeholders of the progress in value gains from the project." at bounding box center [306, 263] width 0 height 6
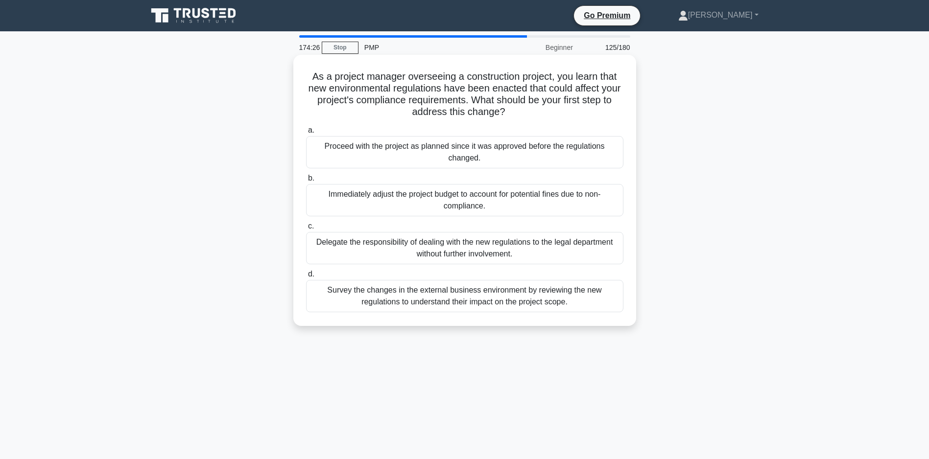
click at [446, 299] on div "Survey the changes in the external business environment by reviewing the new re…" at bounding box center [464, 296] width 317 height 32
click at [306, 278] on input "d. Survey the changes in the external business environment by reviewing the new…" at bounding box center [306, 274] width 0 height 6
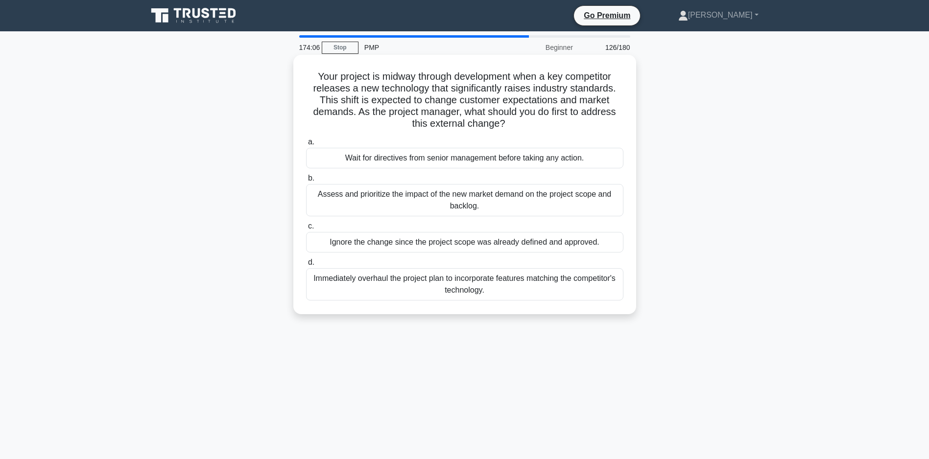
click at [528, 202] on div "Assess and prioritize the impact of the new market demand on the project scope …" at bounding box center [464, 200] width 317 height 32
click at [306, 182] on input "b. Assess and prioritize the impact of the new market demand on the project sco…" at bounding box center [306, 178] width 0 height 6
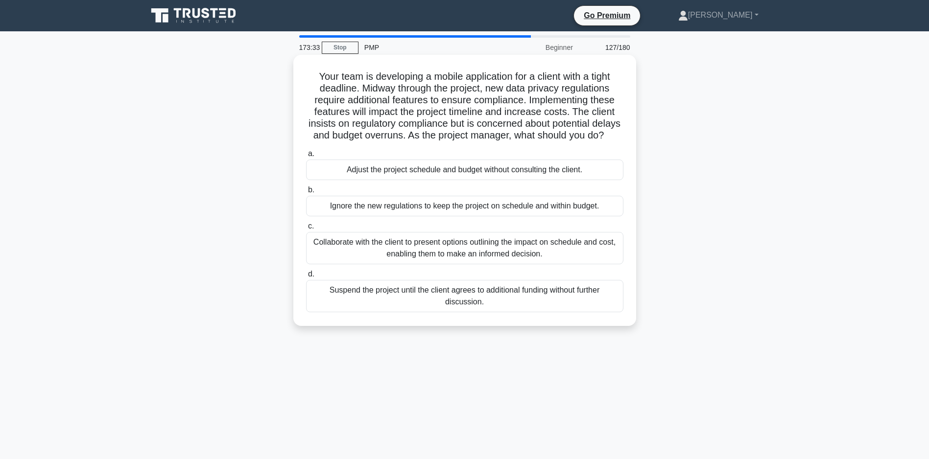
click at [407, 263] on div "Collaborate with the client to present options outlining the impact on schedule…" at bounding box center [464, 248] width 317 height 32
click at [306, 230] on input "c. Collaborate with the client to present options outlining the impact on sched…" at bounding box center [306, 226] width 0 height 6
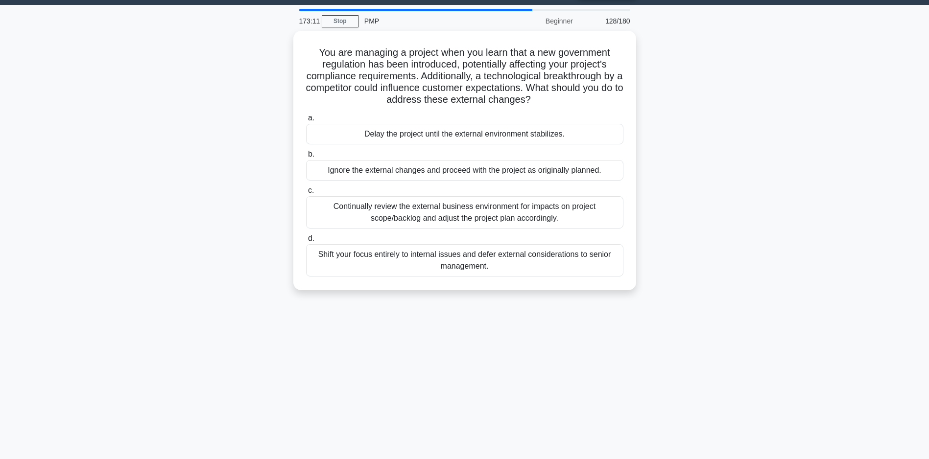
scroll to position [49, 0]
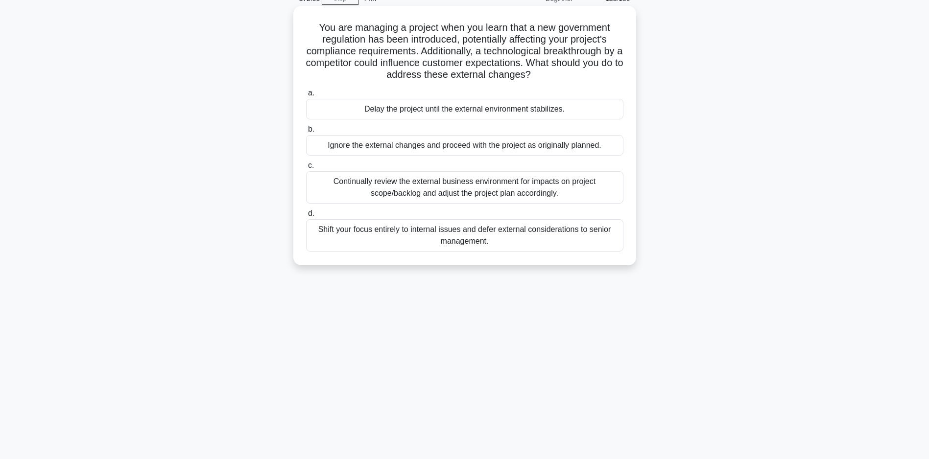
click at [404, 202] on div "Continually review the external business environment for impacts on project sco…" at bounding box center [464, 187] width 317 height 32
click at [306, 169] on input "c. Continually review the external business environment for impacts on project …" at bounding box center [306, 166] width 0 height 6
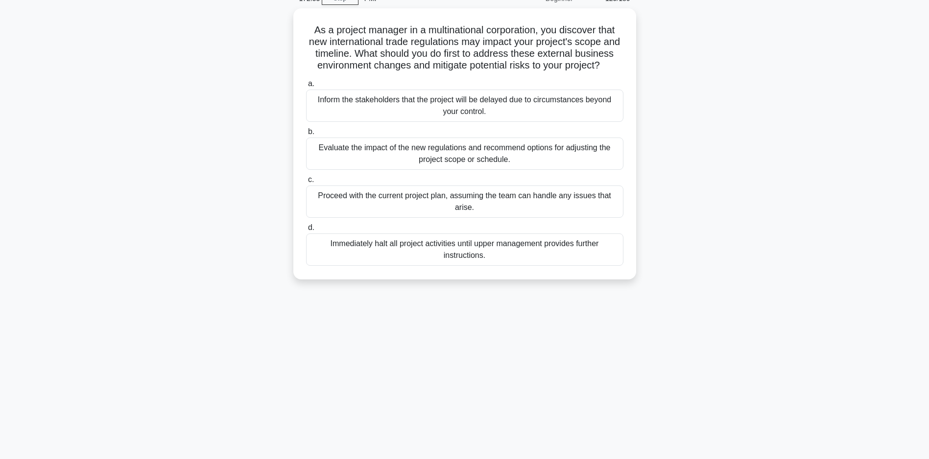
scroll to position [0, 0]
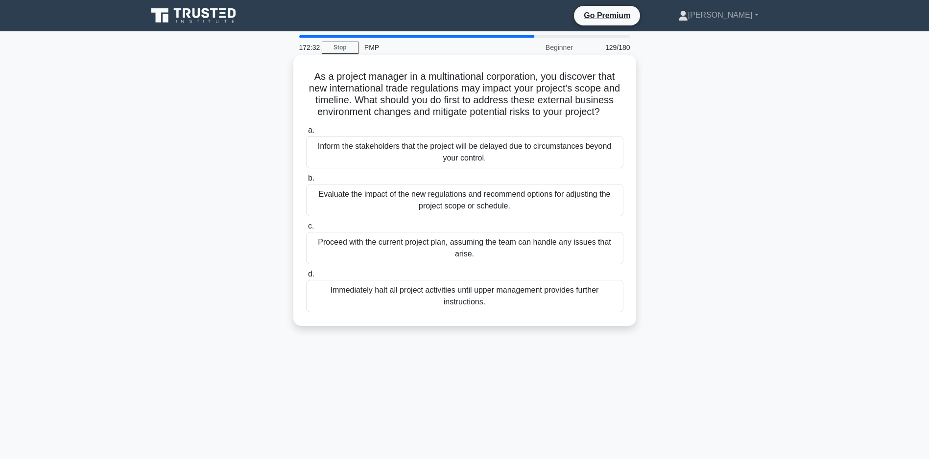
click at [499, 210] on div "Evaluate the impact of the new regulations and recommend options for adjusting …" at bounding box center [464, 200] width 317 height 32
click at [306, 182] on input "b. Evaluate the impact of the new regulations and recommend options for adjusti…" at bounding box center [306, 178] width 0 height 6
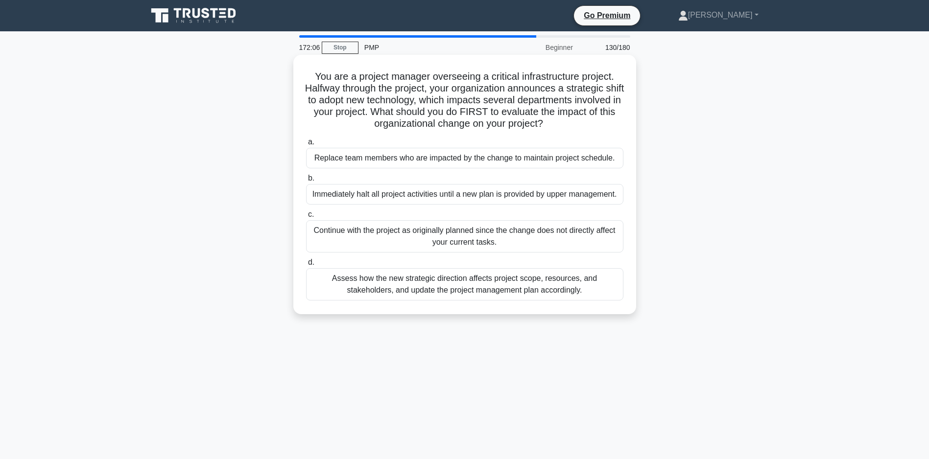
click at [465, 301] on div "Assess how the new strategic direction affects project scope, resources, and st…" at bounding box center [464, 284] width 317 height 32
click at [306, 266] on input "d. Assess how the new strategic direction affects project scope, resources, and…" at bounding box center [306, 263] width 0 height 6
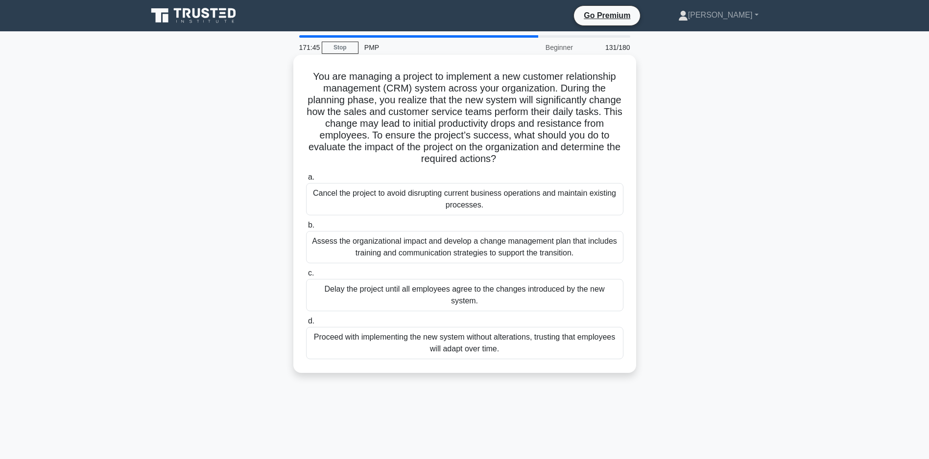
click at [454, 250] on div "Assess the organizational impact and develop a change management plan that incl…" at bounding box center [464, 247] width 317 height 32
click at [306, 229] on input "b. Assess the organizational impact and develop a change management plan that i…" at bounding box center [306, 225] width 0 height 6
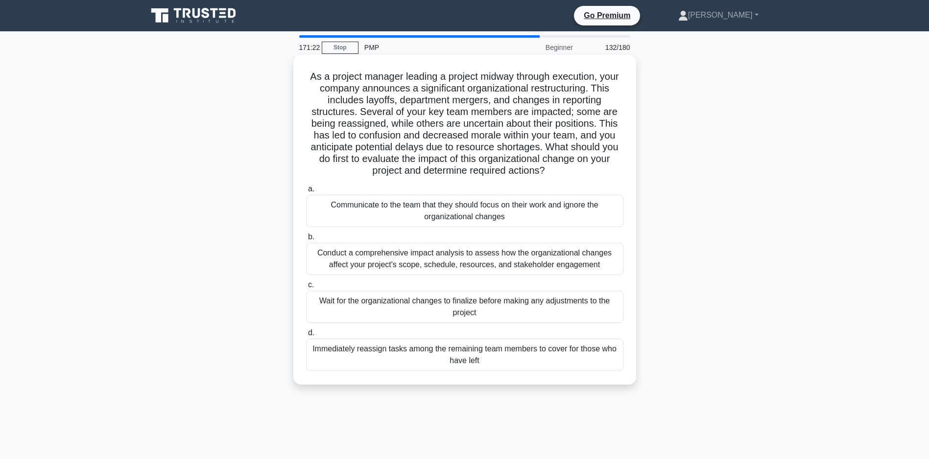
scroll to position [49, 0]
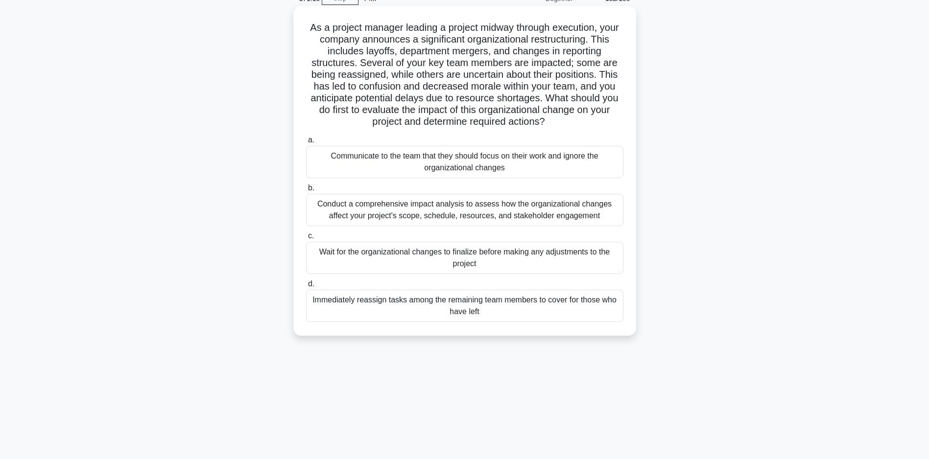
click at [470, 223] on div "Conduct a comprehensive impact analysis to assess how the organizational change…" at bounding box center [464, 210] width 317 height 32
click at [306, 191] on input "b. Conduct a comprehensive impact analysis to assess how the organizational cha…" at bounding box center [306, 188] width 0 height 6
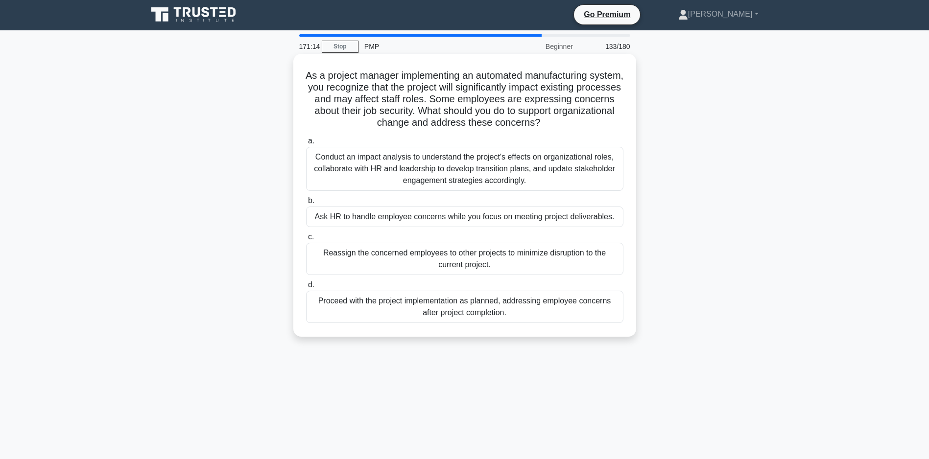
scroll to position [0, 0]
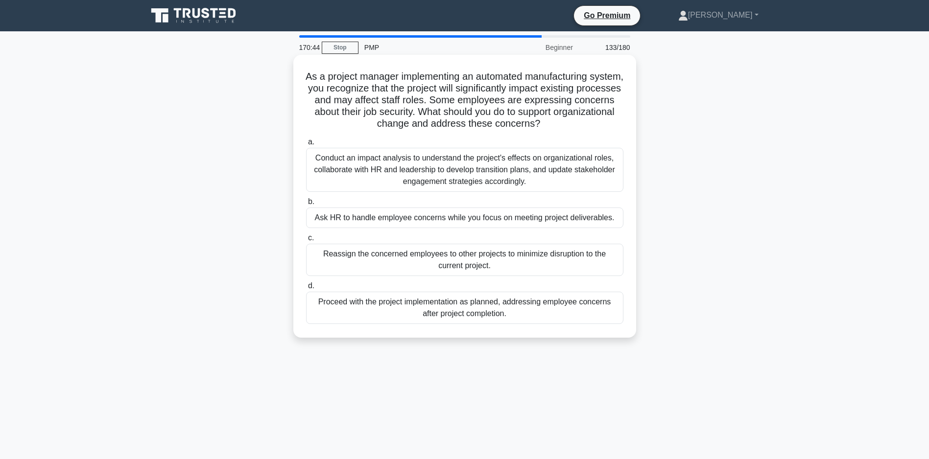
click at [407, 172] on div "Conduct an impact analysis to understand the project's effects on organizationa…" at bounding box center [464, 170] width 317 height 44
click at [306, 145] on input "a. Conduct an impact analysis to understand the project's effects on organizati…" at bounding box center [306, 142] width 0 height 6
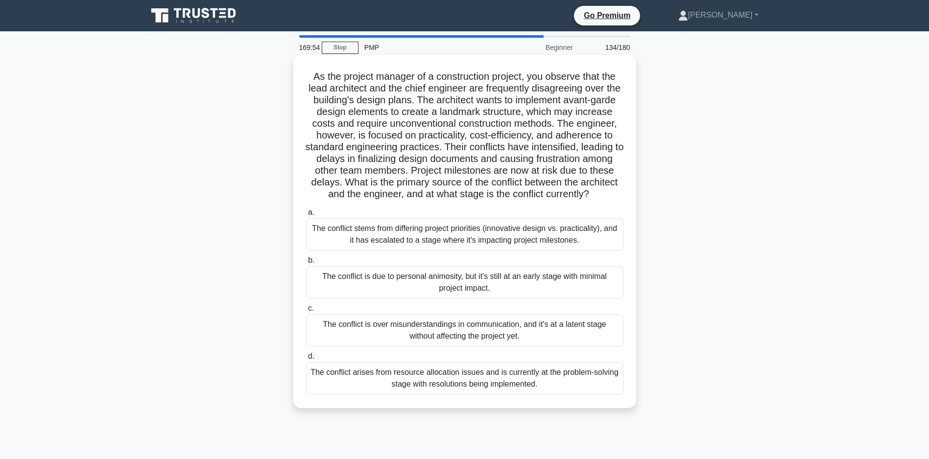
click at [429, 240] on div "The conflict stems from differing project priorities (innovative design vs. pra…" at bounding box center [464, 234] width 317 height 32
click at [306, 216] on input "a. The conflict stems from differing project priorities (innovative design vs. …" at bounding box center [306, 213] width 0 height 6
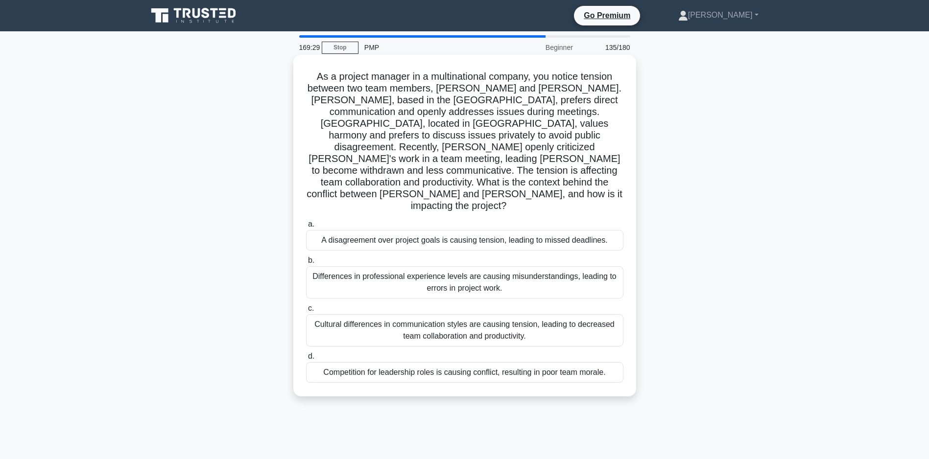
click at [488, 314] on div "Cultural differences in communication styles are causing tension, leading to de…" at bounding box center [464, 330] width 317 height 32
click at [306, 306] on input "c. Cultural differences in communication styles are causing tension, leading to…" at bounding box center [306, 309] width 0 height 6
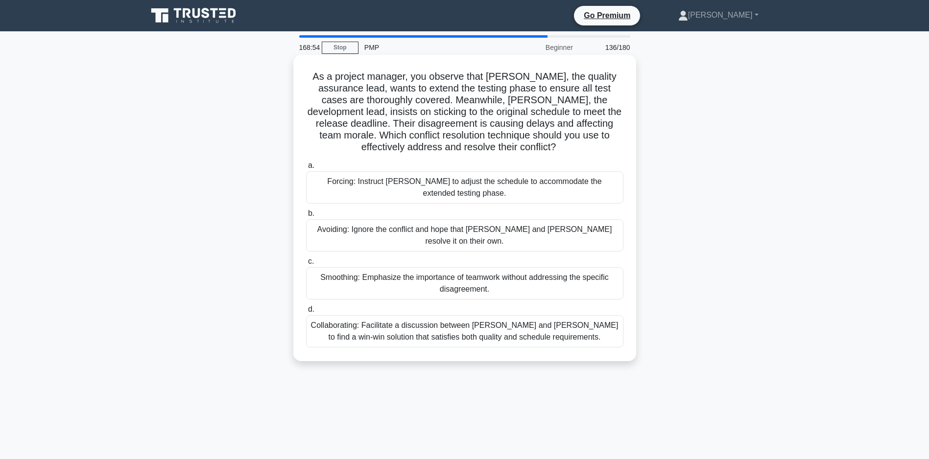
click at [430, 323] on div "Collaborating: Facilitate a discussion between Karen and Tom to find a win-win …" at bounding box center [464, 331] width 317 height 32
click at [306, 313] on input "d. Collaborating: Facilitate a discussion between Karen and Tom to find a win-w…" at bounding box center [306, 310] width 0 height 6
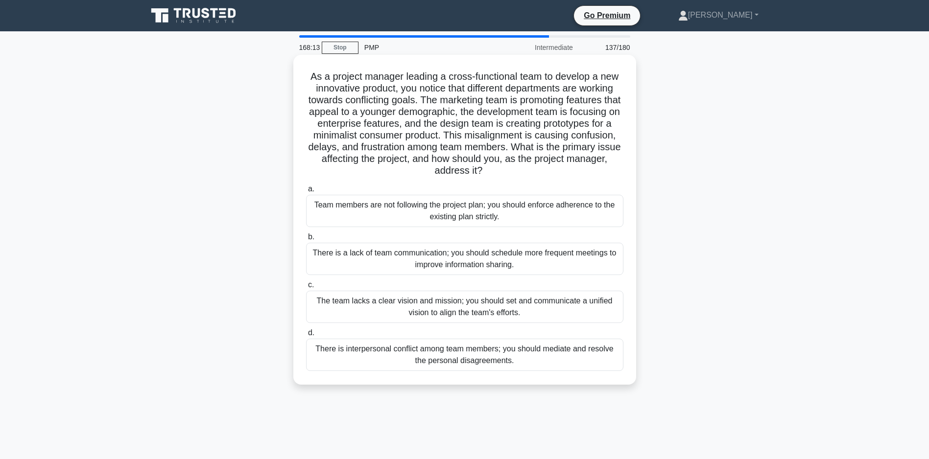
click at [368, 316] on div "The team lacks a clear vision and mission; you should set and communicate a uni…" at bounding box center [464, 307] width 317 height 32
click at [306, 288] on input "c. The team lacks a clear vision and mission; you should set and communicate a …" at bounding box center [306, 285] width 0 height 6
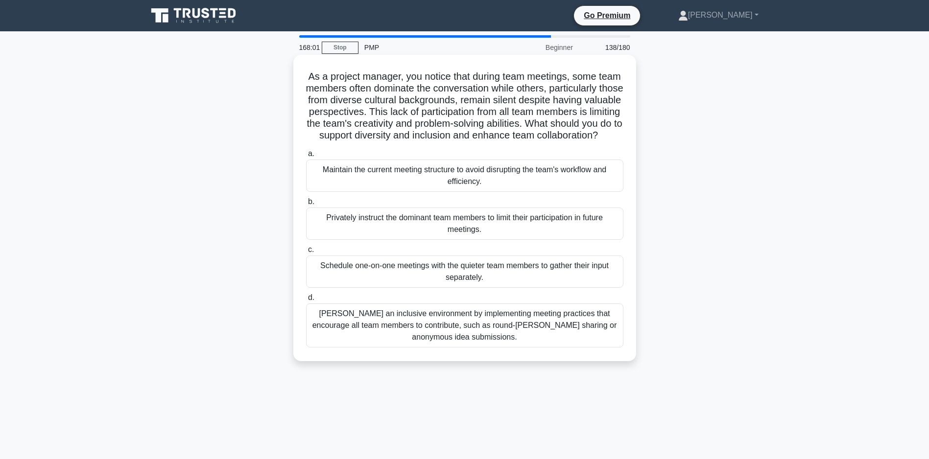
click at [497, 329] on div "Foster an inclusive environment by implementing meeting practices that encourag…" at bounding box center [464, 326] width 317 height 44
click at [306, 301] on input "d. Foster an inclusive environment by implementing meeting practices that encou…" at bounding box center [306, 298] width 0 height 6
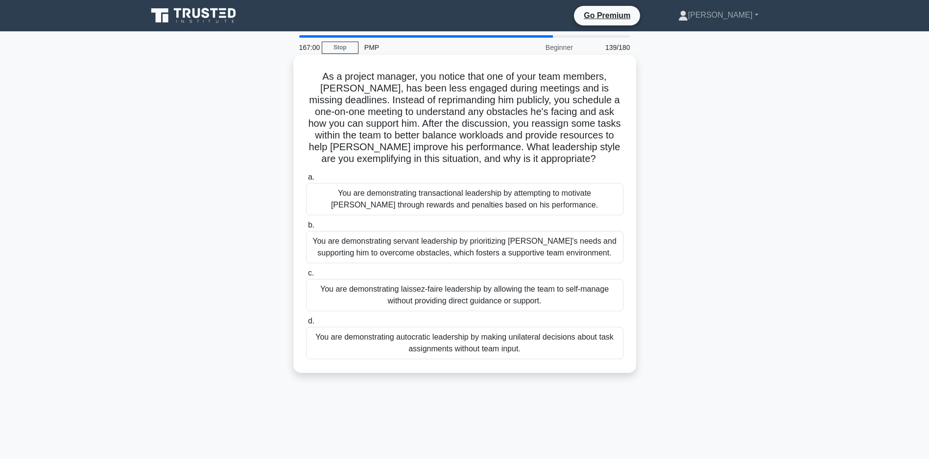
click at [500, 359] on div "You are demonstrating autocratic leadership by making unilateral decisions abou…" at bounding box center [464, 343] width 317 height 32
click at [306, 325] on input "d. You are demonstrating autocratic leadership by making unilateral decisions a…" at bounding box center [306, 321] width 0 height 6
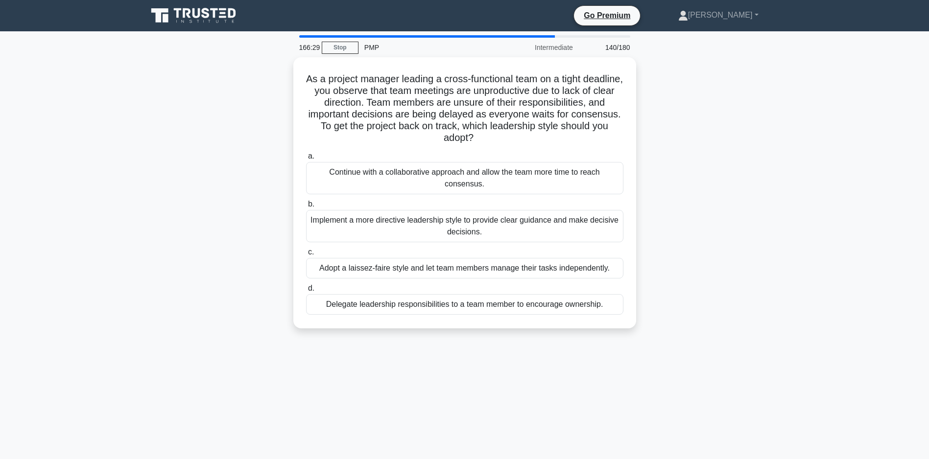
drag, startPoint x: 448, startPoint y: 225, endPoint x: 187, endPoint y: 239, distance: 261.4
click at [186, 239] on div "As a project manager leading a cross-functional team on a tight deadline, you o…" at bounding box center [465, 198] width 646 height 283
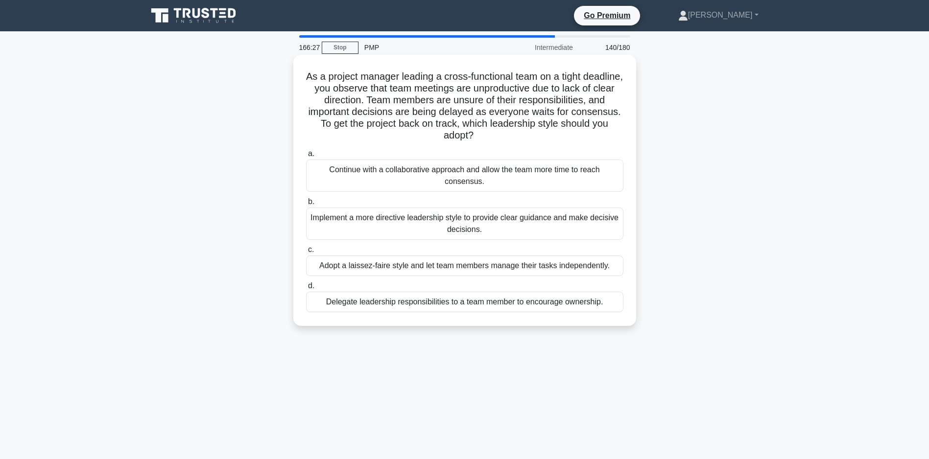
click at [412, 218] on div "Implement a more directive leadership style to provide clear guidance and make …" at bounding box center [464, 224] width 317 height 32
click at [306, 205] on input "b. Implement a more directive leadership style to provide clear guidance and ma…" at bounding box center [306, 202] width 0 height 6
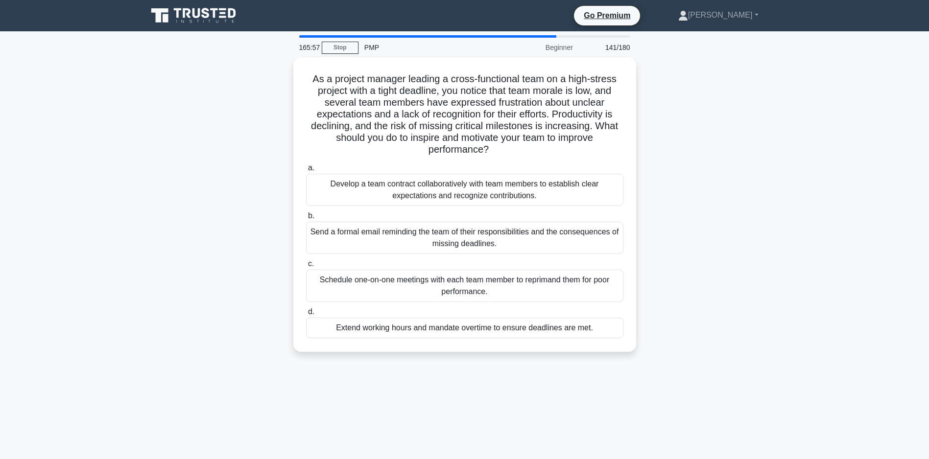
scroll to position [49, 0]
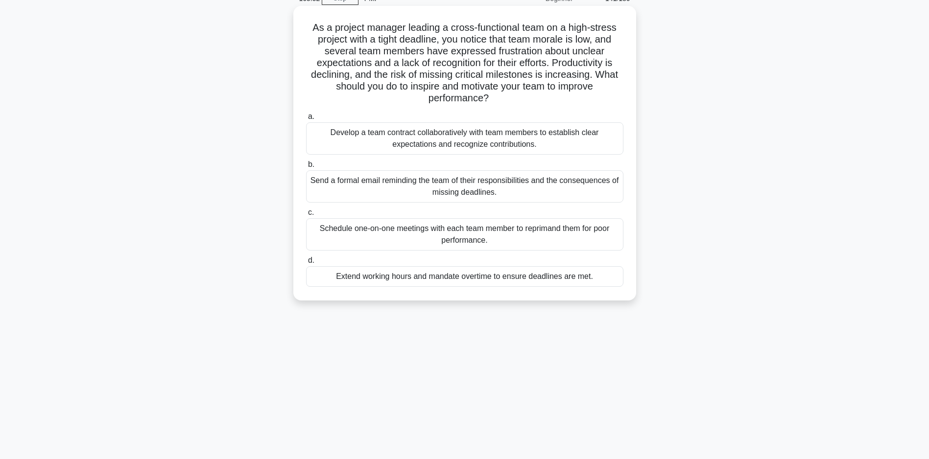
click at [423, 138] on div "Develop a team contract collaboratively with team members to establish clear ex…" at bounding box center [464, 138] width 317 height 32
click at [306, 120] on input "a. Develop a team contract collaboratively with team members to establish clear…" at bounding box center [306, 117] width 0 height 6
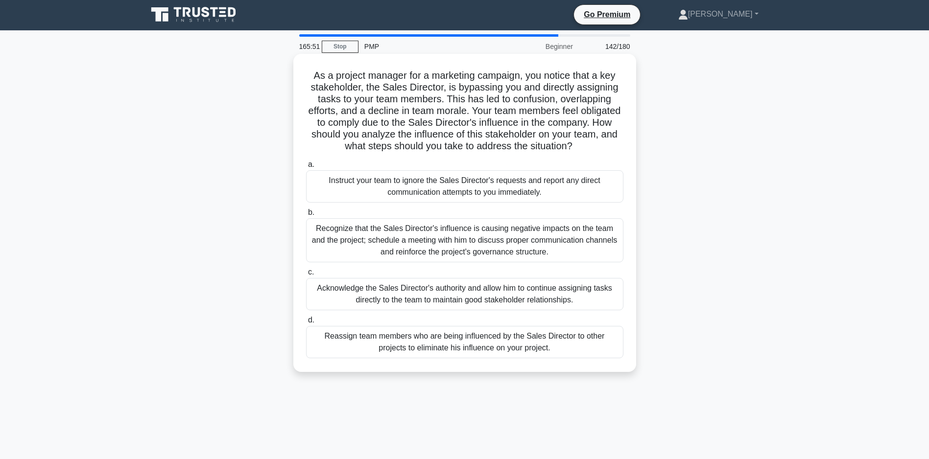
scroll to position [0, 0]
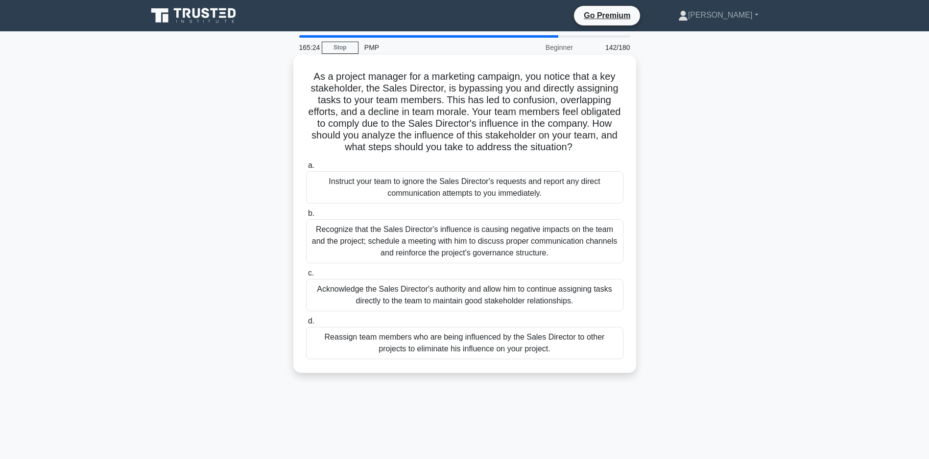
click at [398, 255] on div "Recognize that the Sales Director's influence is causing negative impacts on th…" at bounding box center [464, 241] width 317 height 44
click at [306, 217] on input "b. Recognize that the Sales Director's influence is causing negative impacts on…" at bounding box center [306, 214] width 0 height 6
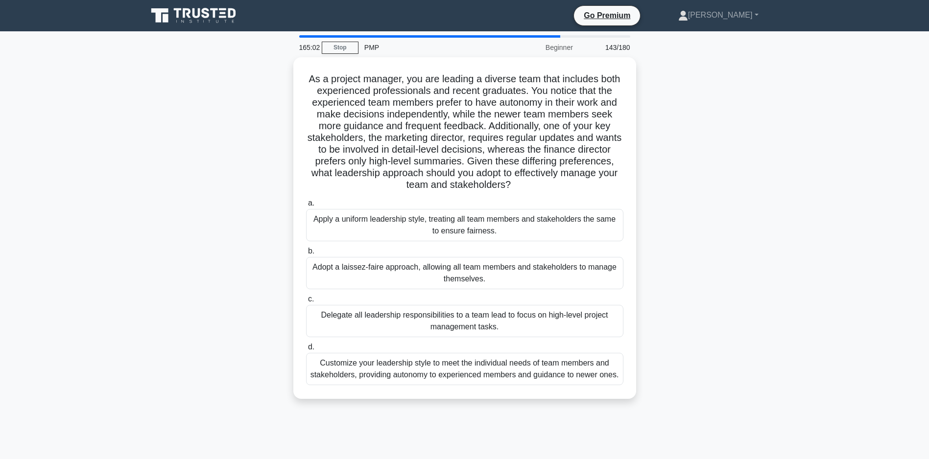
scroll to position [49, 0]
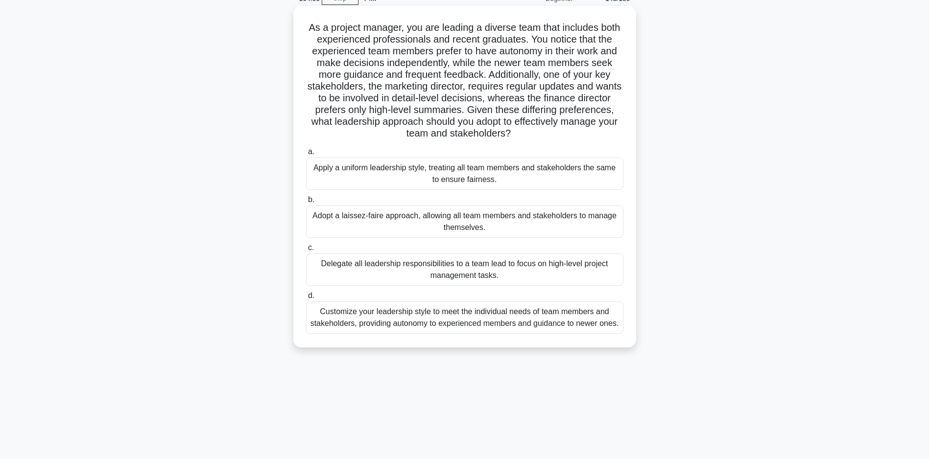
click at [484, 330] on div "Customize your leadership style to meet the individual needs of team members an…" at bounding box center [464, 318] width 317 height 32
click at [306, 299] on input "d. Customize your leadership style to meet the individual needs of team members…" at bounding box center [306, 296] width 0 height 6
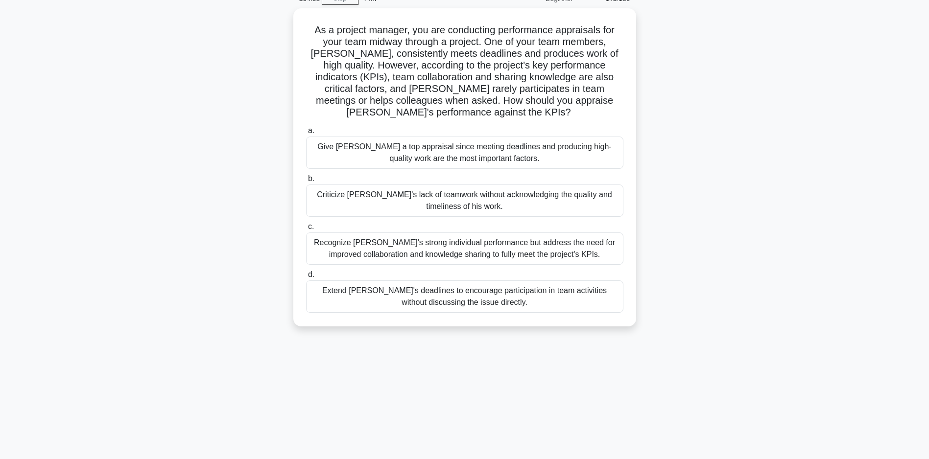
scroll to position [0, 0]
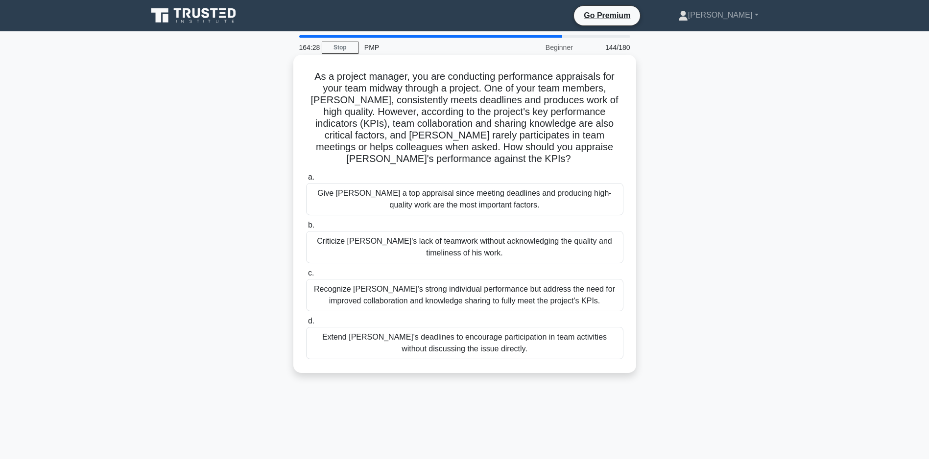
click at [441, 297] on div "Recognize Alex's strong individual performance but address the need for improve…" at bounding box center [464, 295] width 317 height 32
click at [306, 277] on input "c. Recognize Alex's strong individual performance but address the need for impr…" at bounding box center [306, 273] width 0 height 6
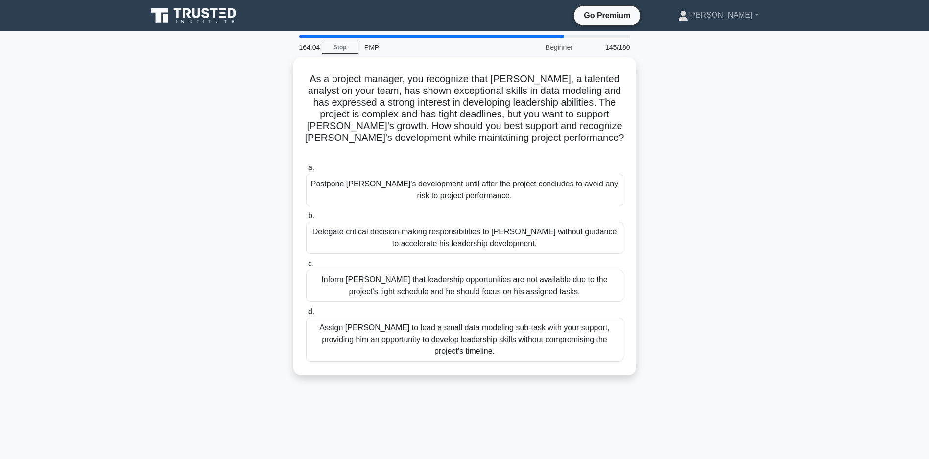
scroll to position [49, 0]
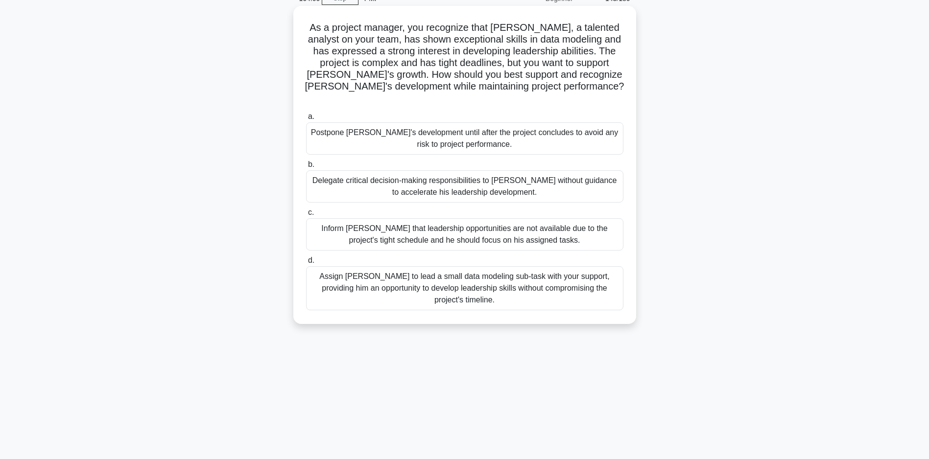
click at [466, 285] on div "Assign Daniel to lead a small data modeling sub-task with your support, providi…" at bounding box center [464, 288] width 317 height 44
click at [306, 264] on input "d. Assign Daniel to lead a small data modeling sub-task with your support, prov…" at bounding box center [306, 261] width 0 height 6
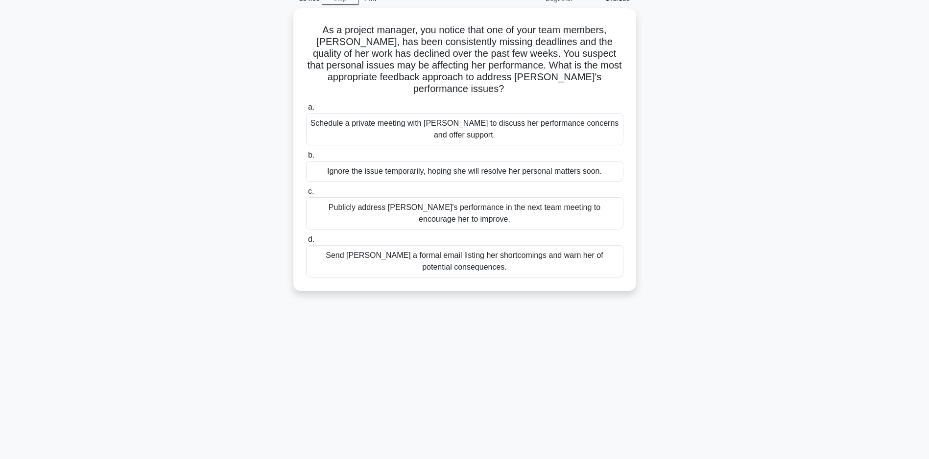
scroll to position [0, 0]
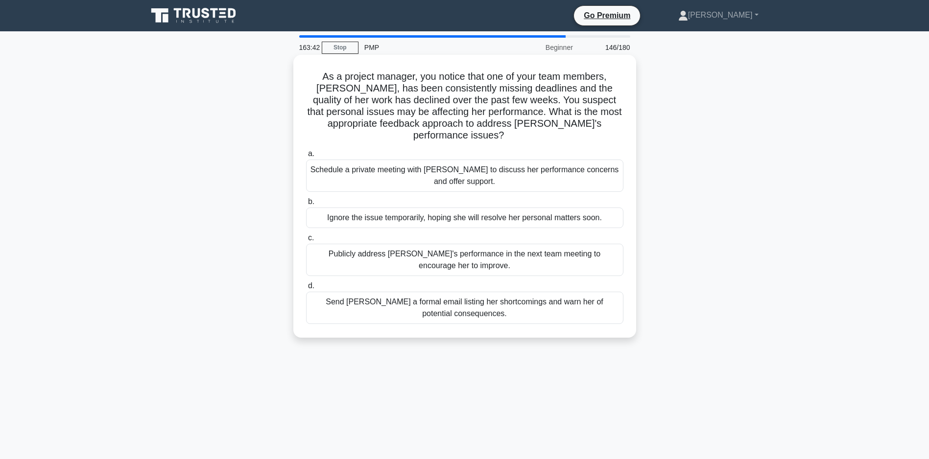
click at [401, 171] on div "Schedule a private meeting with Emily to discuss her performance concerns and o…" at bounding box center [464, 176] width 317 height 32
click at [306, 157] on input "a. Schedule a private meeting with Emily to discuss her performance concerns an…" at bounding box center [306, 154] width 0 height 6
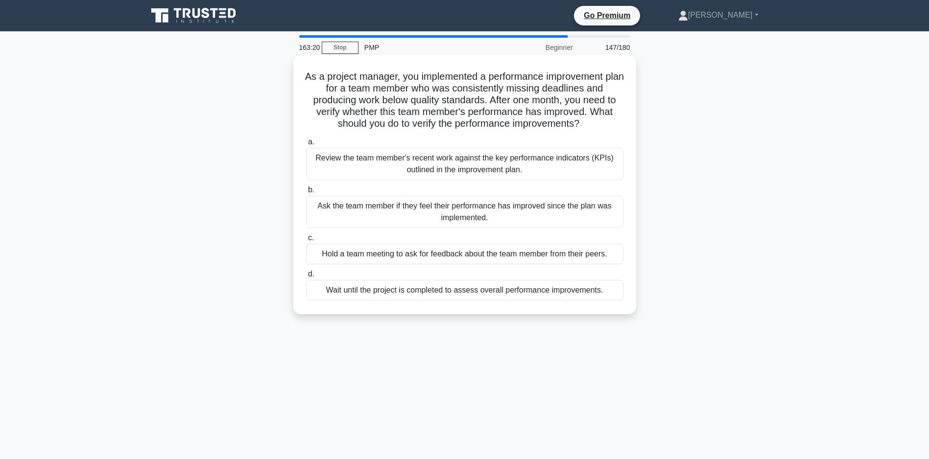
click at [504, 173] on div "Review the team member's recent work against the key performance indicators (KP…" at bounding box center [464, 164] width 317 height 32
click at [306, 145] on input "a. Review the team member's recent work against the key performance indicators …" at bounding box center [306, 142] width 0 height 6
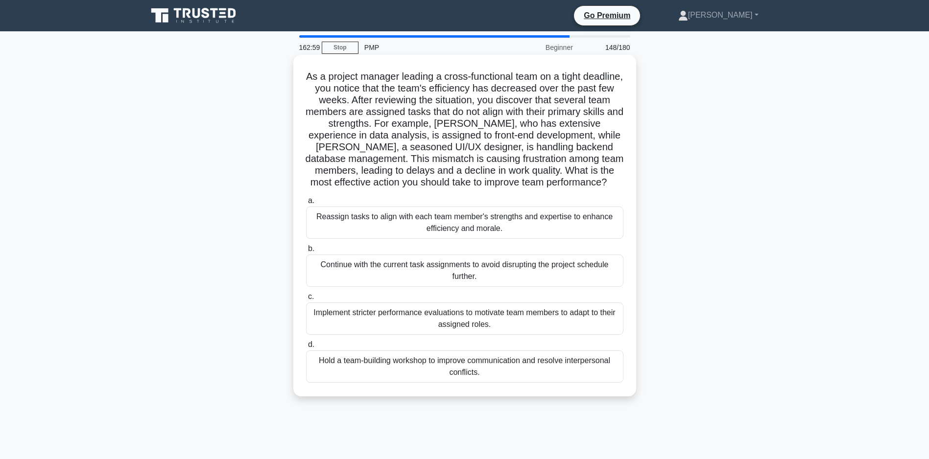
click at [504, 238] on div "Reassign tasks to align with each team member's strengths and expertise to enha…" at bounding box center [464, 223] width 317 height 32
click at [306, 204] on input "a. Reassign tasks to align with each team member's strengths and expertise to e…" at bounding box center [306, 201] width 0 height 6
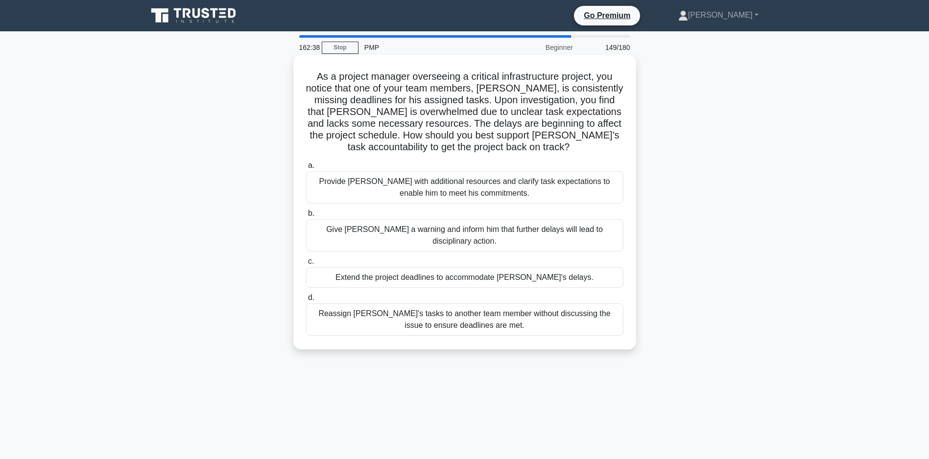
click at [405, 182] on div "Provide David with additional resources and clarify task expectations to enable…" at bounding box center [464, 187] width 317 height 32
click at [306, 169] on input "a. Provide David with additional resources and clarify task expectations to ena…" at bounding box center [306, 166] width 0 height 6
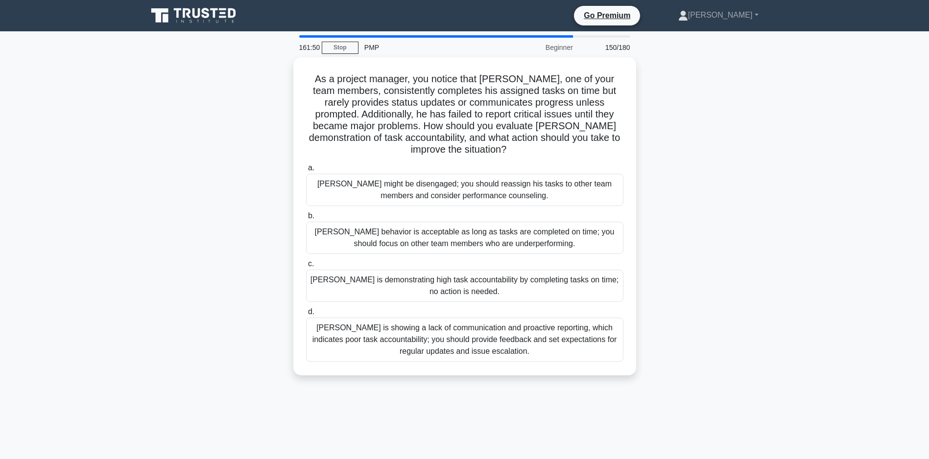
scroll to position [49, 0]
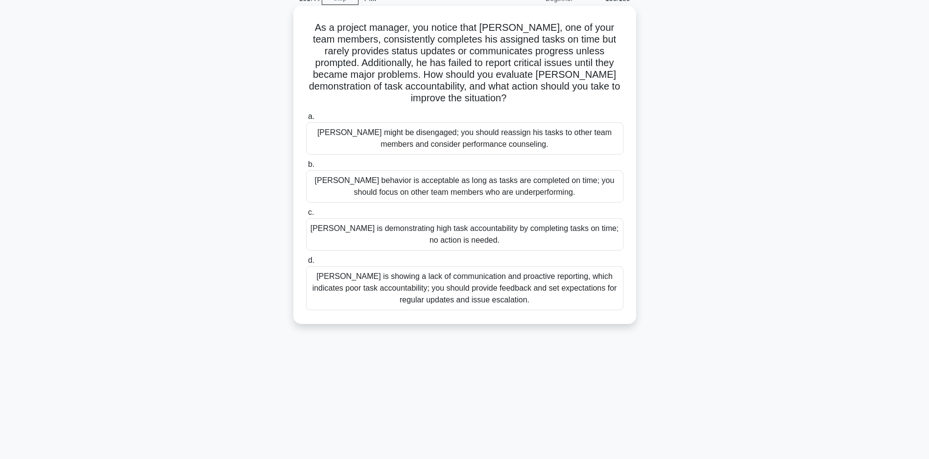
click at [514, 289] on div "Thomas is showing a lack of communication and proactive reporting, which indica…" at bounding box center [464, 288] width 317 height 44
click at [306, 264] on input "d. Thomas is showing a lack of communication and proactive reporting, which ind…" at bounding box center [306, 261] width 0 height 6
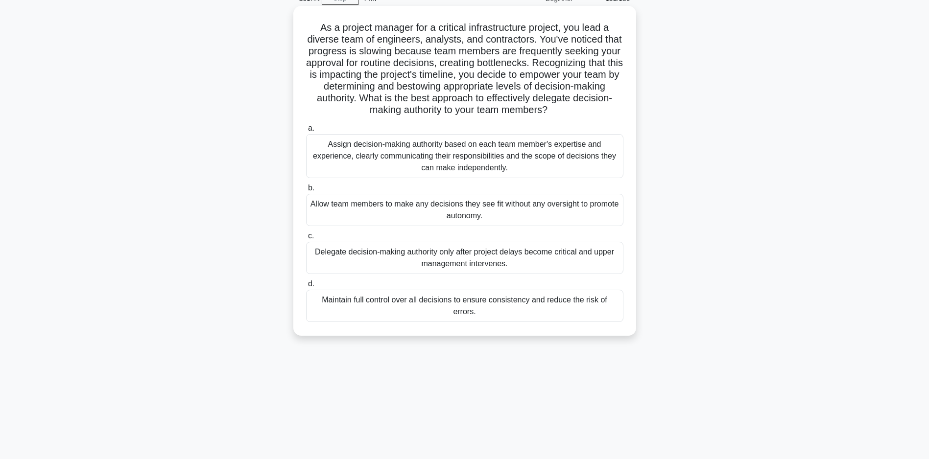
scroll to position [0, 0]
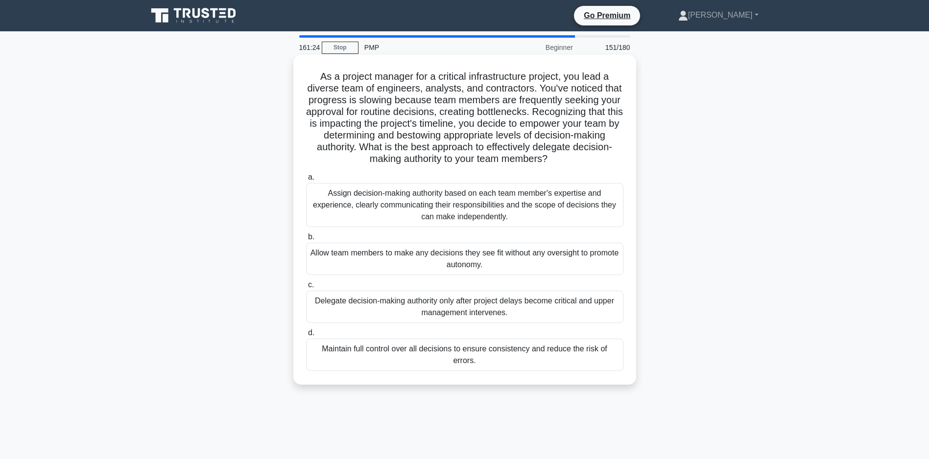
click at [451, 214] on div "Assign decision-making authority based on each team member's expertise and expe…" at bounding box center [464, 205] width 317 height 44
click at [306, 181] on input "a. Assign decision-making authority based on each team member's expertise and e…" at bounding box center [306, 177] width 0 height 6
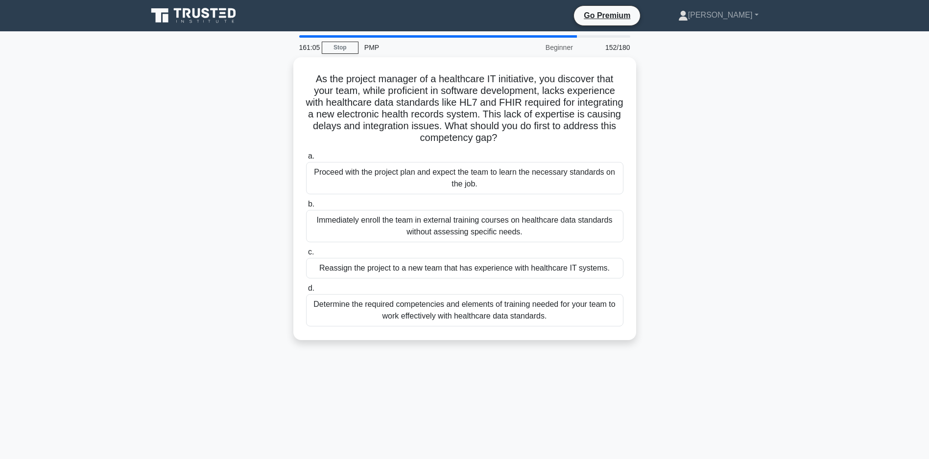
scroll to position [49, 0]
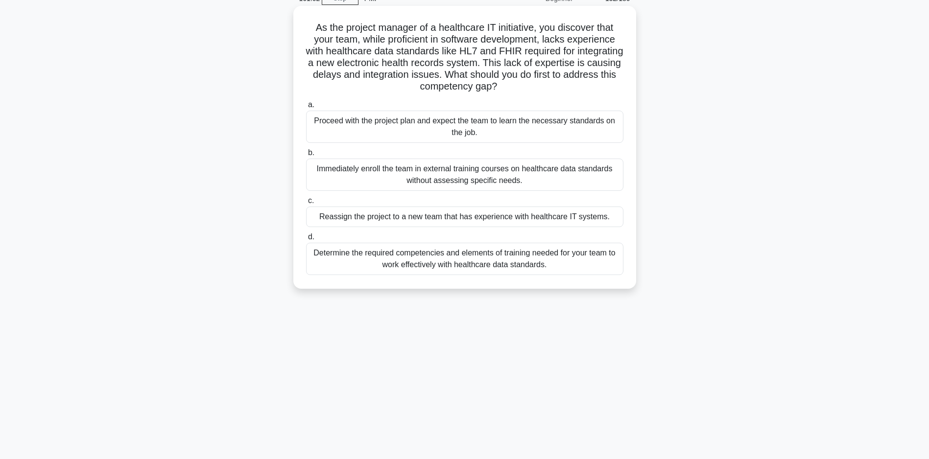
click at [497, 259] on div "Determine the required competencies and elements of training needed for your te…" at bounding box center [464, 259] width 317 height 32
click at [306, 240] on input "d. Determine the required competencies and elements of training needed for your…" at bounding box center [306, 237] width 0 height 6
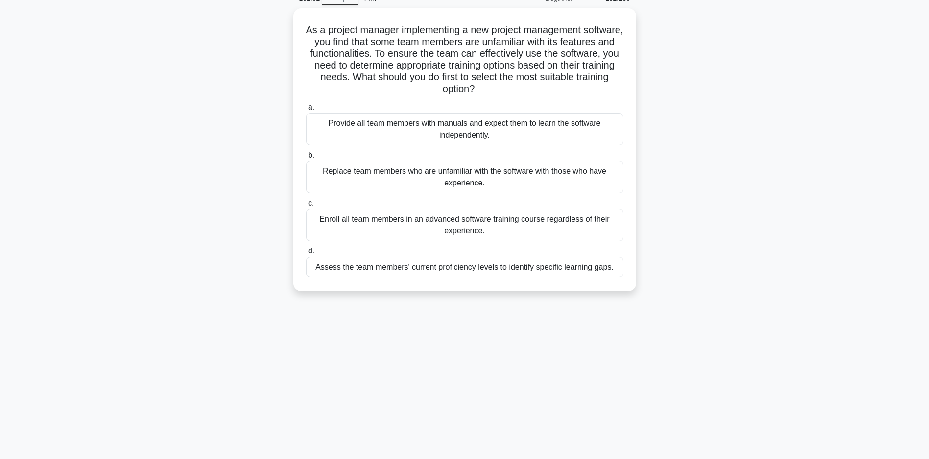
scroll to position [0, 0]
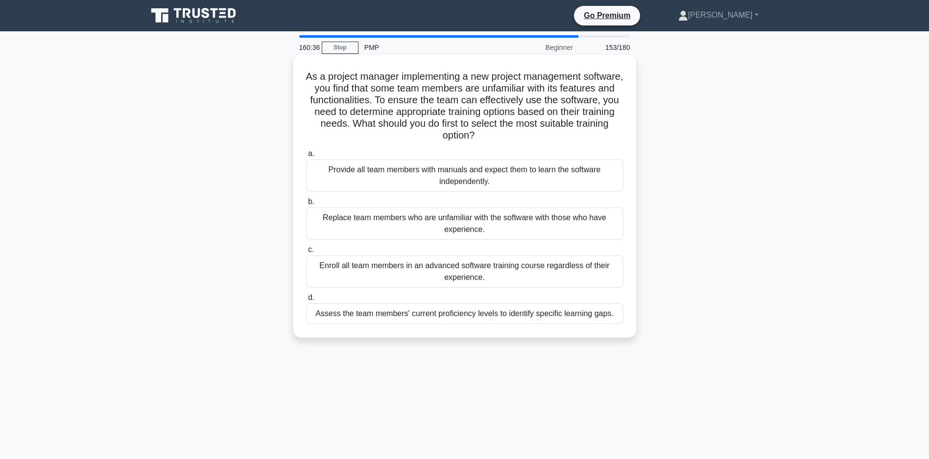
click at [502, 315] on div "Assess the team members' current proficiency levels to identify specific learni…" at bounding box center [464, 314] width 317 height 21
click at [306, 301] on input "d. Assess the team members' current proficiency levels to identify specific lea…" at bounding box center [306, 298] width 0 height 6
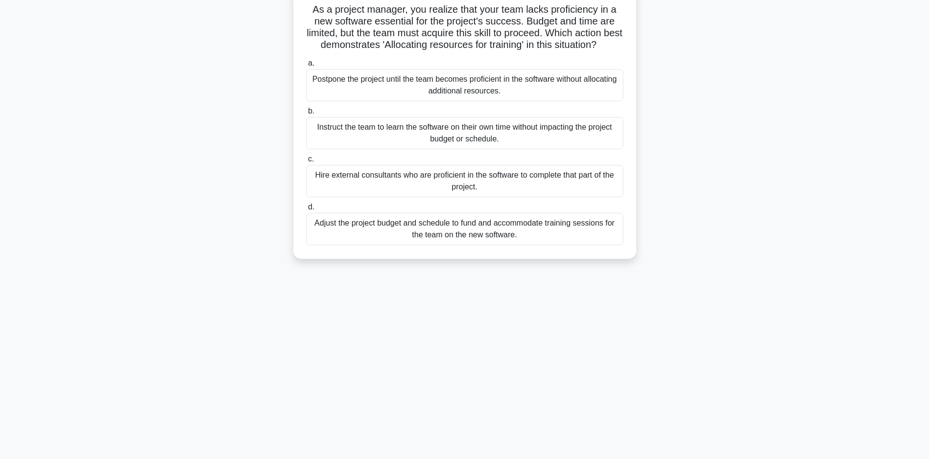
scroll to position [21, 0]
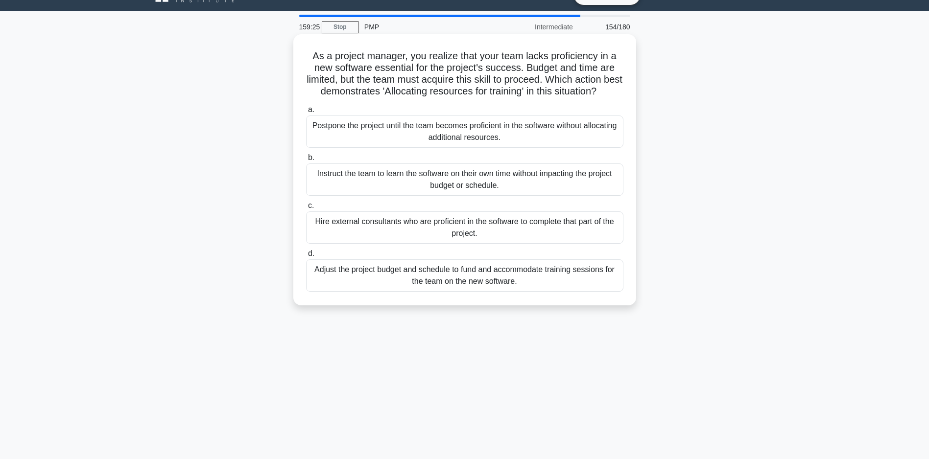
click at [492, 191] on div "Instruct the team to learn the software on their own time without impacting the…" at bounding box center [464, 180] width 317 height 32
click at [306, 161] on input "b. Instruct the team to learn the software on their own time without impacting …" at bounding box center [306, 158] width 0 height 6
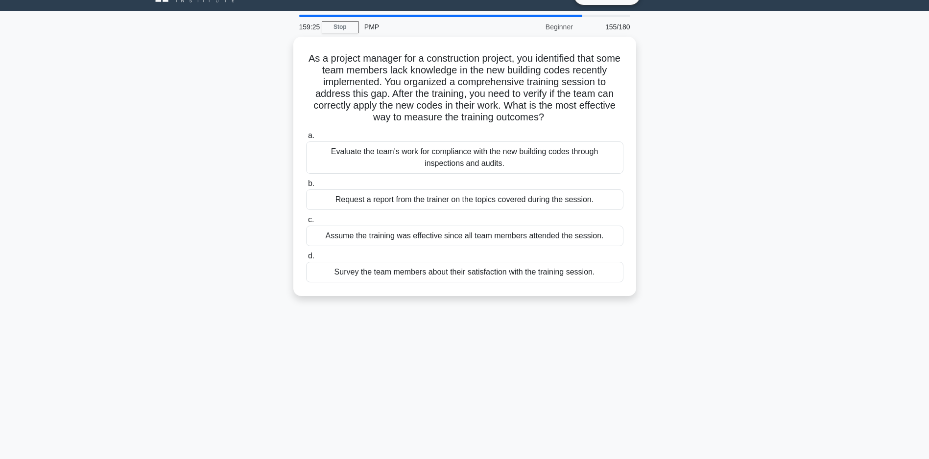
scroll to position [0, 0]
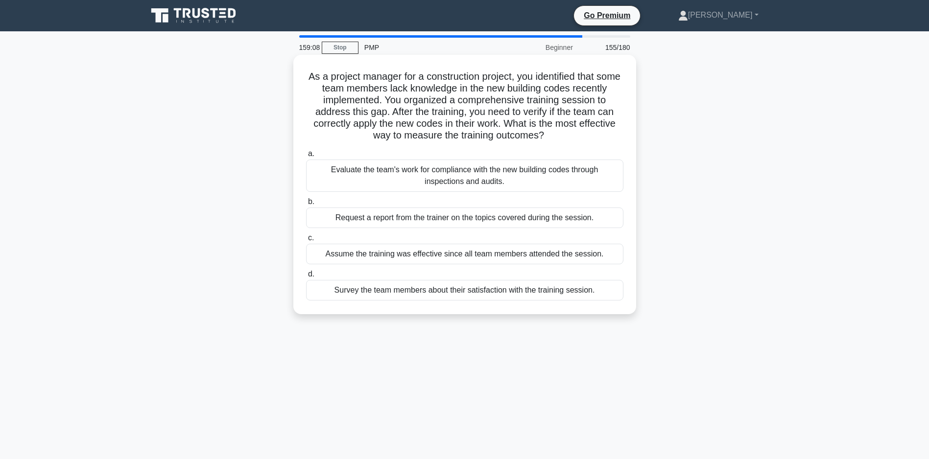
click at [457, 177] on div "Evaluate the team's work for compliance with the new building codes through ins…" at bounding box center [464, 176] width 317 height 32
click at [306, 157] on input "a. Evaluate the team's work for compliance with the new building codes through …" at bounding box center [306, 154] width 0 height 6
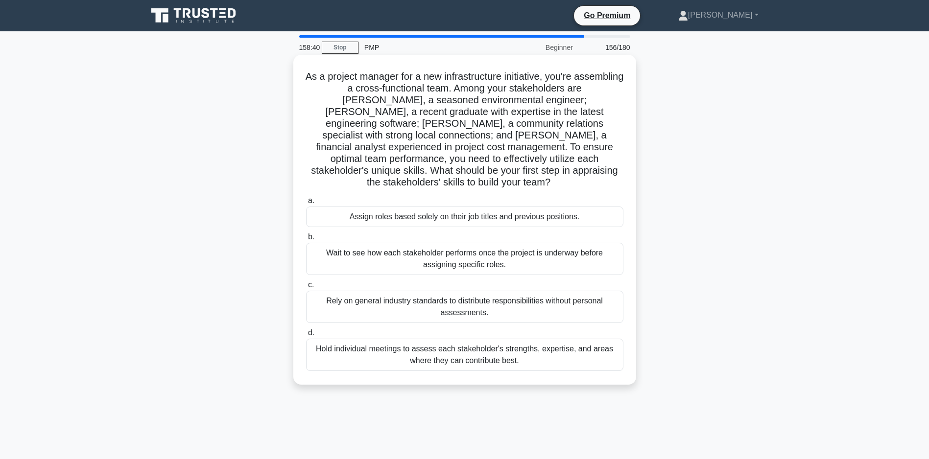
click at [463, 350] on div "Hold individual meetings to assess each stakeholder's strengths, expertise, and…" at bounding box center [464, 355] width 317 height 32
click at [306, 336] on input "d. Hold individual meetings to assess each stakeholder's strengths, expertise, …" at bounding box center [306, 333] width 0 height 6
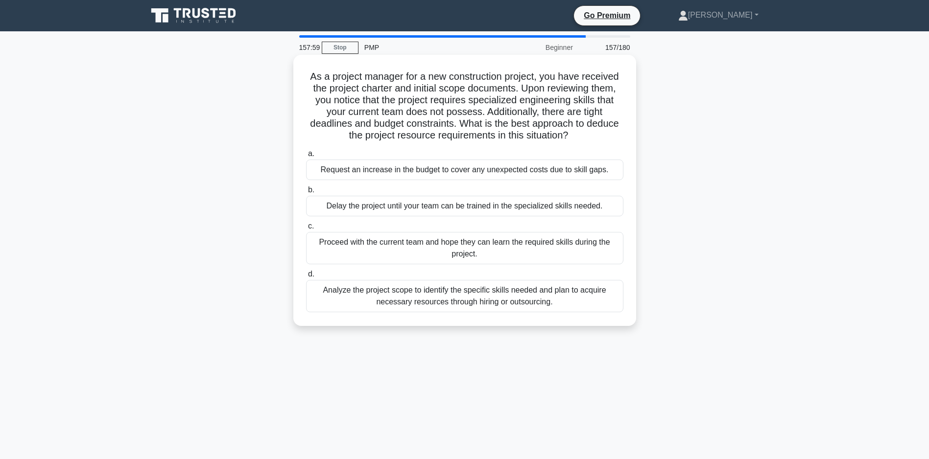
click at [441, 312] on div "Analyze the project scope to identify the specific skills needed and plan to ac…" at bounding box center [464, 296] width 317 height 32
click at [306, 278] on input "d. Analyze the project scope to identify the specific skills needed and plan to…" at bounding box center [306, 274] width 0 height 6
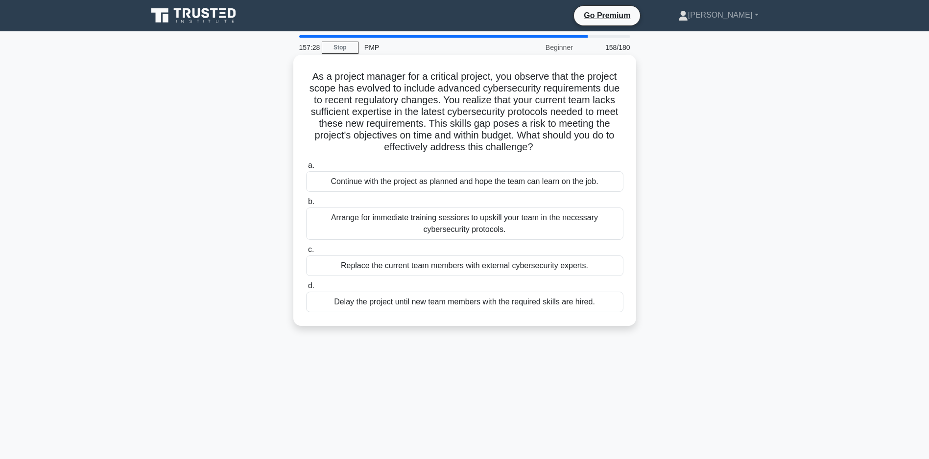
click at [456, 240] on div "Arrange for immediate training sessions to upskill your team in the necessary c…" at bounding box center [464, 224] width 317 height 32
click at [306, 205] on input "b. Arrange for immediate training sessions to upskill your team in the necessar…" at bounding box center [306, 202] width 0 height 6
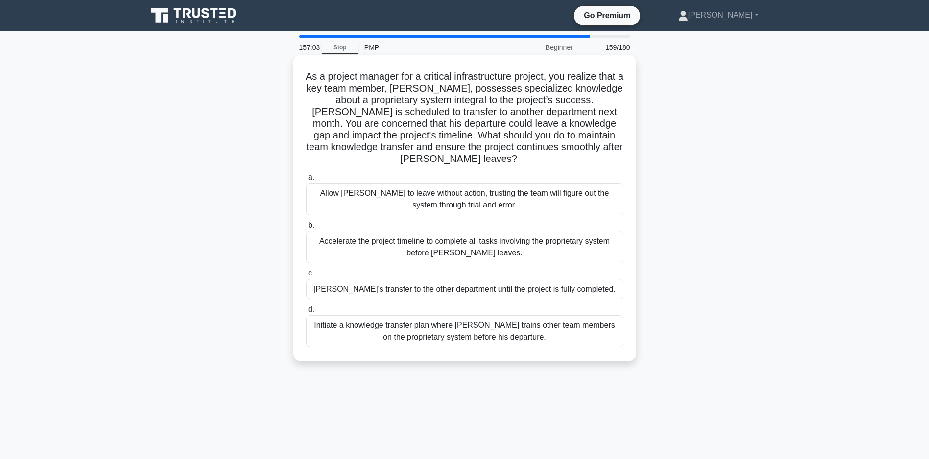
click at [492, 330] on div "Initiate a knowledge transfer plan where Carlos trains other team members on th…" at bounding box center [464, 331] width 317 height 32
click at [306, 313] on input "d. Initiate a knowledge transfer plan where Carlos trains other team members on…" at bounding box center [306, 310] width 0 height 6
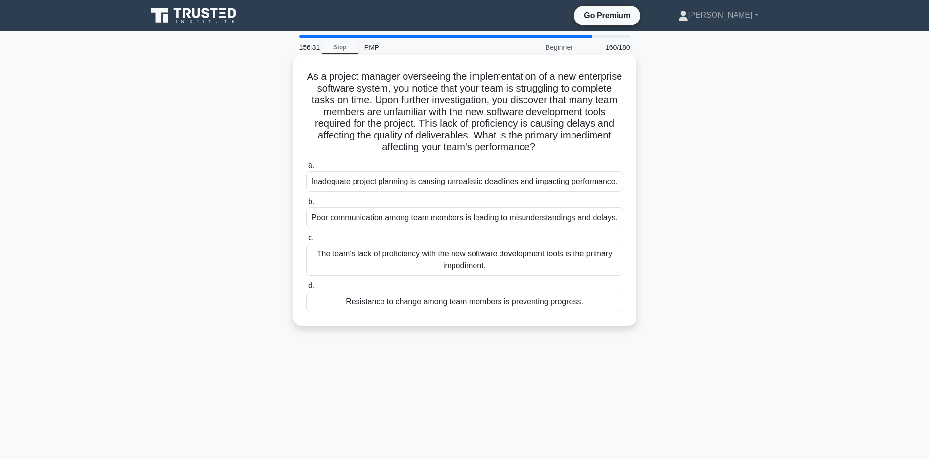
click at [377, 276] on div "The team's lack of proficiency with the new software development tools is the p…" at bounding box center [464, 260] width 317 height 32
click at [306, 241] on input "c. The team's lack of proficiency with the new software development tools is th…" at bounding box center [306, 238] width 0 height 6
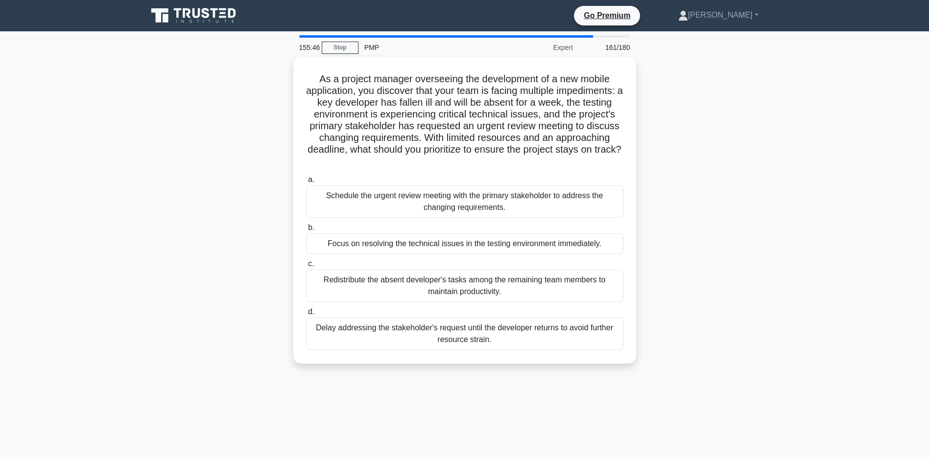
drag, startPoint x: 405, startPoint y: 283, endPoint x: 215, endPoint y: 261, distance: 191.7
click at [211, 261] on div "As a project manager overseeing the development of a new mobile application, yo…" at bounding box center [465, 216] width 646 height 318
click at [221, 285] on div "As a project manager overseeing the development of a new mobile application, yo…" at bounding box center [465, 216] width 646 height 318
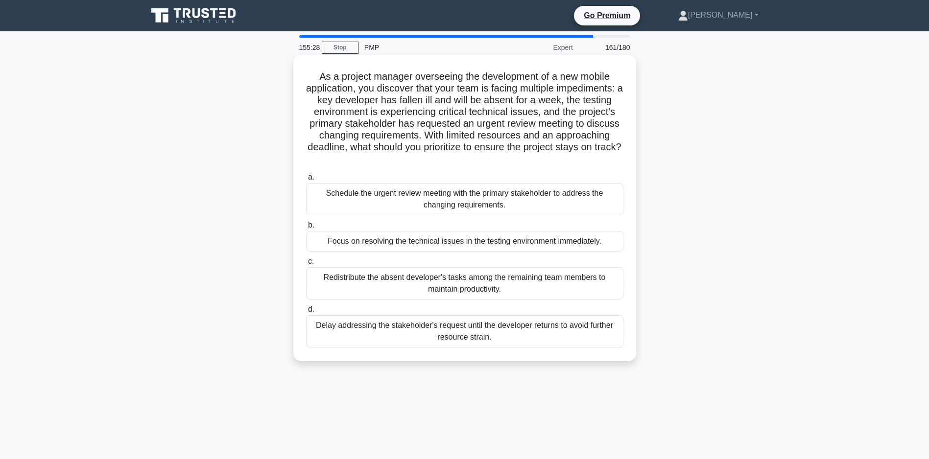
click at [442, 289] on div "Redistribute the absent developer's tasks among the remaining team members to m…" at bounding box center [464, 283] width 317 height 32
click at [306, 265] on input "c. Redistribute the absent developer's tasks among the remaining team members t…" at bounding box center [306, 262] width 0 height 6
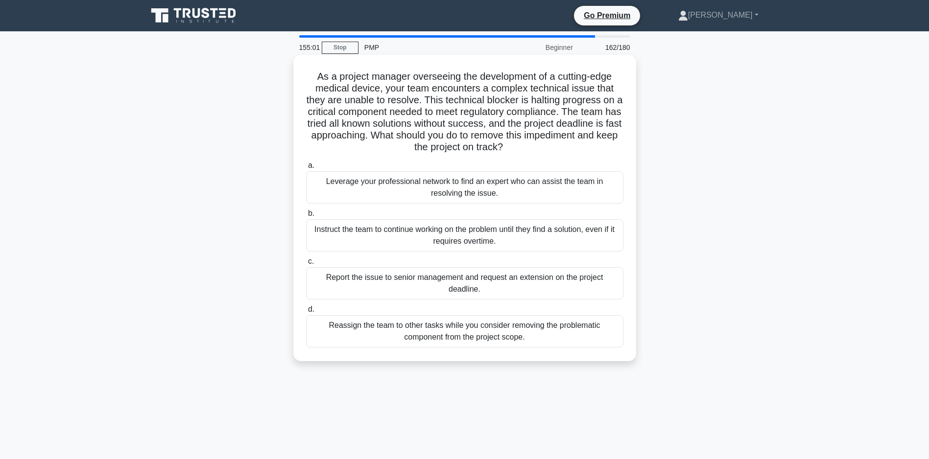
click at [449, 200] on div "Leverage your professional network to find an expert who can assist the team in…" at bounding box center [464, 187] width 317 height 32
click at [306, 169] on input "a. Leverage your professional network to find an expert who can assist the team…" at bounding box center [306, 166] width 0 height 6
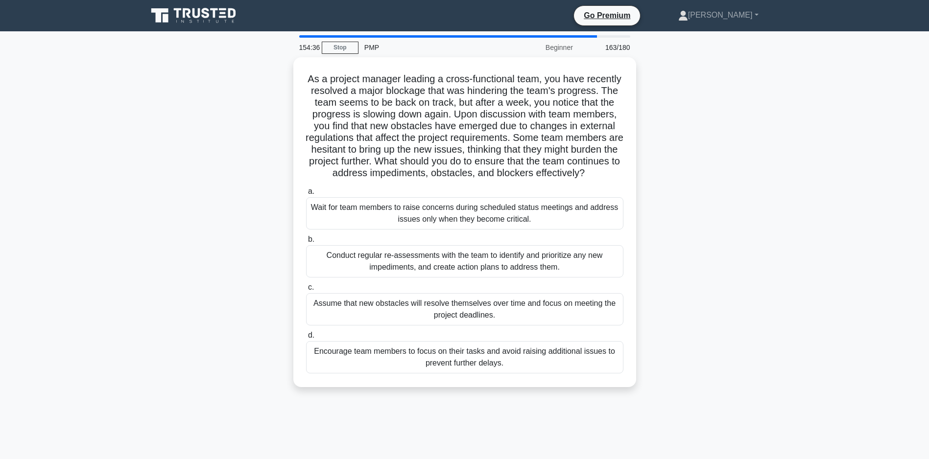
scroll to position [49, 0]
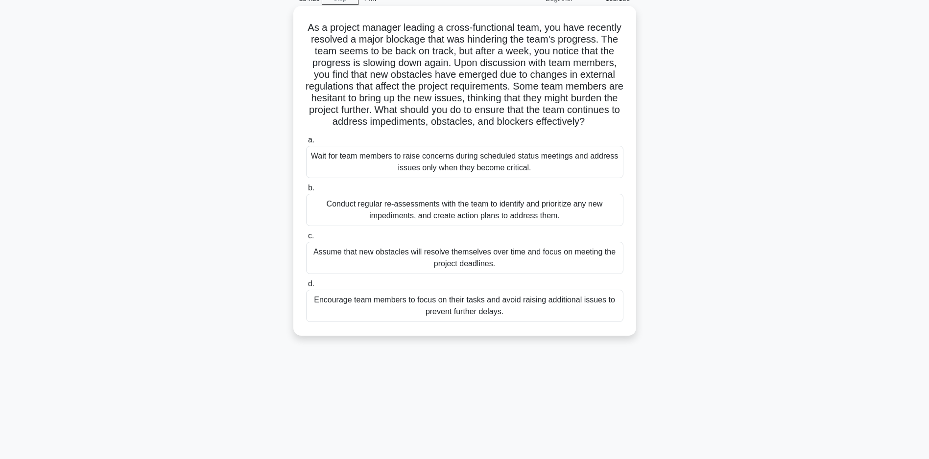
click at [415, 226] on div "Conduct regular re-assessments with the team to identify and prioritize any new…" at bounding box center [464, 210] width 317 height 32
click at [306, 191] on input "b. Conduct regular re-assessments with the team to identify and prioritize any …" at bounding box center [306, 188] width 0 height 6
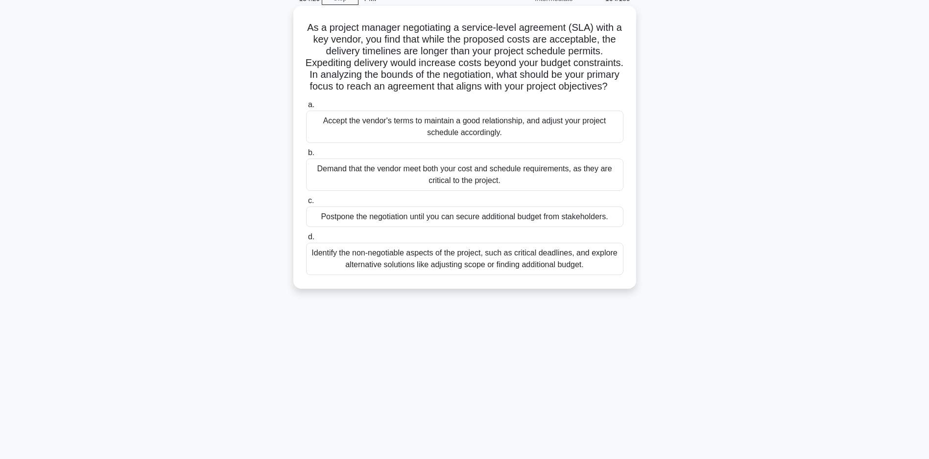
scroll to position [0, 0]
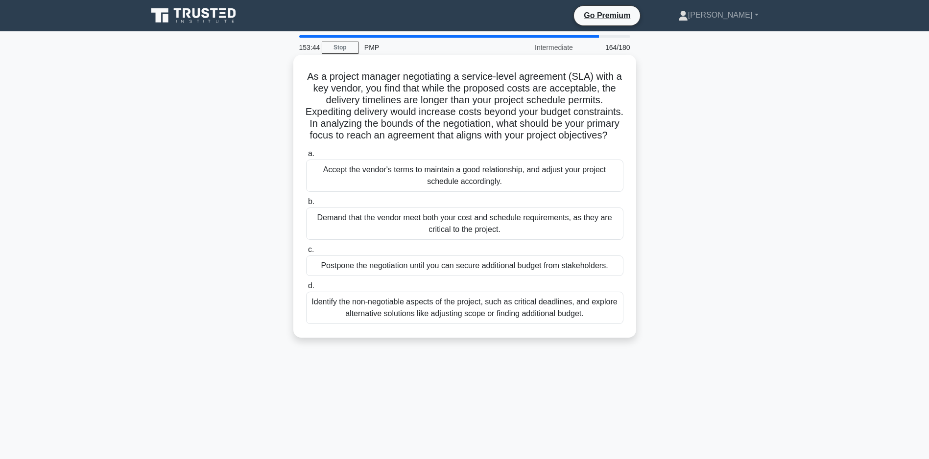
click at [439, 324] on div "Identify the non-negotiable aspects of the project, such as critical deadlines,…" at bounding box center [464, 308] width 317 height 32
click at [306, 289] on input "d. Identify the non-negotiable aspects of the project, such as critical deadlin…" at bounding box center [306, 286] width 0 height 6
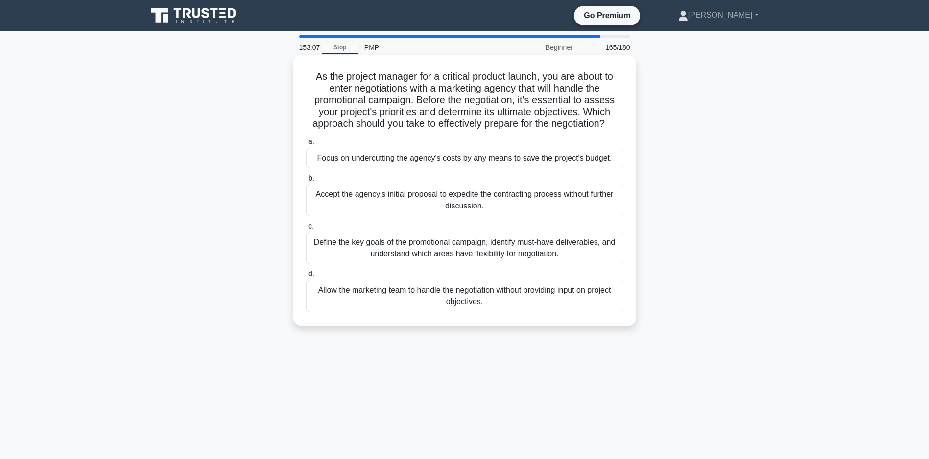
click at [424, 264] on div "Define the key goals of the promotional campaign, identify must-have deliverabl…" at bounding box center [464, 248] width 317 height 32
click at [306, 230] on input "c. Define the key goals of the promotional campaign, identify must-have deliver…" at bounding box center [306, 226] width 0 height 6
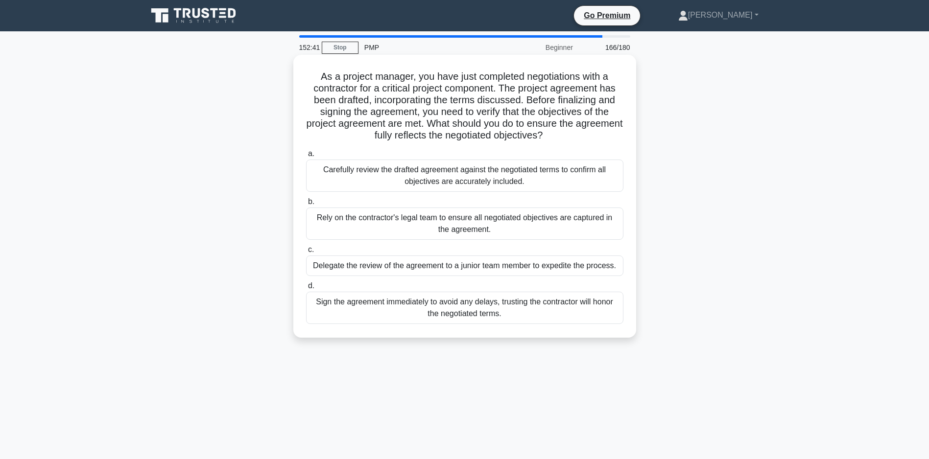
click at [504, 176] on div "Carefully review the drafted agreement against the negotiated terms to confirm …" at bounding box center [464, 176] width 317 height 32
click at [306, 157] on input "a. Carefully review the drafted agreement against the negotiated terms to confi…" at bounding box center [306, 154] width 0 height 6
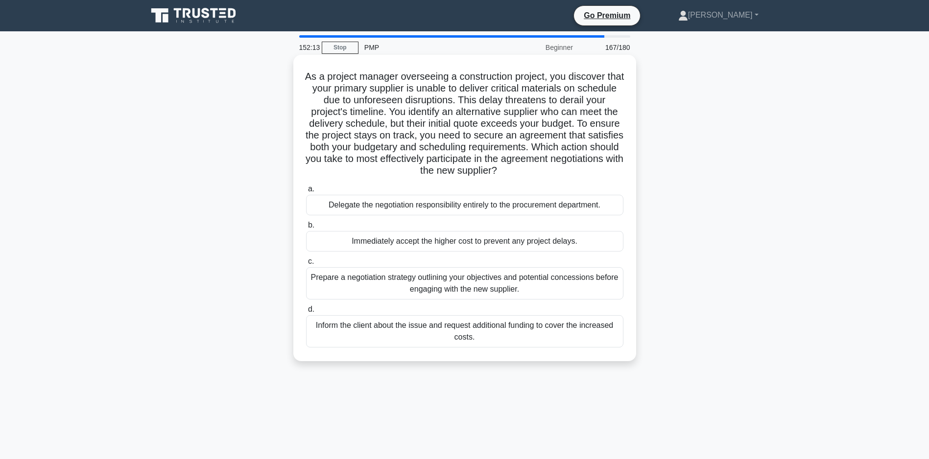
click at [482, 300] on div "Prepare a negotiation strategy outlining your objectives and potential concessi…" at bounding box center [464, 283] width 317 height 32
click at [306, 265] on input "c. Prepare a negotiation strategy outlining your objectives and potential conce…" at bounding box center [306, 262] width 0 height 6
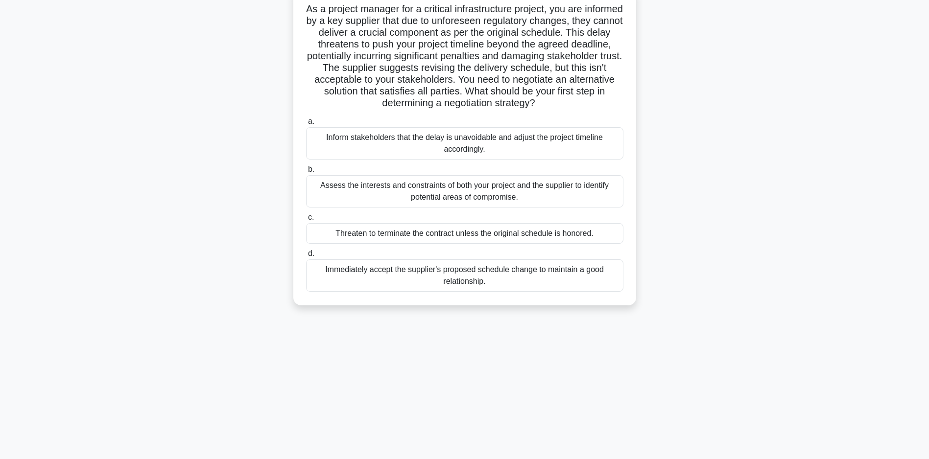
scroll to position [70, 0]
click at [455, 201] on div "Assess the interests and constraints of both your project and the supplier to i…" at bounding box center [464, 189] width 317 height 32
click at [306, 171] on input "b. Assess the interests and constraints of both your project and the supplier t…" at bounding box center [306, 168] width 0 height 6
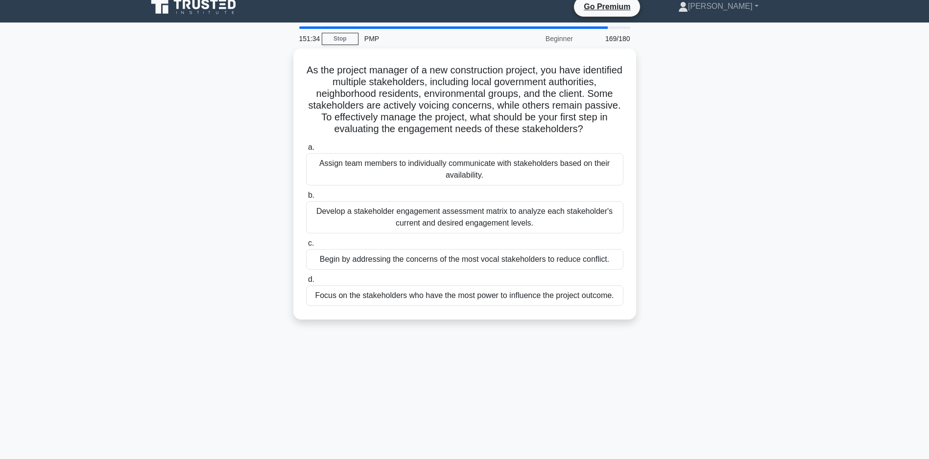
scroll to position [0, 0]
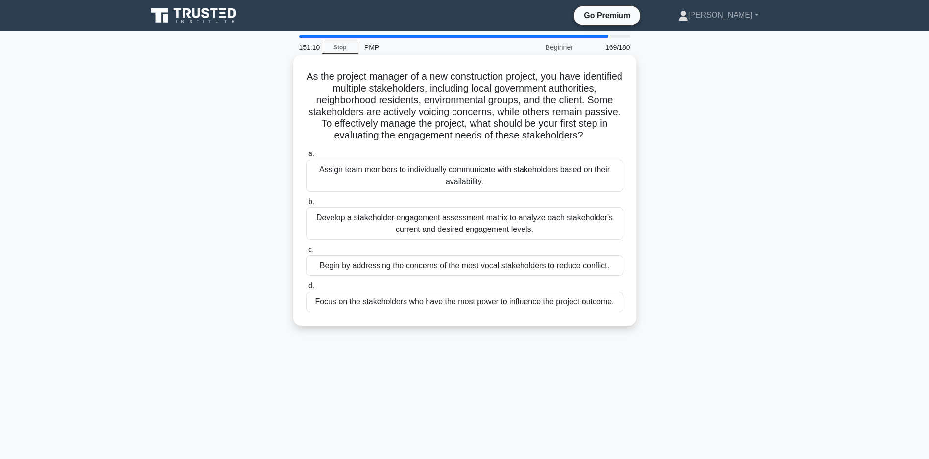
click at [459, 237] on div "Develop a stakeholder engagement assessment matrix to analyze each stakeholder'…" at bounding box center [464, 224] width 317 height 32
click at [306, 205] on input "b. Develop a stakeholder engagement assessment matrix to analyze each stakehold…" at bounding box center [306, 202] width 0 height 6
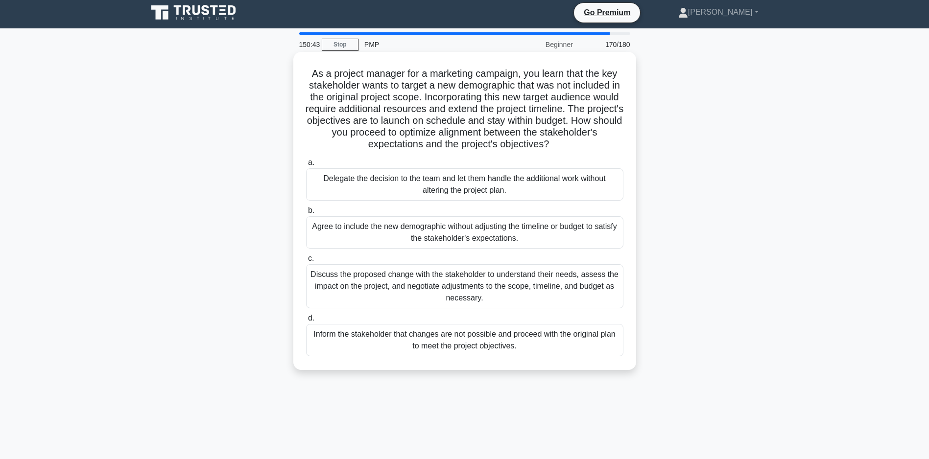
scroll to position [49, 0]
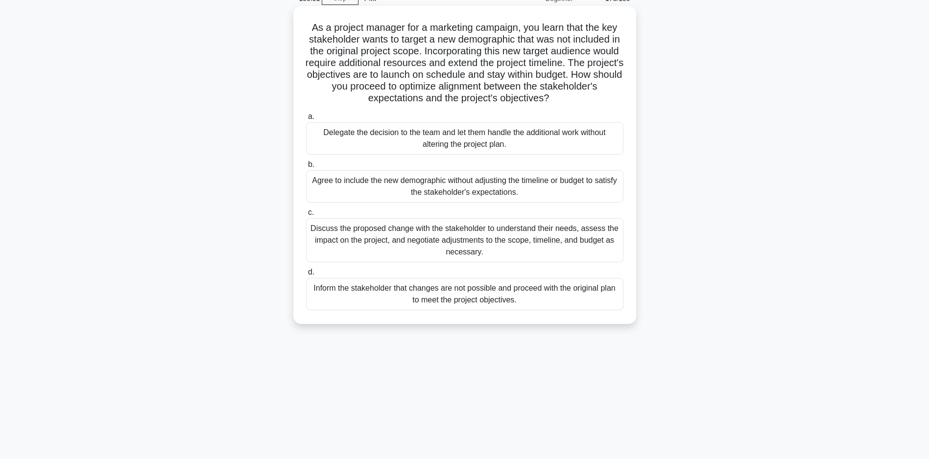
click at [452, 252] on div "Discuss the proposed change with the stakeholder to understand their needs, ass…" at bounding box center [464, 240] width 317 height 44
click at [306, 216] on input "c. Discuss the proposed change with the stakeholder to understand their needs, …" at bounding box center [306, 213] width 0 height 6
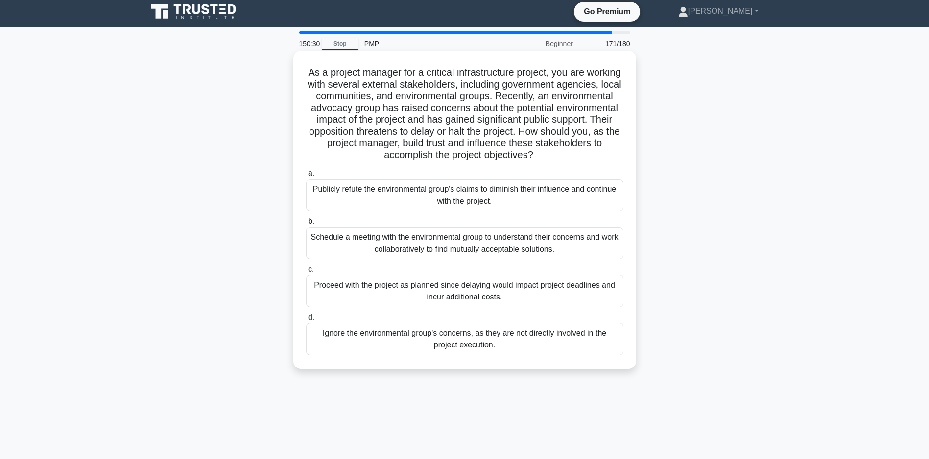
scroll to position [0, 0]
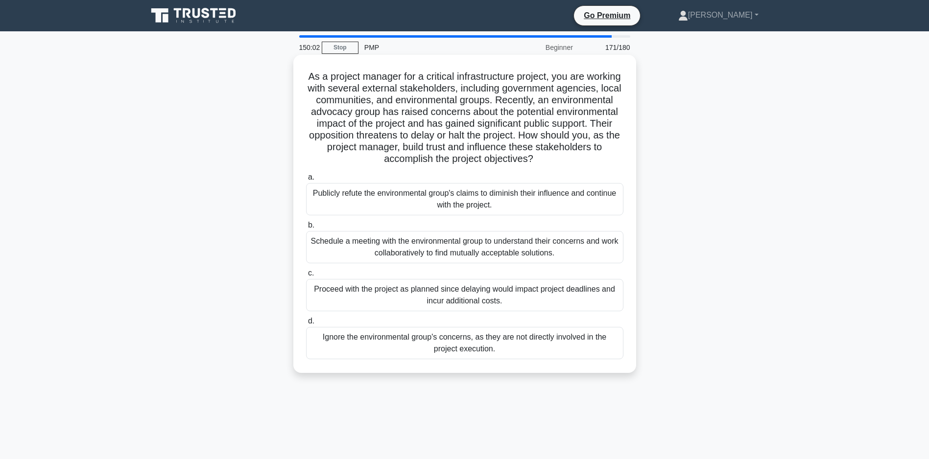
click at [446, 261] on div "Schedule a meeting with the environmental group to understand their concerns an…" at bounding box center [464, 247] width 317 height 32
click at [306, 229] on input "b. Schedule a meeting with the environmental group to understand their concerns…" at bounding box center [306, 225] width 0 height 6
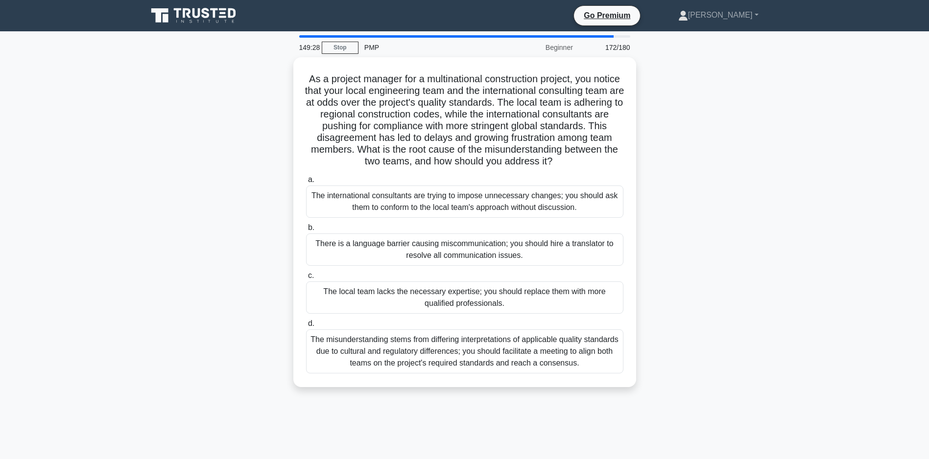
drag, startPoint x: 364, startPoint y: 370, endPoint x: 344, endPoint y: 408, distance: 43.4
click at [344, 399] on div "As a project manager for a multinational construction project, you notice that …" at bounding box center [465, 228] width 646 height 342
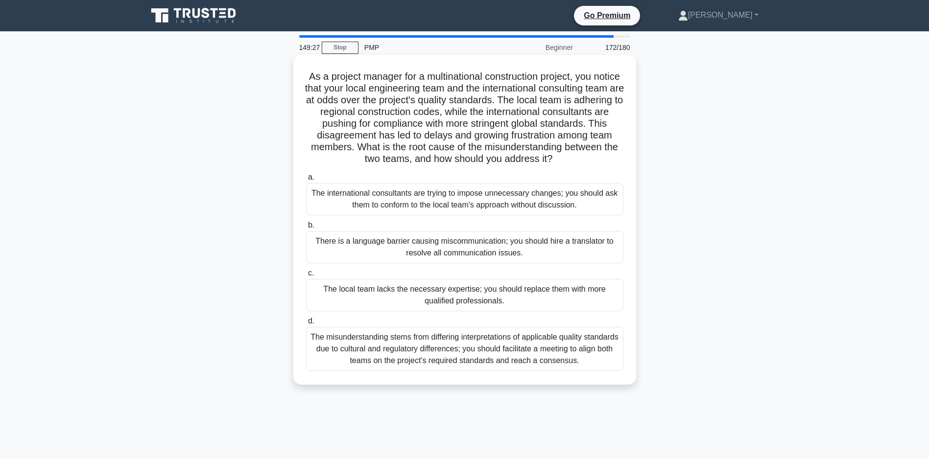
drag, startPoint x: 344, startPoint y: 408, endPoint x: 466, endPoint y: 365, distance: 129.8
click at [466, 367] on div "The misunderstanding stems from differing interpretations of applicable quality…" at bounding box center [464, 349] width 317 height 44
click at [306, 325] on input "d. The misunderstanding stems from differing interpretations of applicable qual…" at bounding box center [306, 321] width 0 height 6
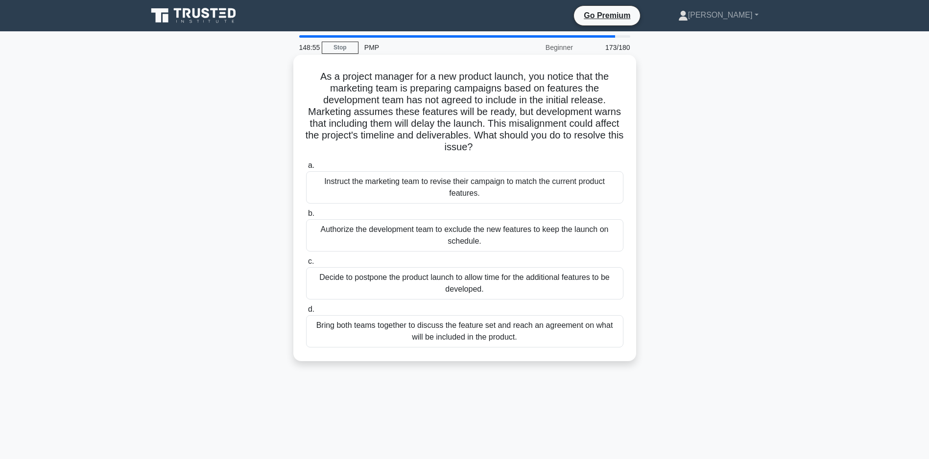
click at [423, 330] on div "Bring both teams together to discuss the feature set and reach an agreement on …" at bounding box center [464, 331] width 317 height 32
click at [306, 313] on input "d. Bring both teams together to discuss the feature set and reach an agreement …" at bounding box center [306, 310] width 0 height 6
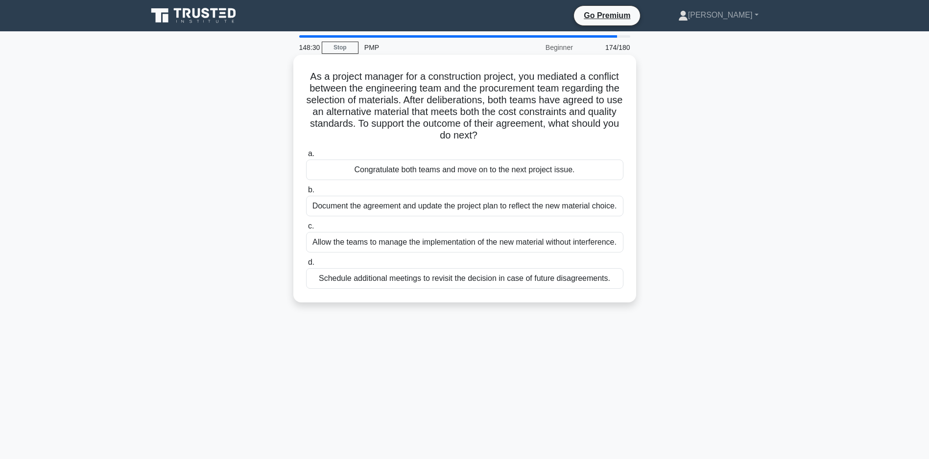
click at [470, 204] on div "Document the agreement and update the project plan to reflect the new material …" at bounding box center [464, 206] width 317 height 21
click at [306, 193] on input "b. Document the agreement and update the project plan to reflect the new materi…" at bounding box center [306, 190] width 0 height 6
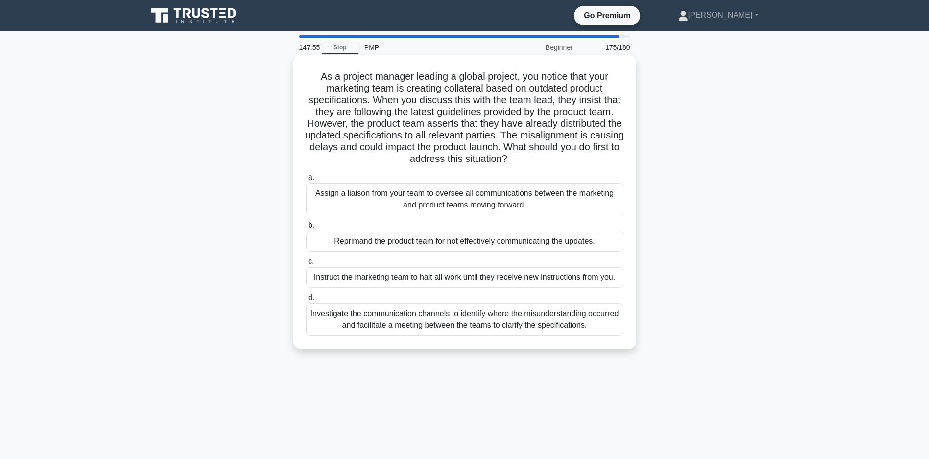
click at [434, 335] on div "Investigate the communication channels to identify where the misunderstanding o…" at bounding box center [464, 320] width 317 height 32
click at [306, 301] on input "d. Investigate the communication channels to identify where the misunderstandin…" at bounding box center [306, 298] width 0 height 6
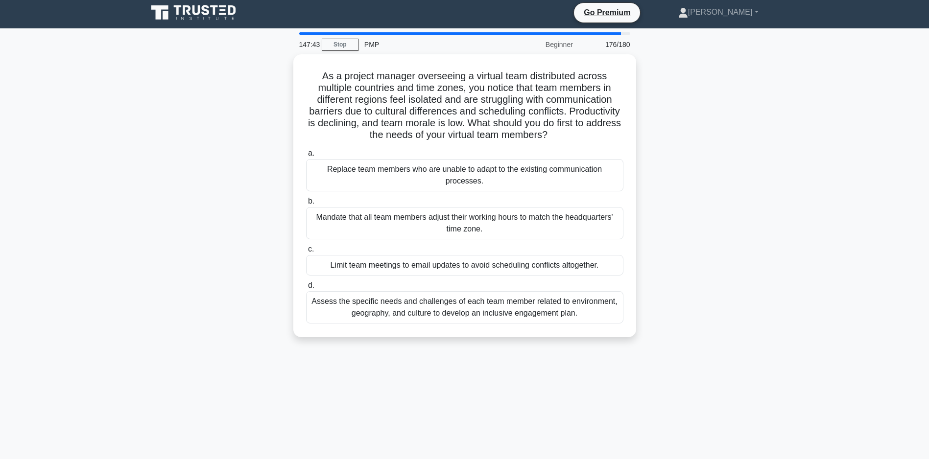
scroll to position [49, 0]
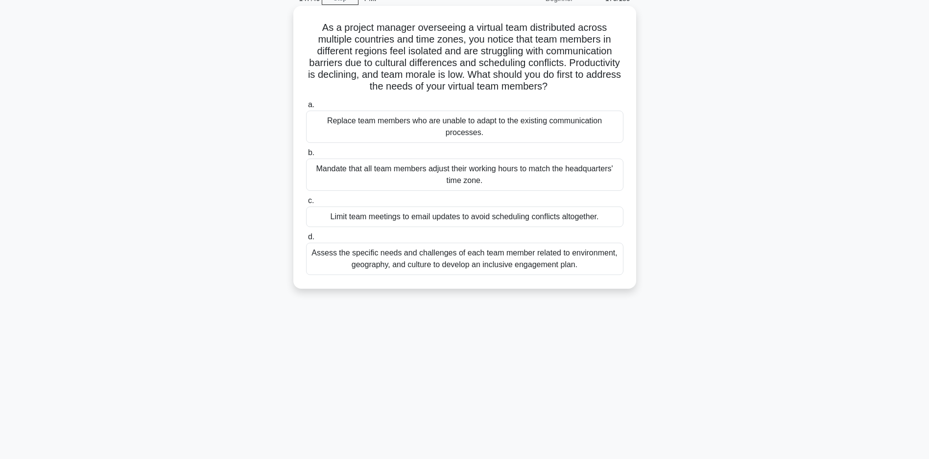
click at [458, 275] on div "Assess the specific needs and challenges of each team member related to environ…" at bounding box center [464, 259] width 317 height 32
click at [306, 240] on input "d. Assess the specific needs and challenges of each team member related to envi…" at bounding box center [306, 237] width 0 height 6
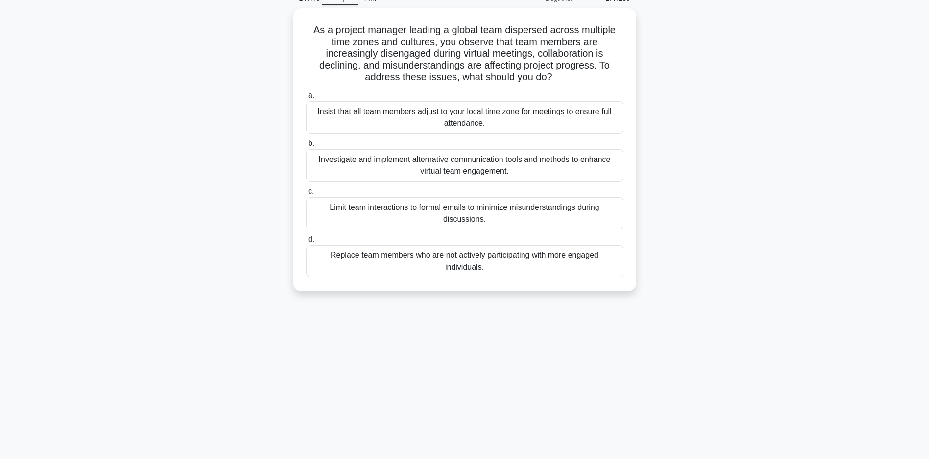
scroll to position [0, 0]
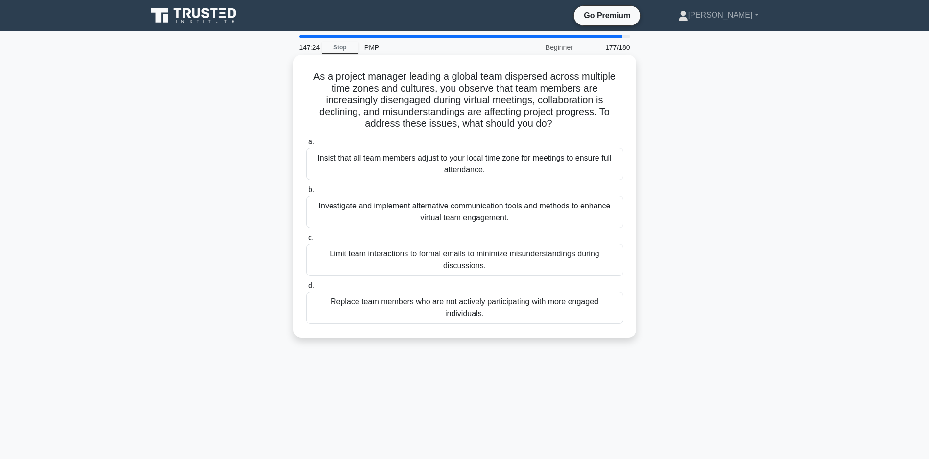
click at [476, 213] on div "Investigate and implement alternative communication tools and methods to enhanc…" at bounding box center [464, 212] width 317 height 32
click at [306, 193] on input "b. Investigate and implement alternative communication tools and methods to enh…" at bounding box center [306, 190] width 0 height 6
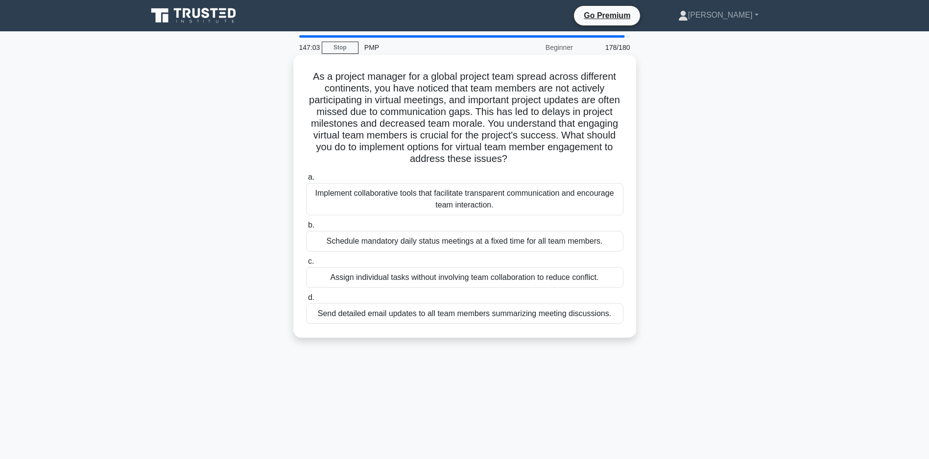
click at [478, 197] on div "Implement collaborative tools that facilitate transparent communication and enc…" at bounding box center [464, 199] width 317 height 32
click at [306, 181] on input "a. Implement collaborative tools that facilitate transparent communication and …" at bounding box center [306, 177] width 0 height 6
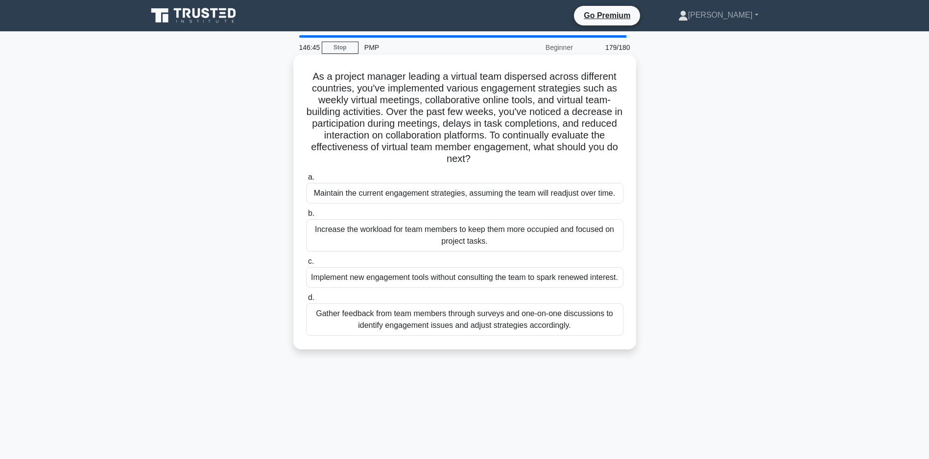
click at [473, 336] on div "Gather feedback from team members through surveys and one-on-one discussions to…" at bounding box center [464, 320] width 317 height 32
click at [306, 301] on input "d. Gather feedback from team members through surveys and one-on-one discussions…" at bounding box center [306, 298] width 0 height 6
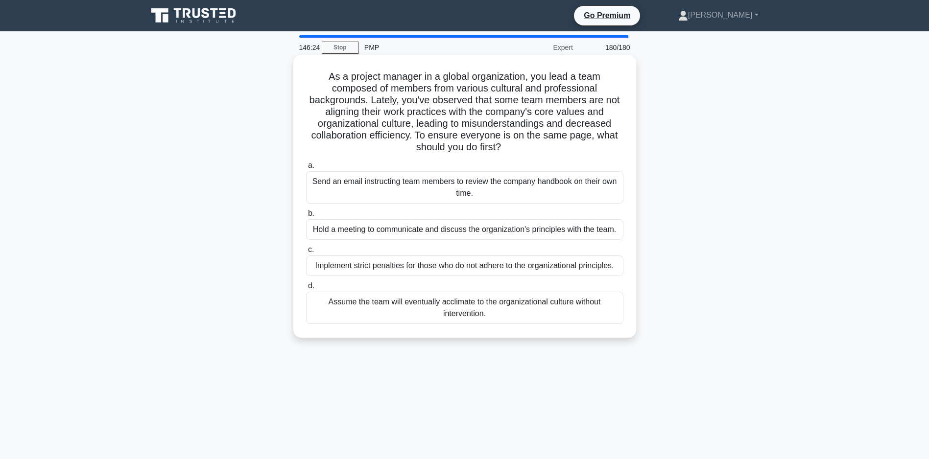
click at [465, 232] on div "Hold a meeting to communicate and discuss the organization's principles with th…" at bounding box center [464, 229] width 317 height 21
click at [306, 217] on input "b. Hold a meeting to communicate and discuss the organization's principles with…" at bounding box center [306, 214] width 0 height 6
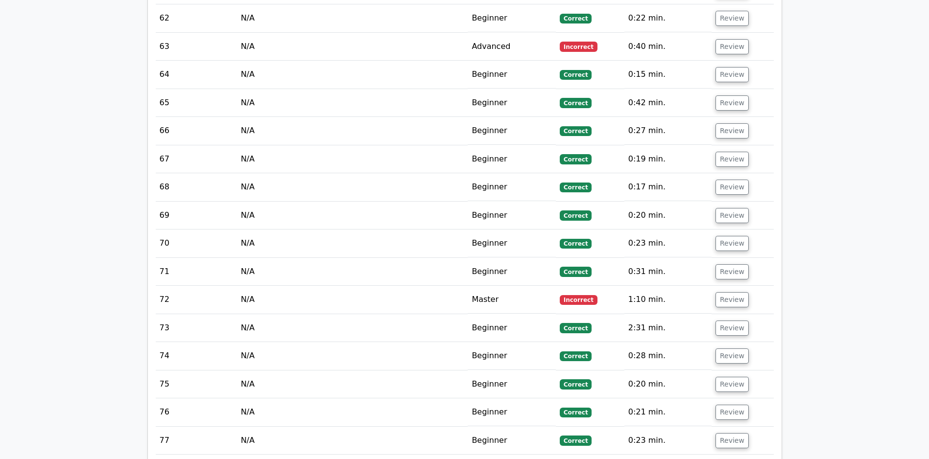
scroll to position [2859, 0]
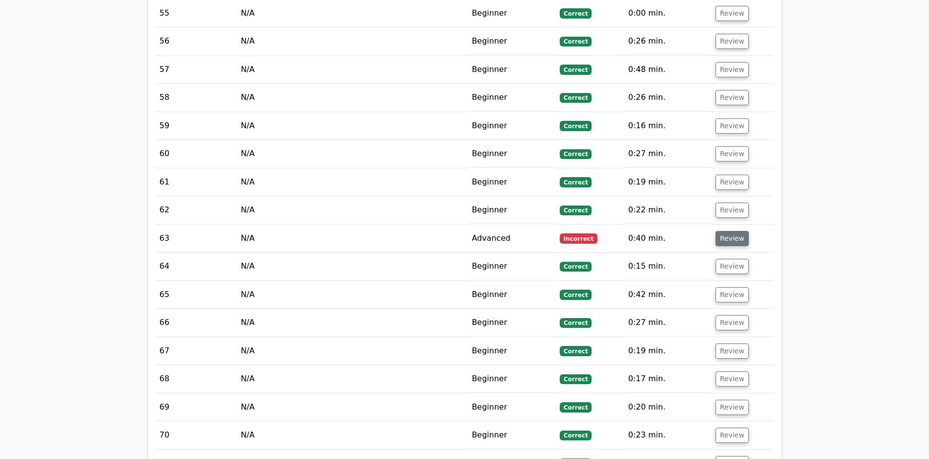
click at [725, 235] on button "Review" at bounding box center [731, 238] width 33 height 15
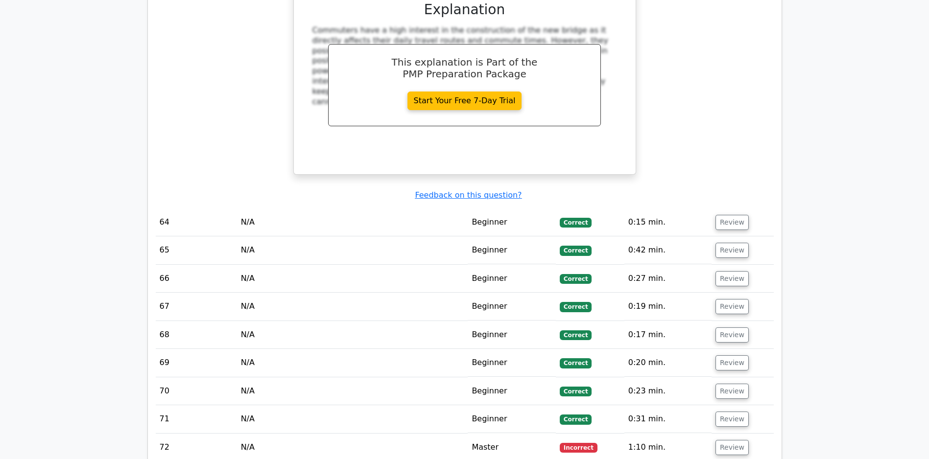
scroll to position [3504, 0]
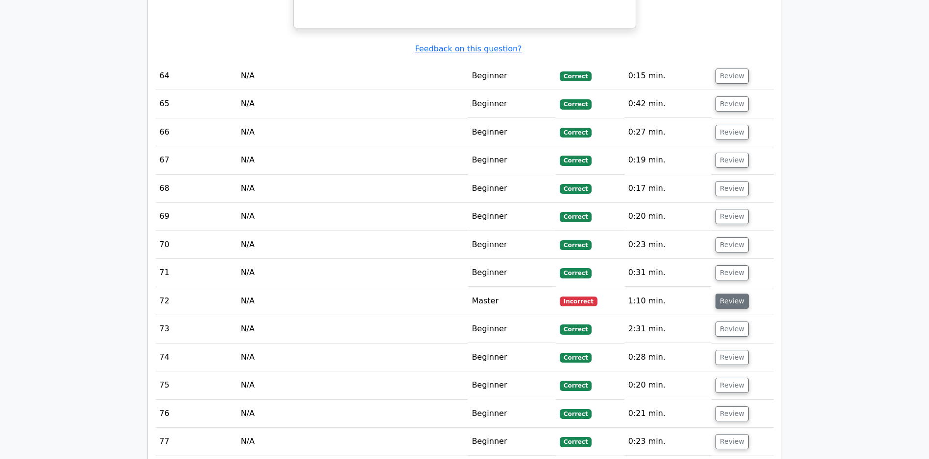
click at [742, 301] on button "Review" at bounding box center [731, 301] width 33 height 15
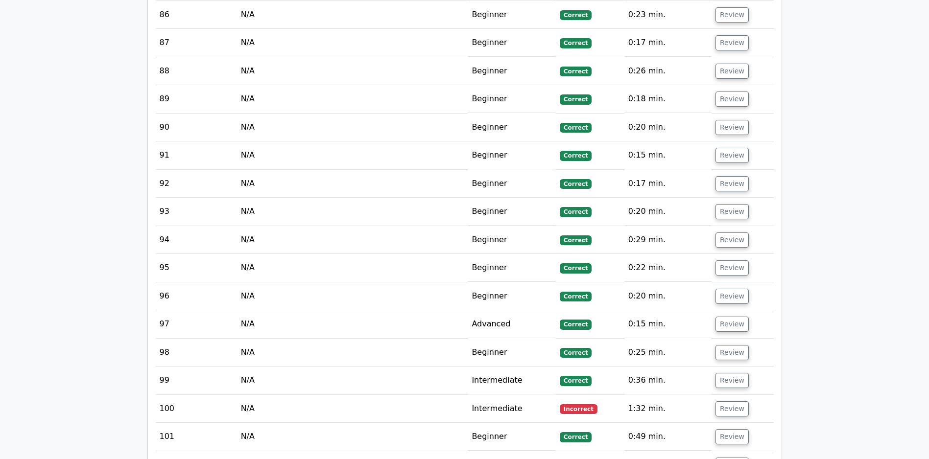
scroll to position [4802, 0]
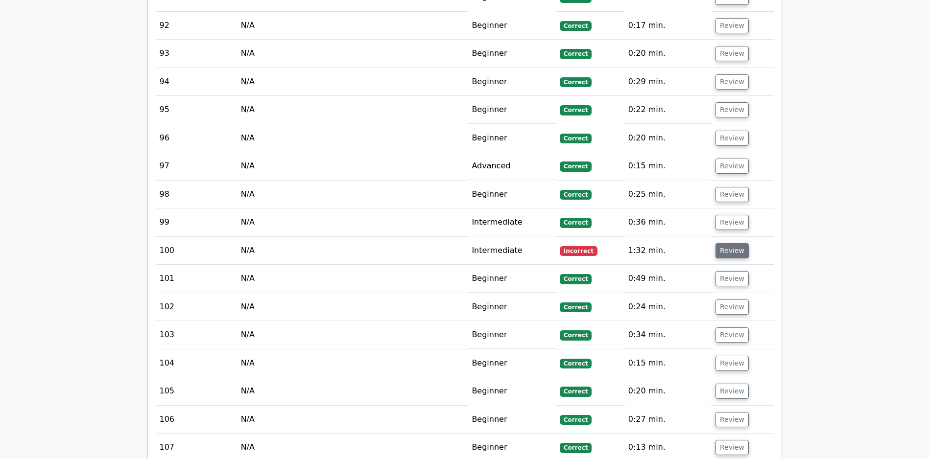
click at [731, 251] on button "Review" at bounding box center [731, 250] width 33 height 15
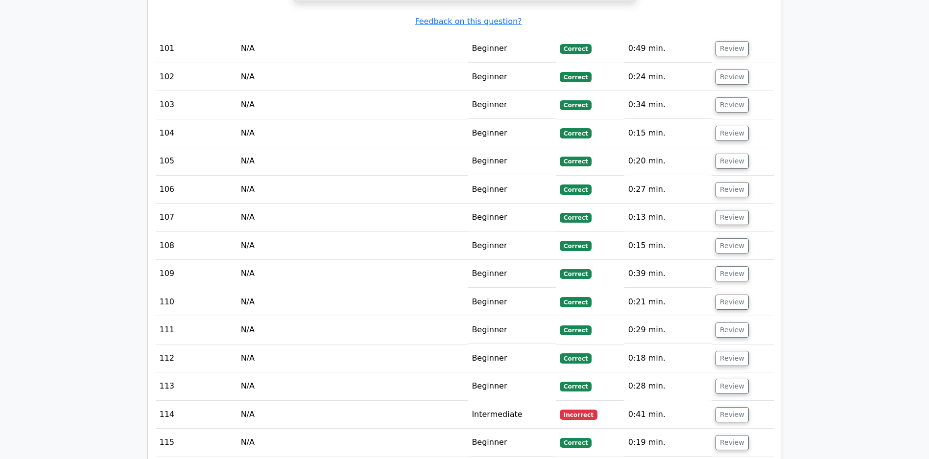
scroll to position [5602, 0]
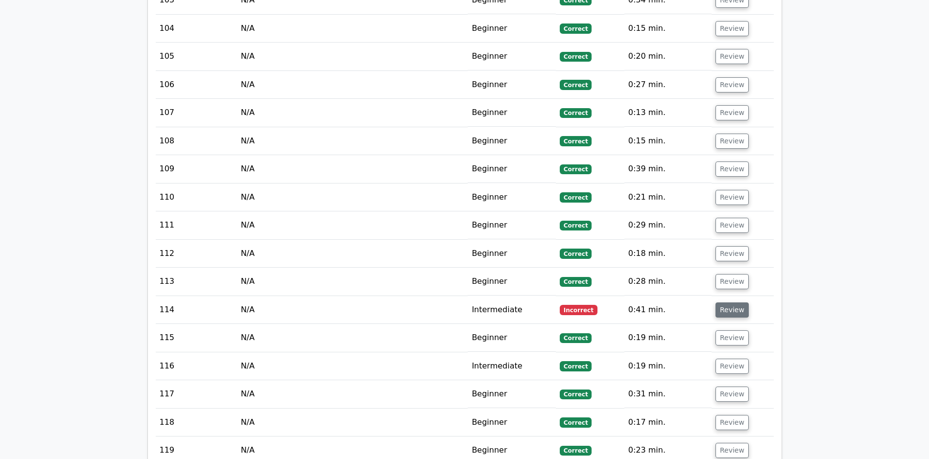
click at [731, 306] on button "Review" at bounding box center [731, 310] width 33 height 15
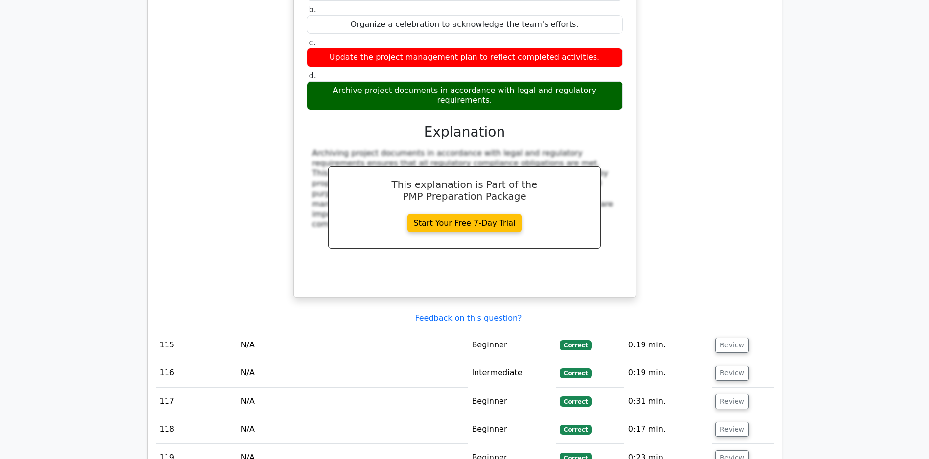
scroll to position [6161, 0]
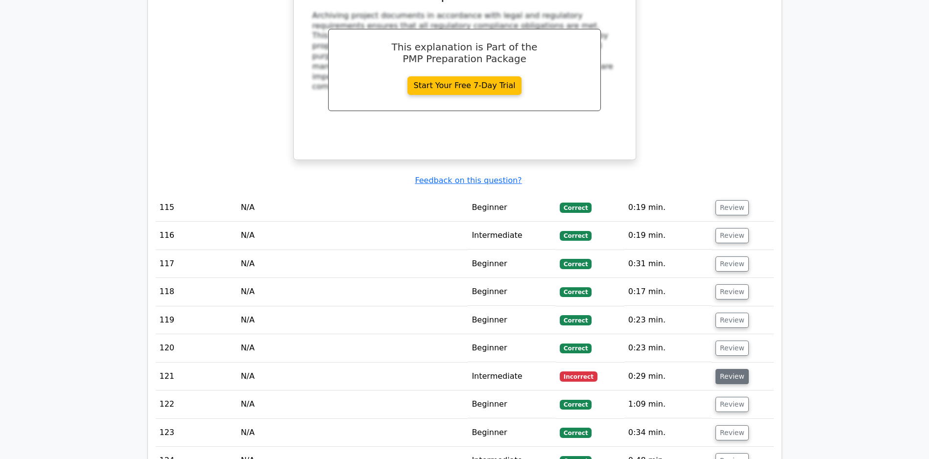
click at [731, 377] on button "Review" at bounding box center [731, 376] width 33 height 15
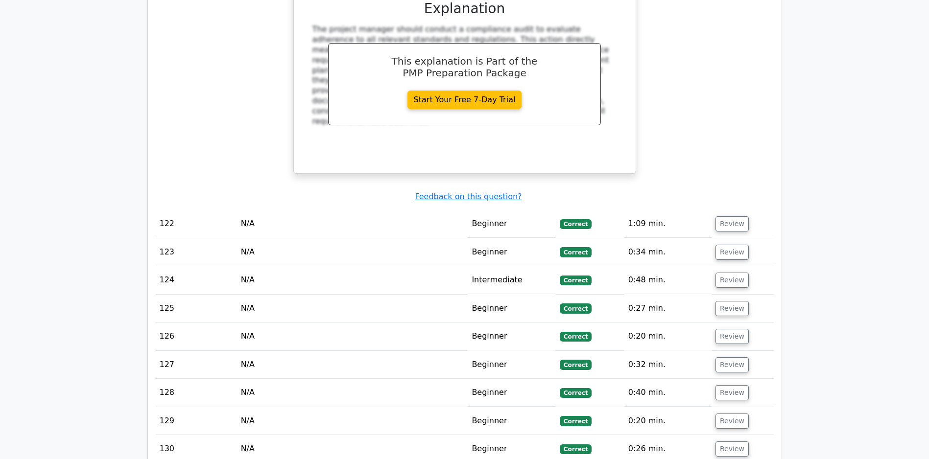
scroll to position [7213, 0]
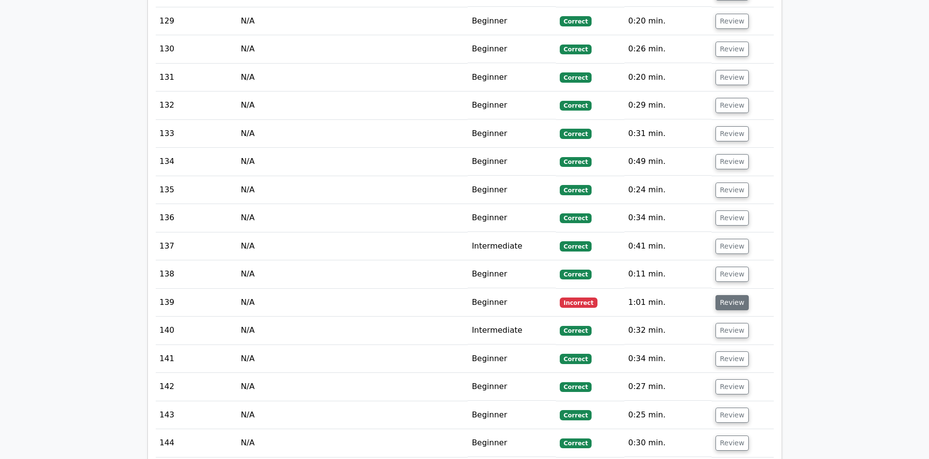
click at [727, 306] on button "Review" at bounding box center [731, 302] width 33 height 15
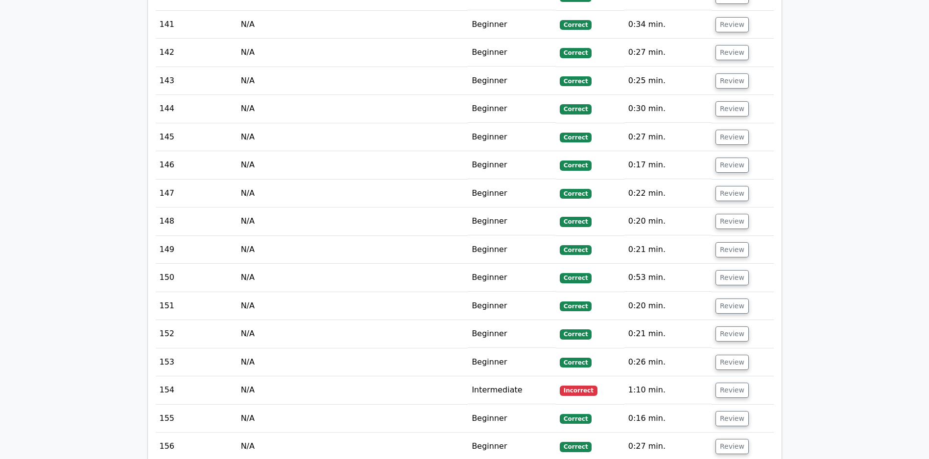
scroll to position [8232, 0]
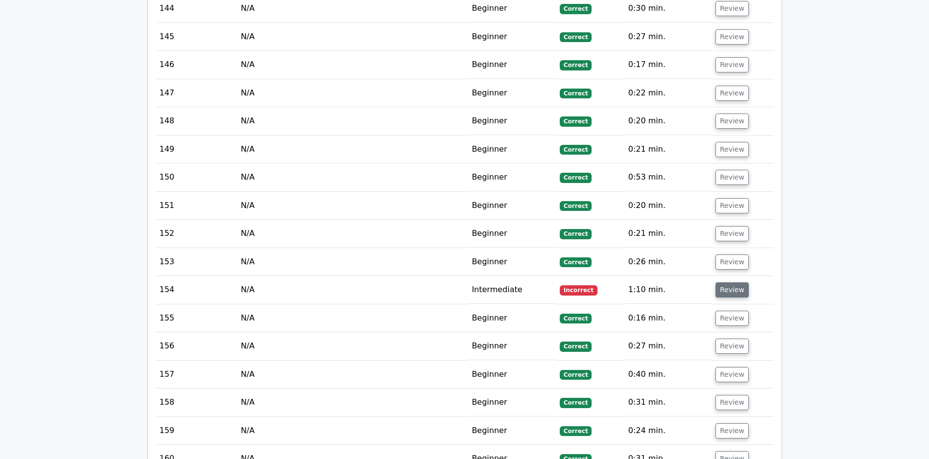
click at [721, 283] on button "Review" at bounding box center [731, 290] width 33 height 15
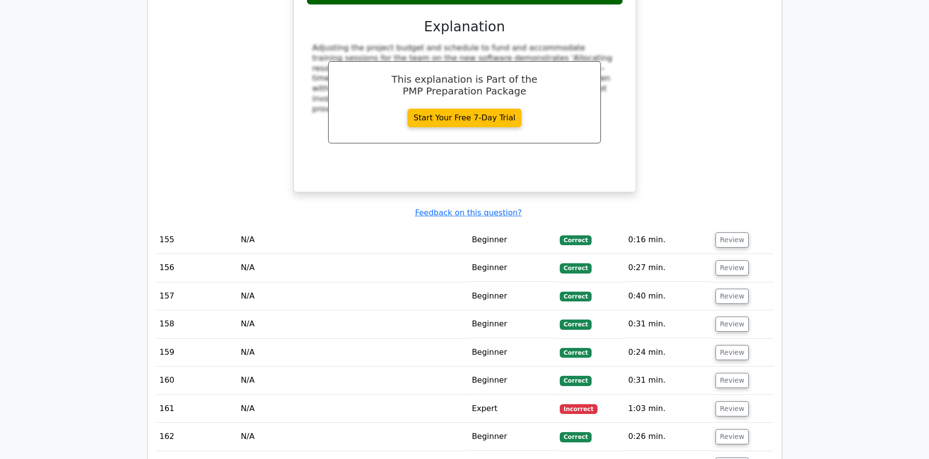
scroll to position [8884, 0]
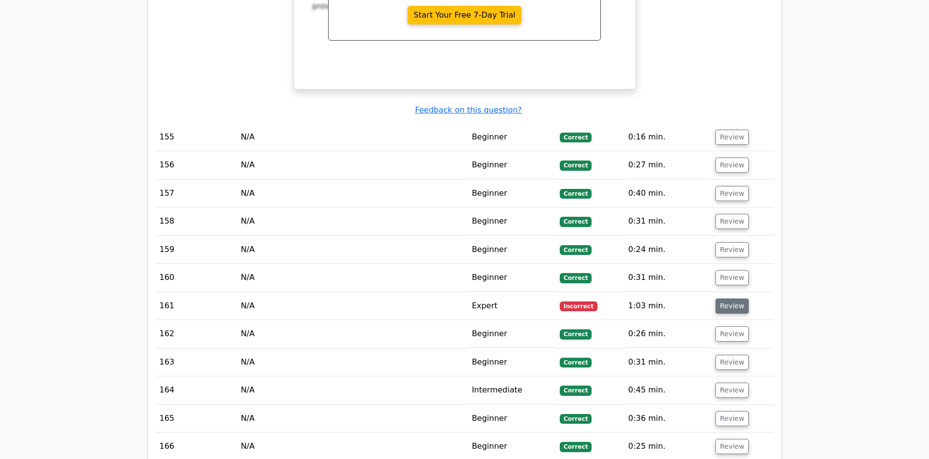
click at [728, 299] on button "Review" at bounding box center [731, 306] width 33 height 15
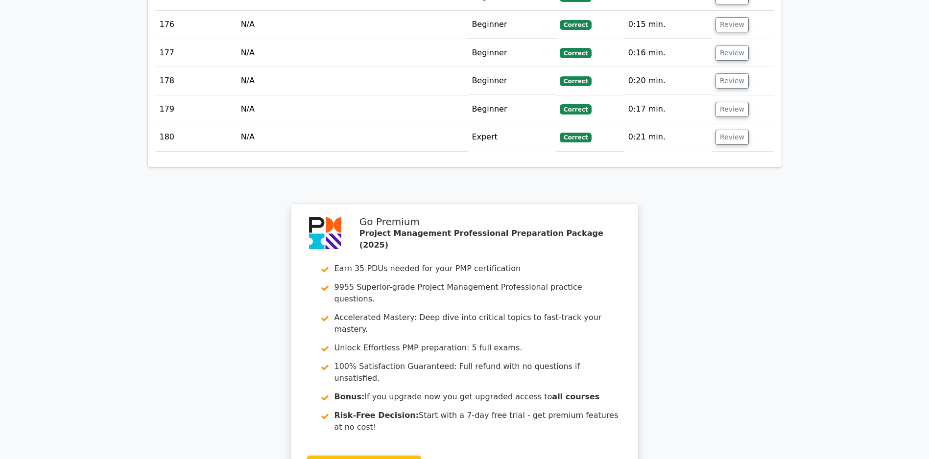
scroll to position [10362, 0]
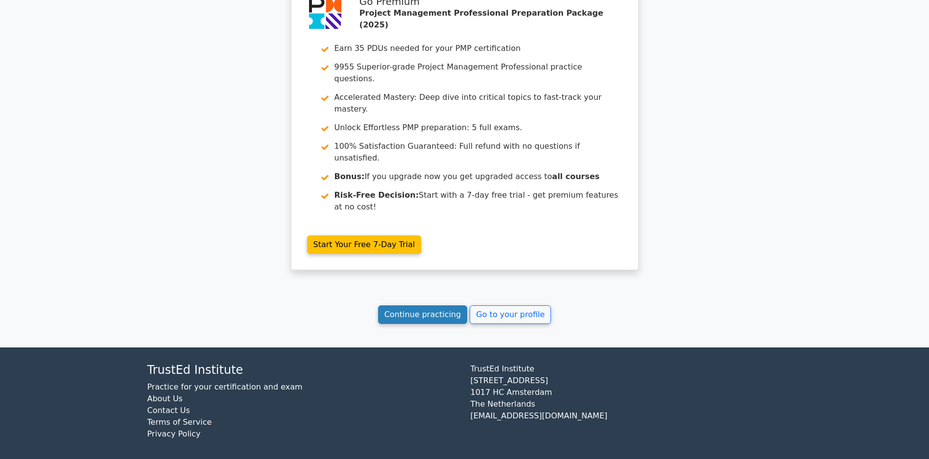
click at [419, 309] on link "Continue practicing" at bounding box center [423, 315] width 90 height 19
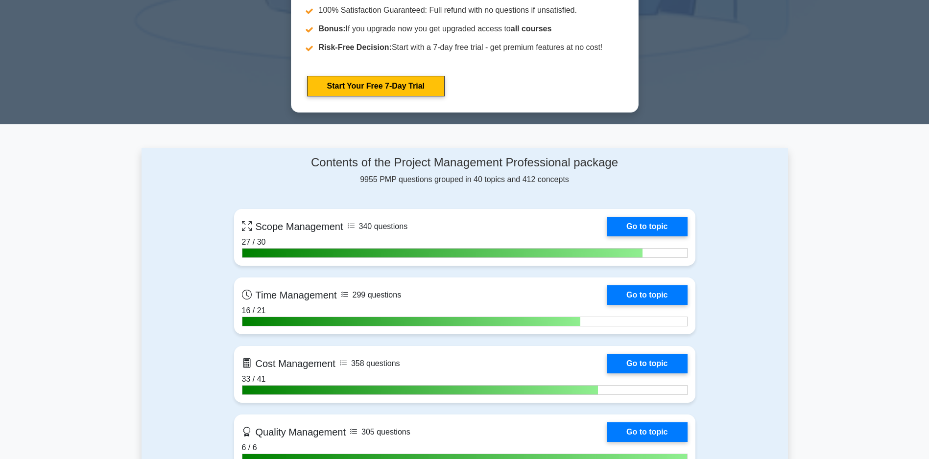
scroll to position [539, 0]
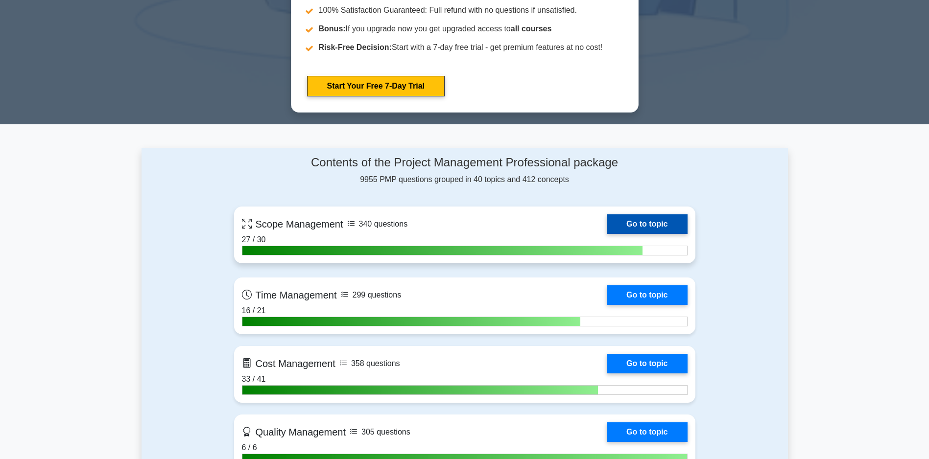
drag, startPoint x: 435, startPoint y: 230, endPoint x: 422, endPoint y: 221, distance: 15.8
click at [607, 221] on link "Go to topic" at bounding box center [647, 224] width 80 height 20
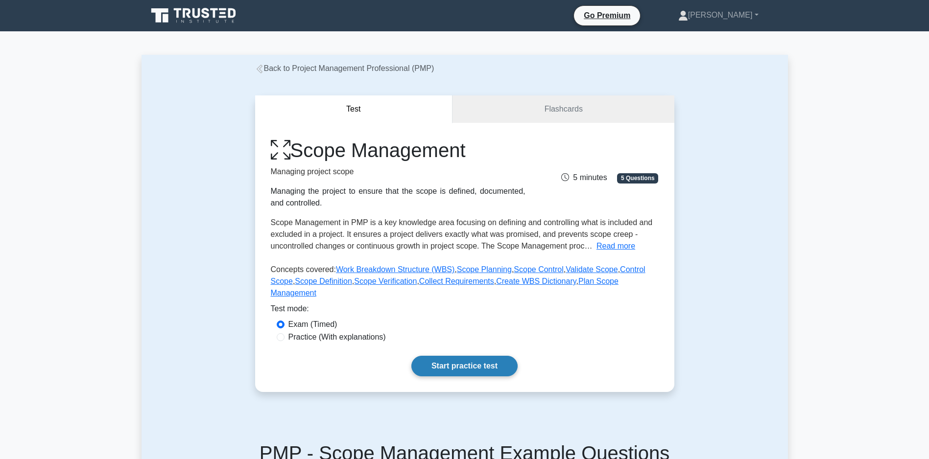
click at [452, 377] on link "Start practice test" at bounding box center [464, 366] width 106 height 21
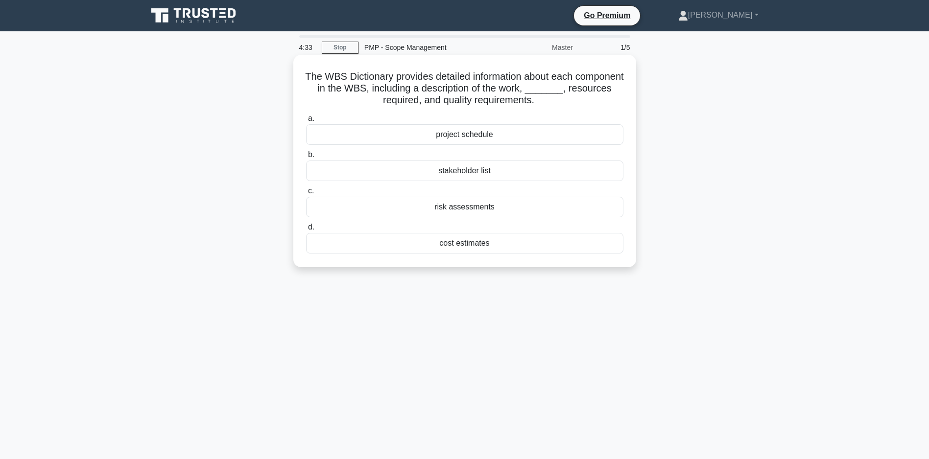
click at [463, 244] on div "cost estimates" at bounding box center [464, 243] width 317 height 21
click at [306, 231] on input "d. cost estimates" at bounding box center [306, 227] width 0 height 6
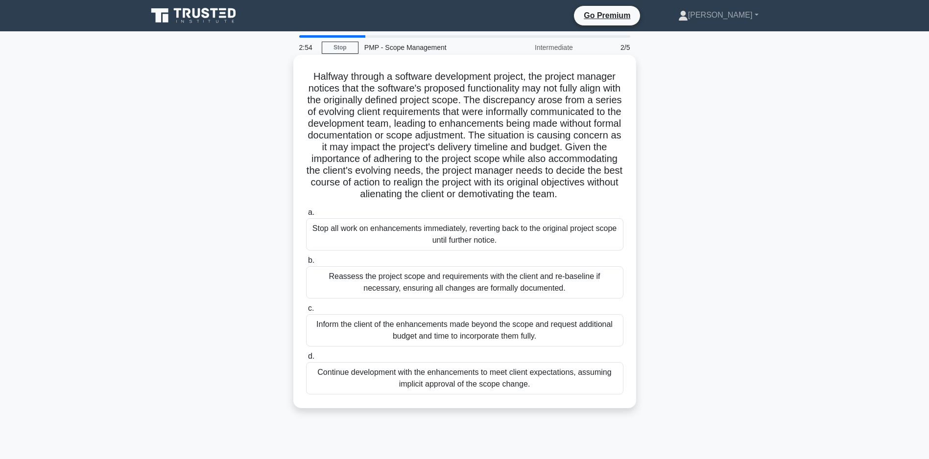
scroll to position [49, 0]
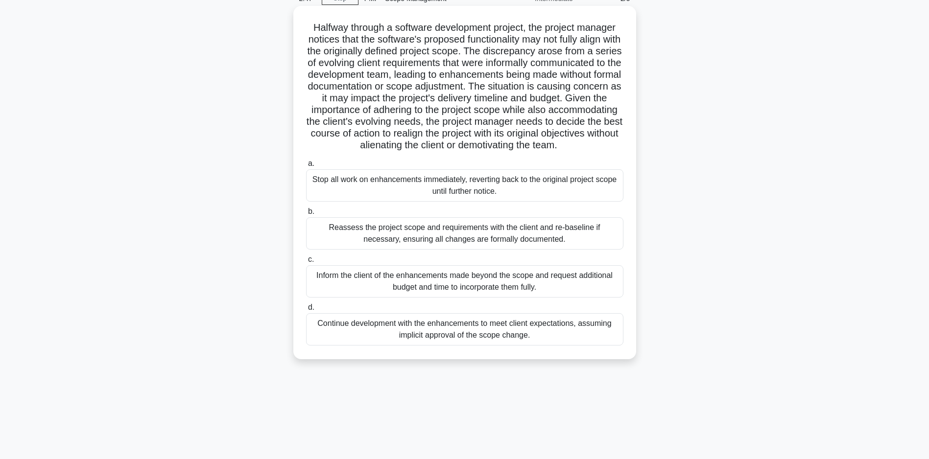
click at [455, 249] on div "Reassess the project scope and requirements with the client and re-baseline if …" at bounding box center [464, 233] width 317 height 32
click at [306, 215] on input "b. Reassess the project scope and requirements with the client and re-baseline …" at bounding box center [306, 212] width 0 height 6
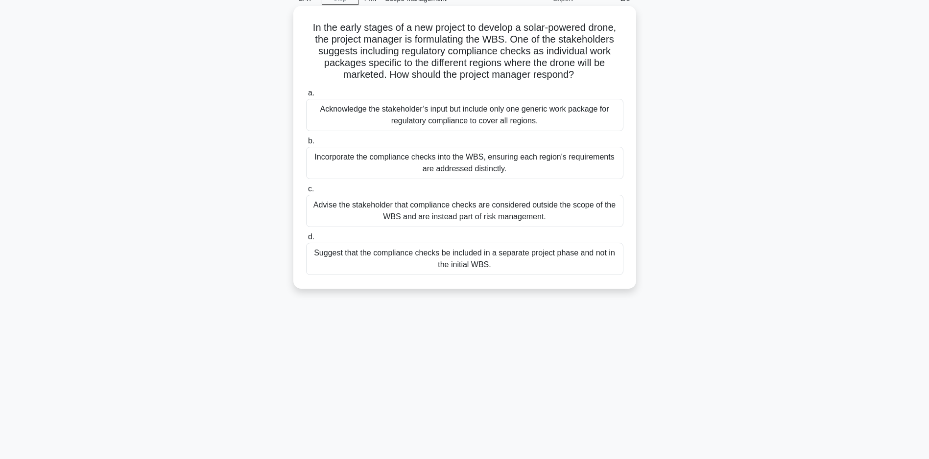
scroll to position [0, 0]
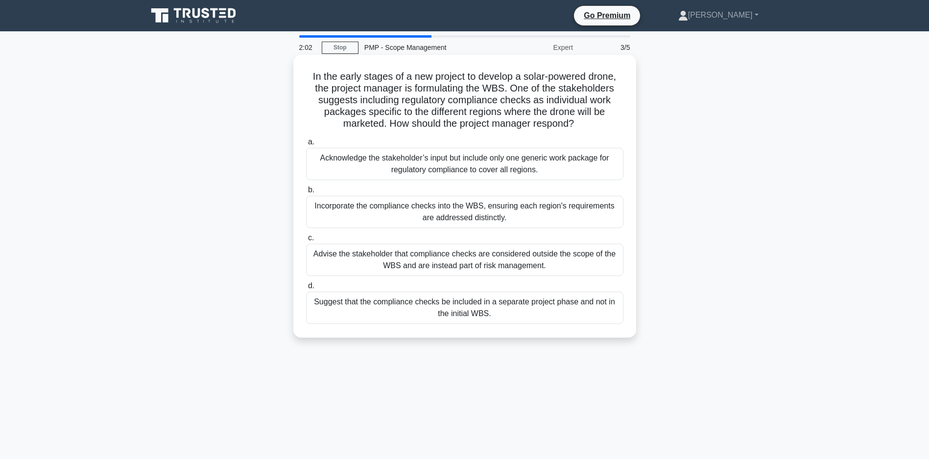
click at [425, 269] on div "Advise the stakeholder that compliance checks are considered outside the scope …" at bounding box center [464, 260] width 317 height 32
click at [306, 241] on input "c. Advise the stakeholder that compliance checks are considered outside the sco…" at bounding box center [306, 238] width 0 height 6
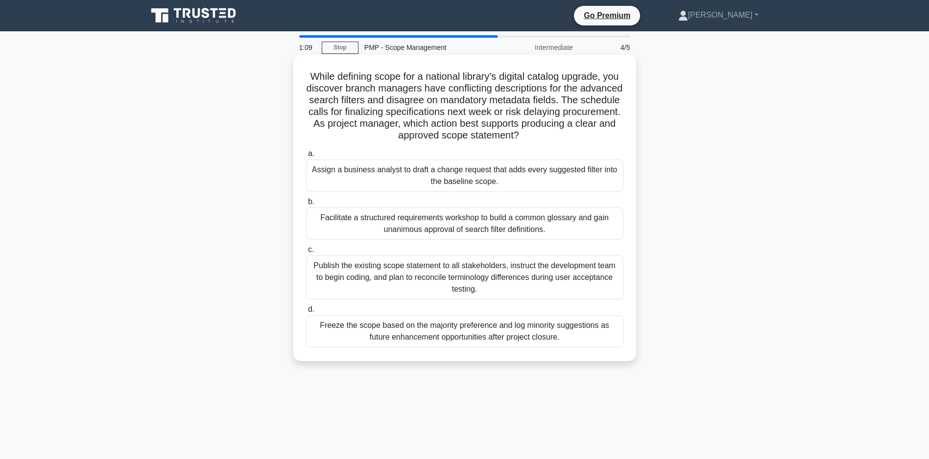
click at [387, 220] on div "Facilitate a structured requirements workshop to build a common glossary and ga…" at bounding box center [464, 224] width 317 height 32
click at [306, 205] on input "b. Facilitate a structured requirements workshop to build a common glossary and…" at bounding box center [306, 202] width 0 height 6
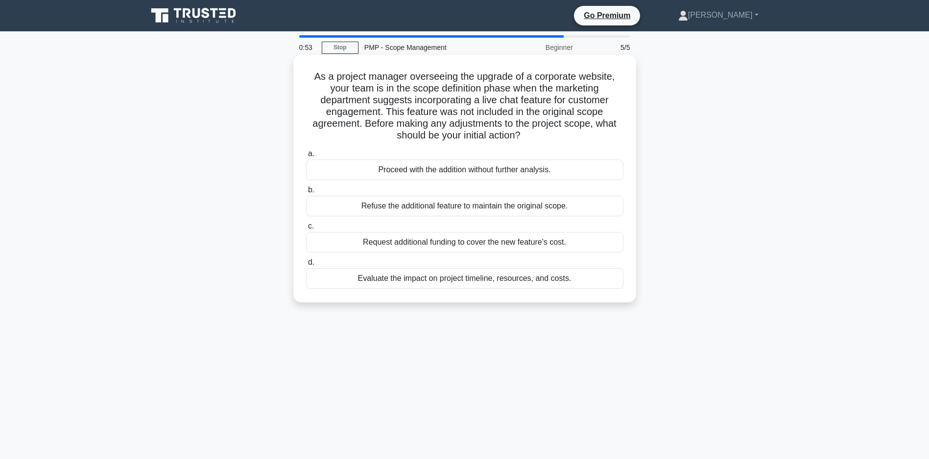
click at [467, 284] on div "Evaluate the impact on project timeline, resources, and costs." at bounding box center [464, 278] width 317 height 21
click at [306, 266] on input "d. Evaluate the impact on project timeline, resources, and costs." at bounding box center [306, 263] width 0 height 6
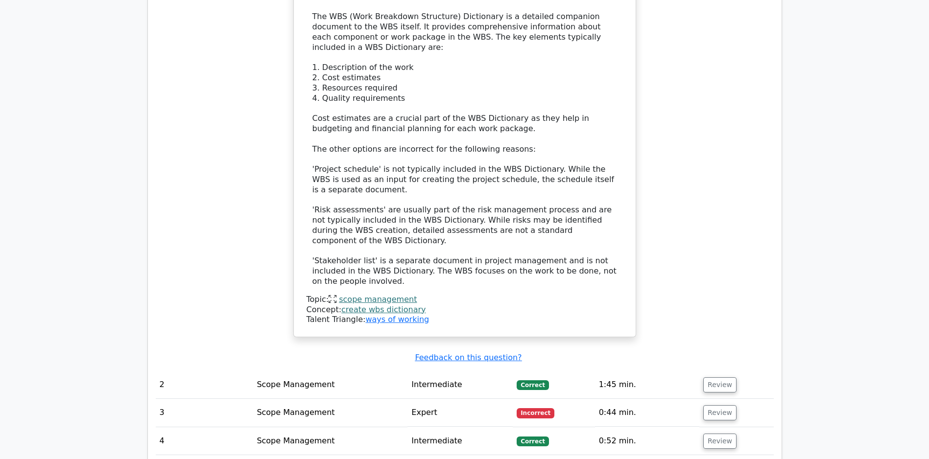
scroll to position [1113, 0]
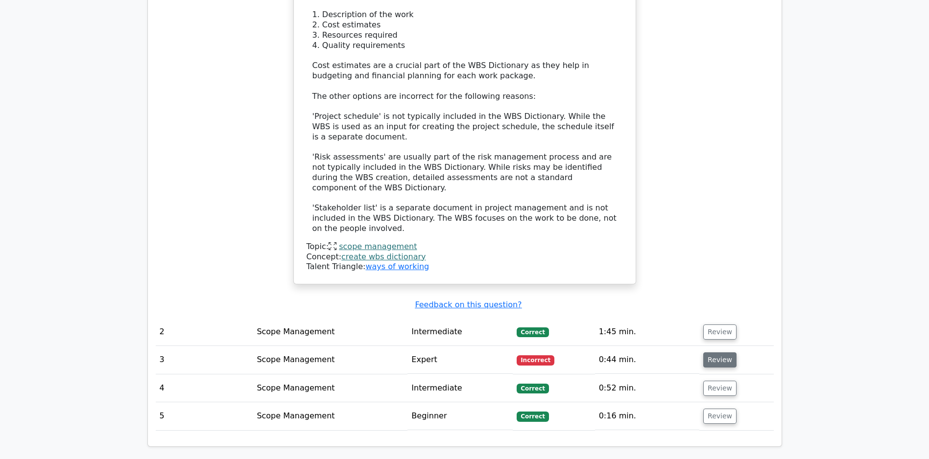
click at [716, 359] on button "Review" at bounding box center [719, 360] width 33 height 15
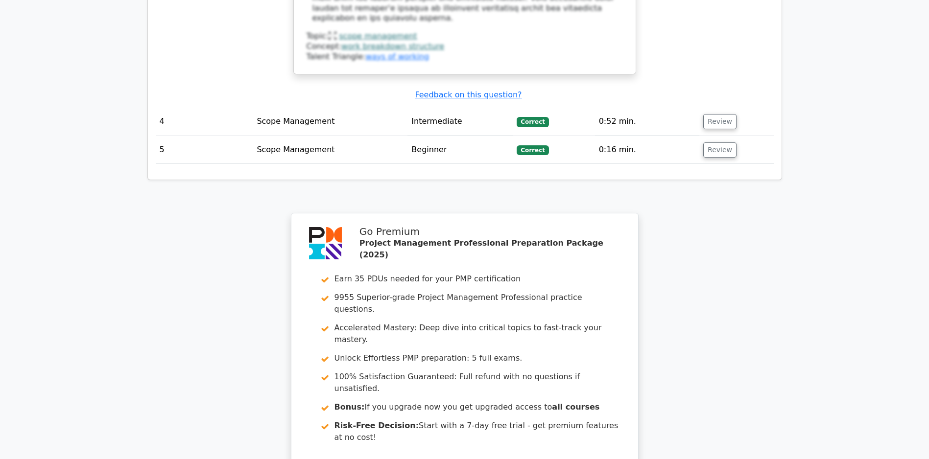
scroll to position [2171, 0]
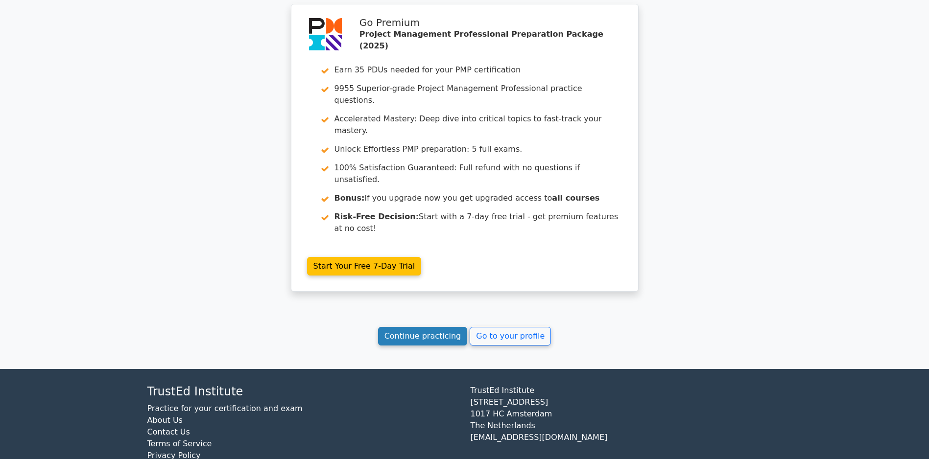
click at [404, 343] on link "Continue practicing" at bounding box center [423, 336] width 90 height 19
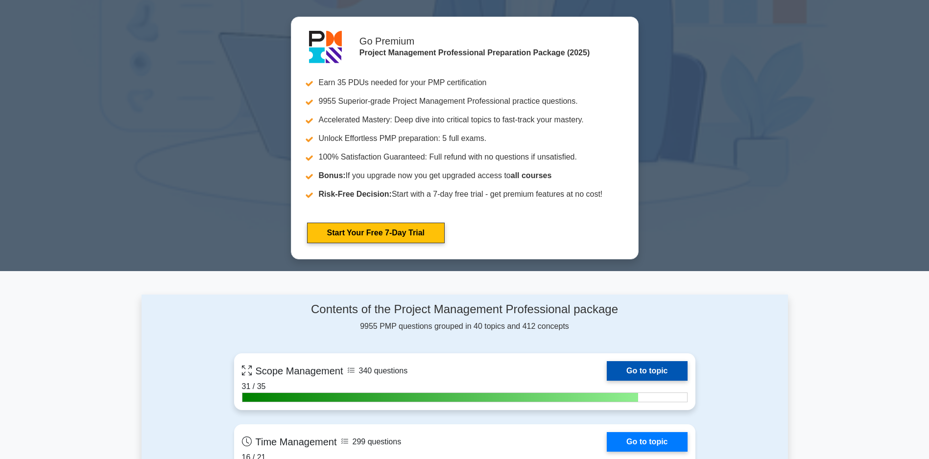
scroll to position [588, 0]
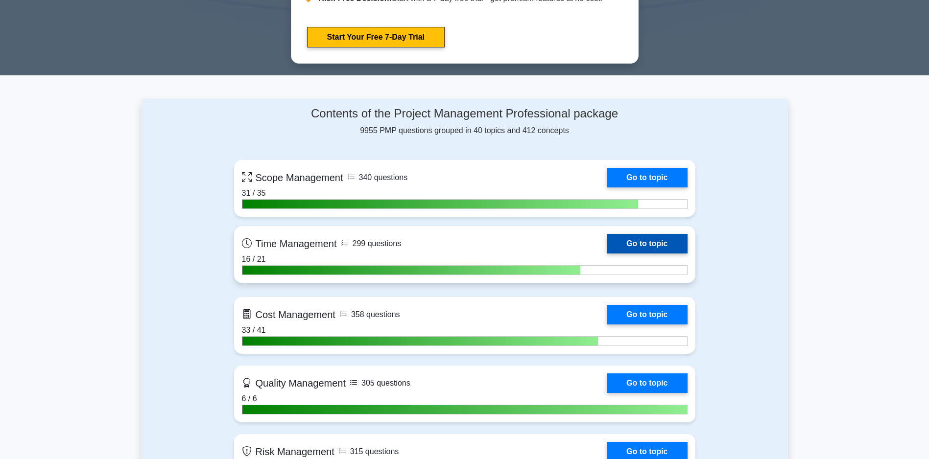
click at [607, 236] on link "Go to topic" at bounding box center [647, 244] width 80 height 20
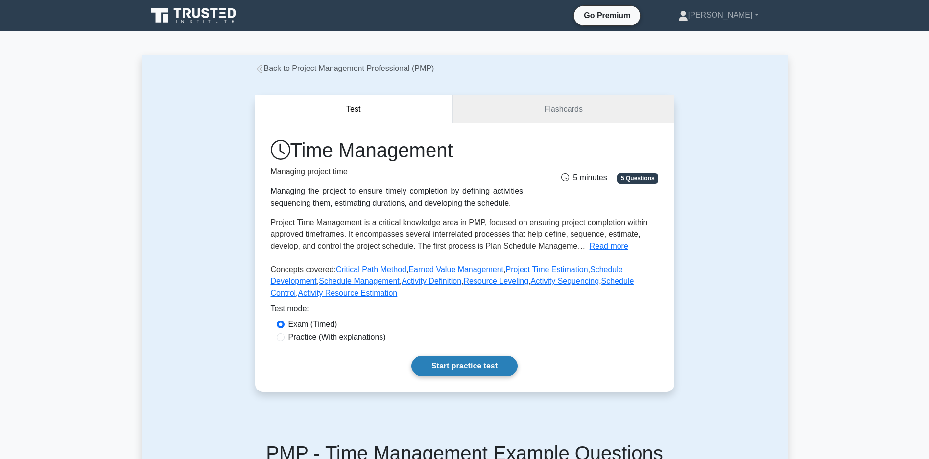
click at [466, 372] on link "Start practice test" at bounding box center [464, 366] width 106 height 21
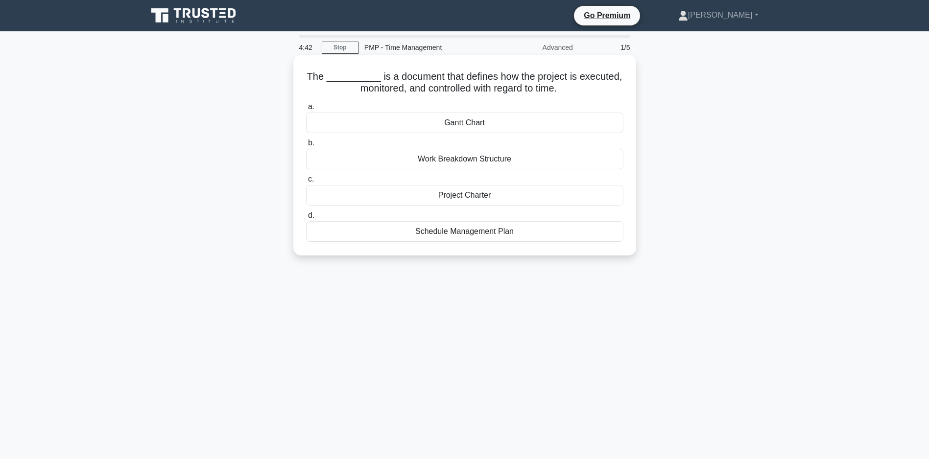
click at [453, 124] on div "Gantt Chart" at bounding box center [464, 123] width 317 height 21
click at [306, 110] on input "[PERSON_NAME] Chart" at bounding box center [306, 107] width 0 height 6
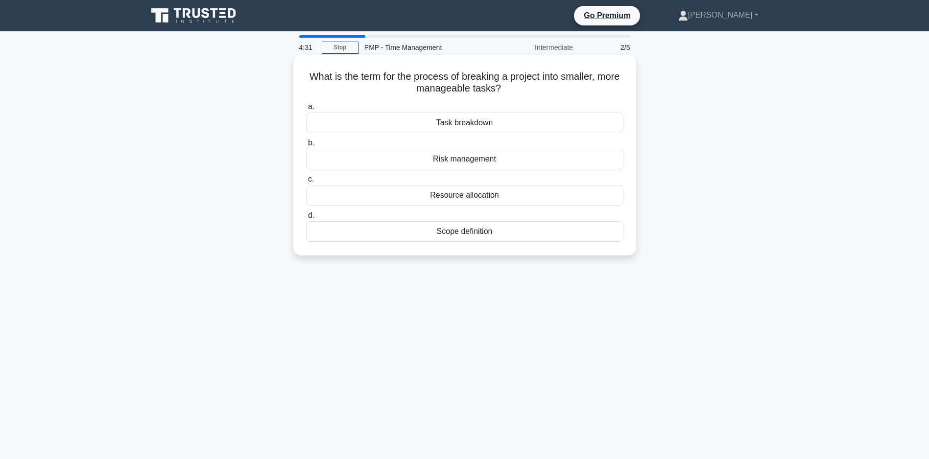
click at [459, 125] on div "Task breakdown" at bounding box center [464, 123] width 317 height 21
click at [306, 110] on input "a. Task breakdown" at bounding box center [306, 107] width 0 height 6
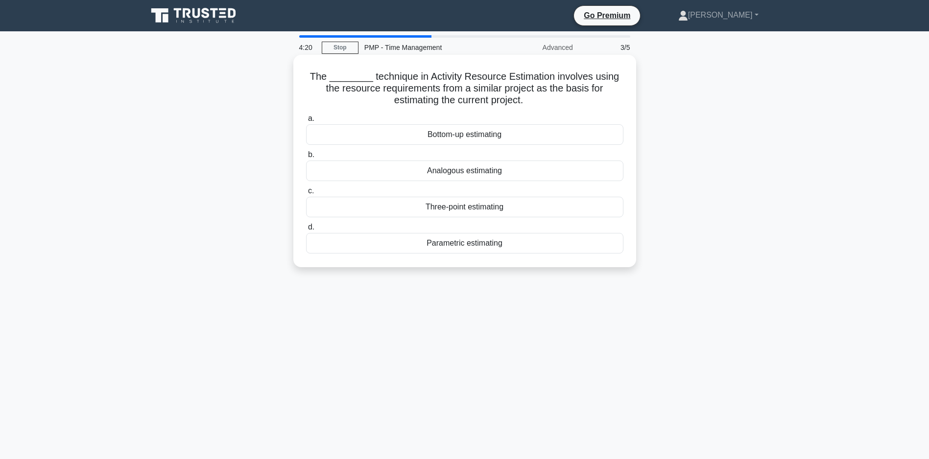
click at [432, 172] on div "Analogous estimating" at bounding box center [464, 171] width 317 height 21
click at [306, 158] on input "b. Analogous estimating" at bounding box center [306, 155] width 0 height 6
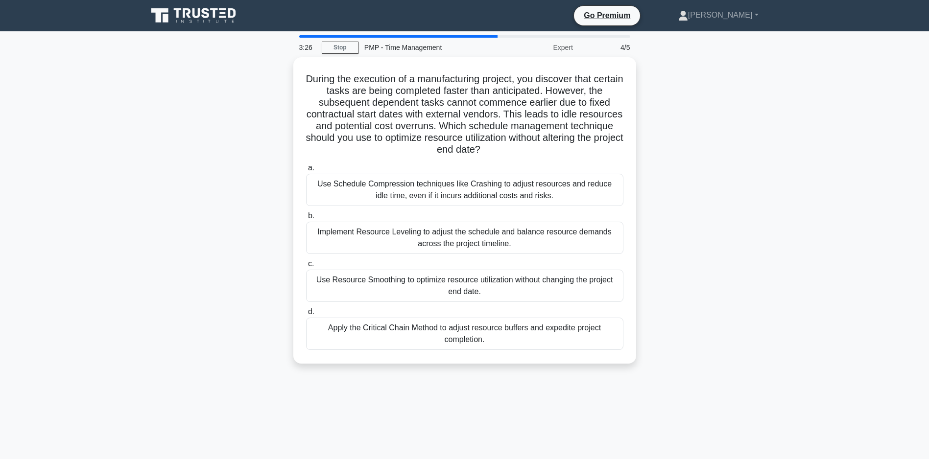
scroll to position [49, 0]
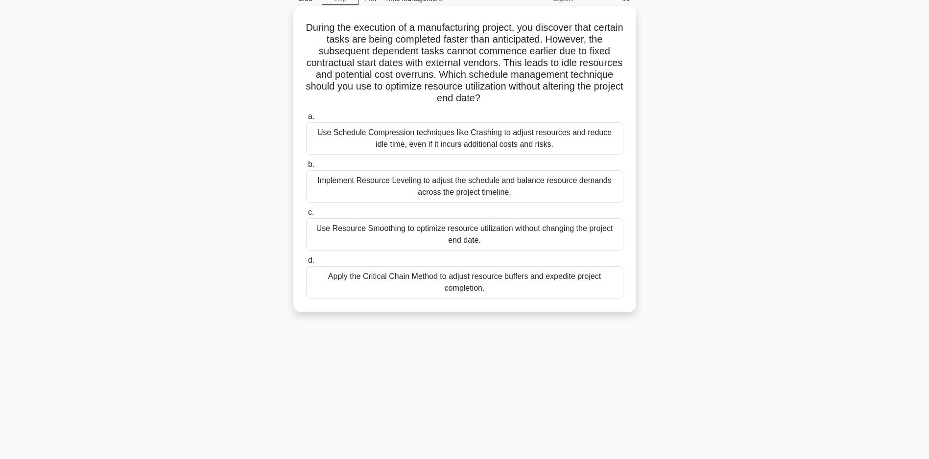
click at [445, 233] on div "Use Resource Smoothing to optimize resource utilization without changing the pr…" at bounding box center [464, 234] width 317 height 32
click at [306, 216] on input "c. Use Resource Smoothing to optimize resource utilization without changing the…" at bounding box center [306, 213] width 0 height 6
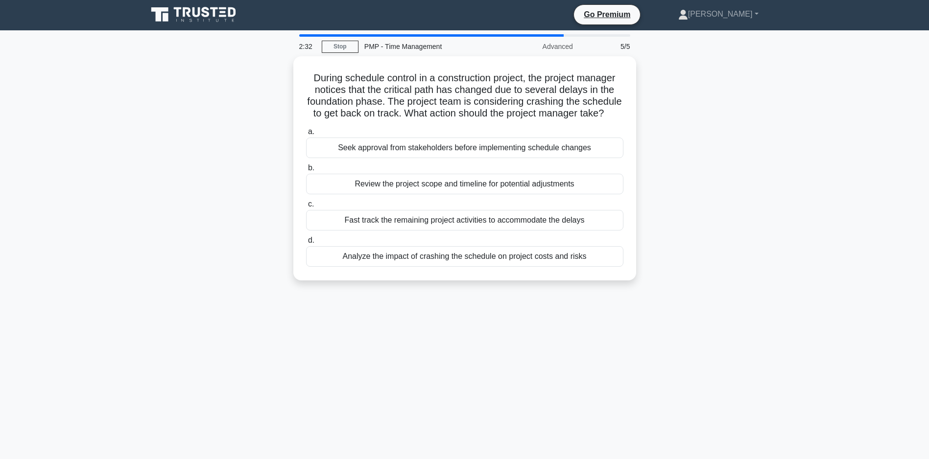
scroll to position [0, 0]
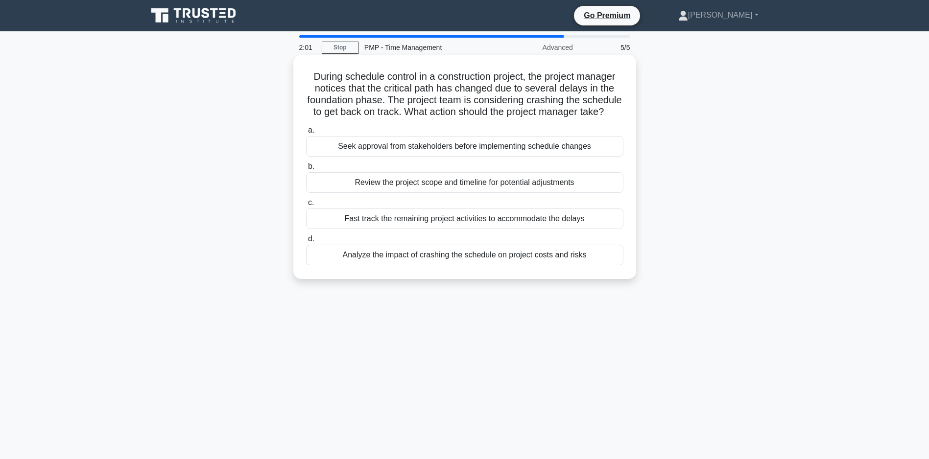
click at [451, 265] on div "Analyze the impact of crashing the schedule on project costs and risks" at bounding box center [464, 255] width 317 height 21
click at [306, 242] on input "d. Analyze the impact of crashing the schedule on project costs and risks" at bounding box center [306, 239] width 0 height 6
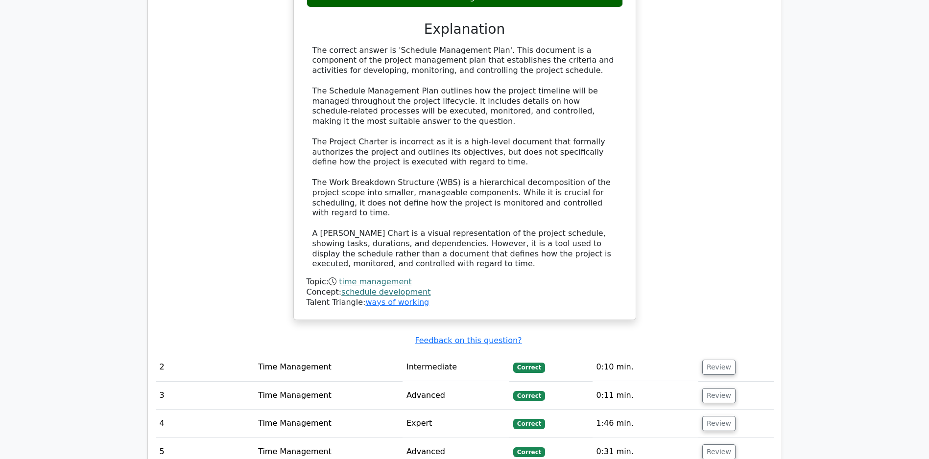
scroll to position [1207, 0]
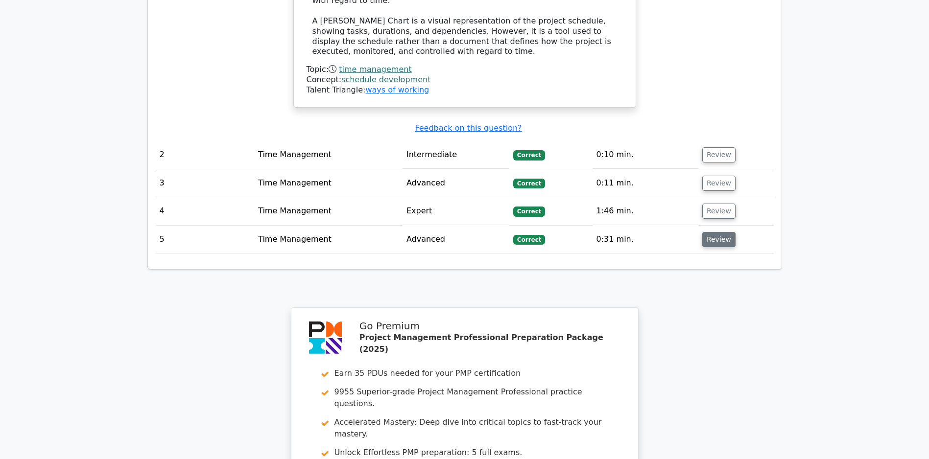
click at [721, 243] on button "Review" at bounding box center [718, 239] width 33 height 15
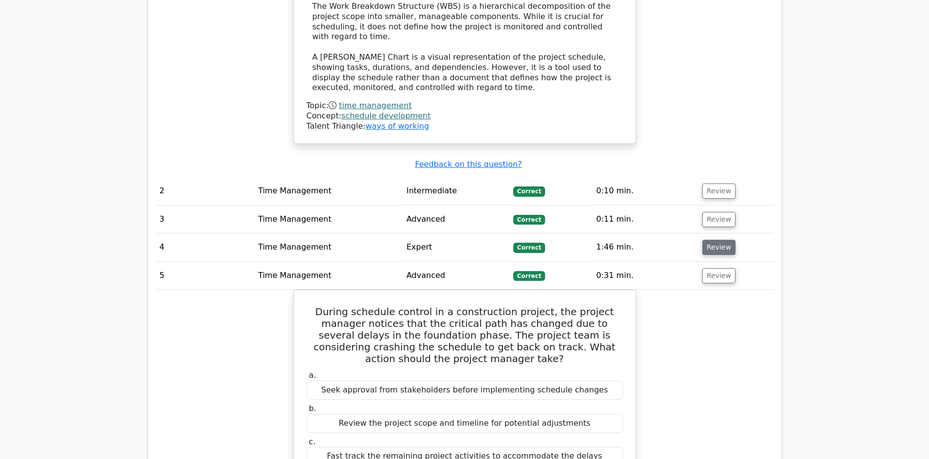
scroll to position [1147, 0]
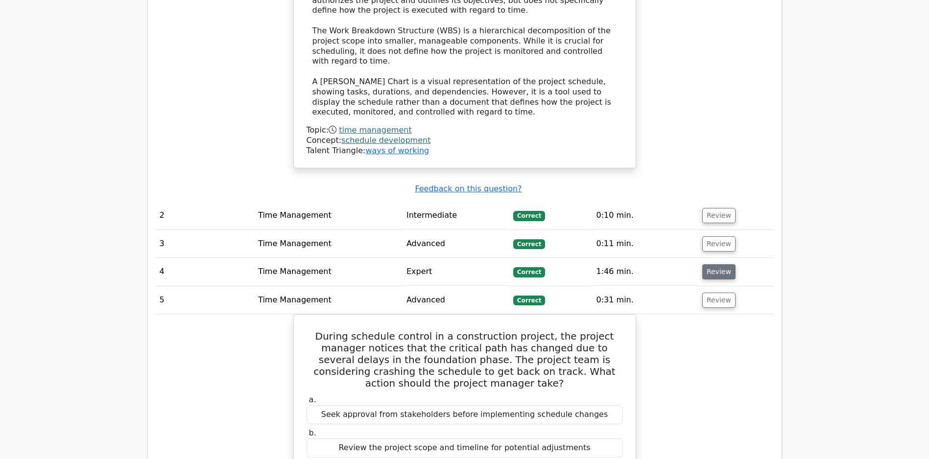
click at [720, 268] on button "Review" at bounding box center [718, 271] width 33 height 15
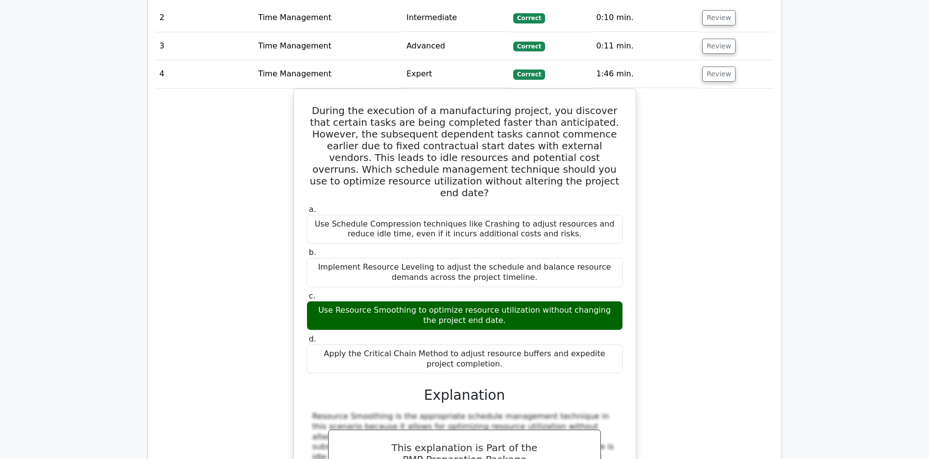
scroll to position [1138, 0]
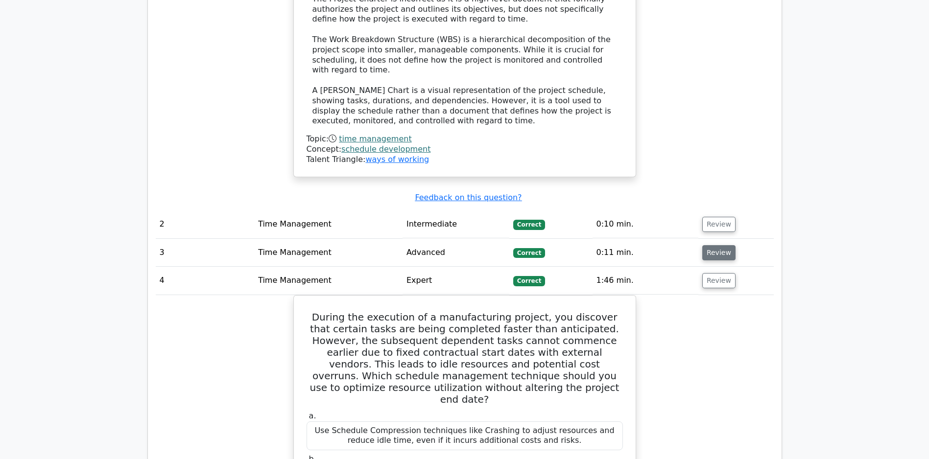
click at [714, 250] on button "Review" at bounding box center [718, 252] width 33 height 15
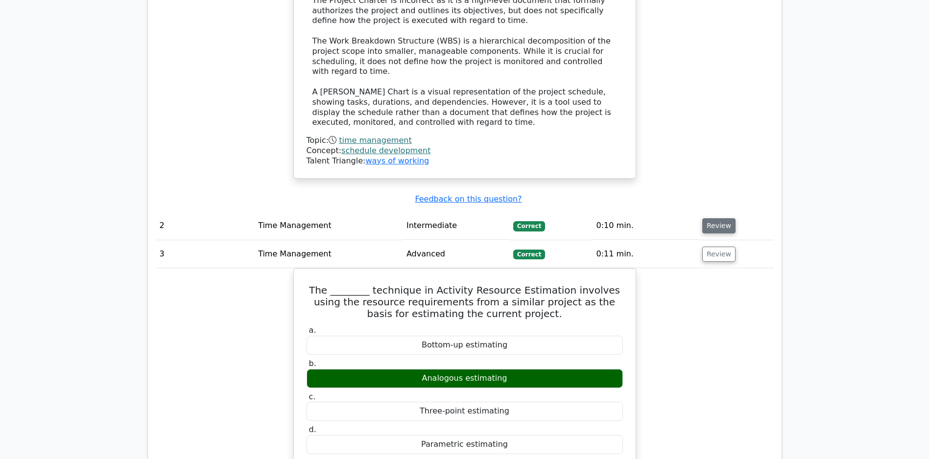
click at [718, 225] on button "Review" at bounding box center [718, 225] width 33 height 15
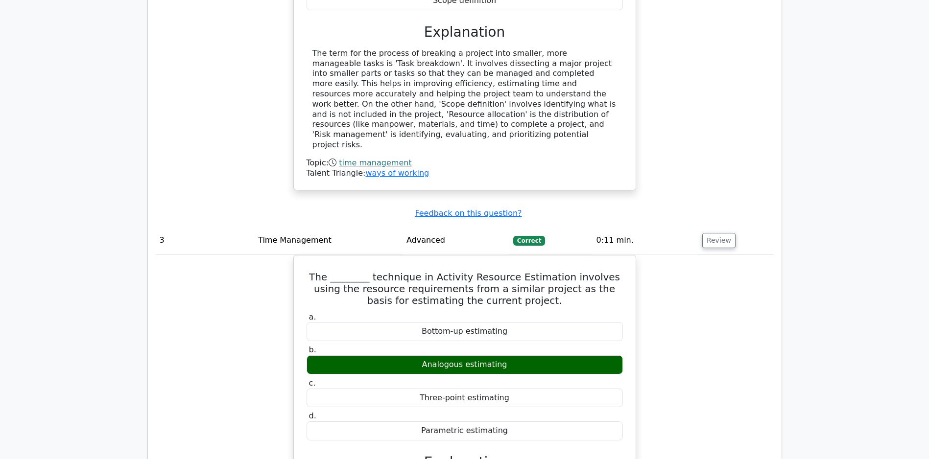
scroll to position [1550, 0]
